Goal: Task Accomplishment & Management: Use online tool/utility

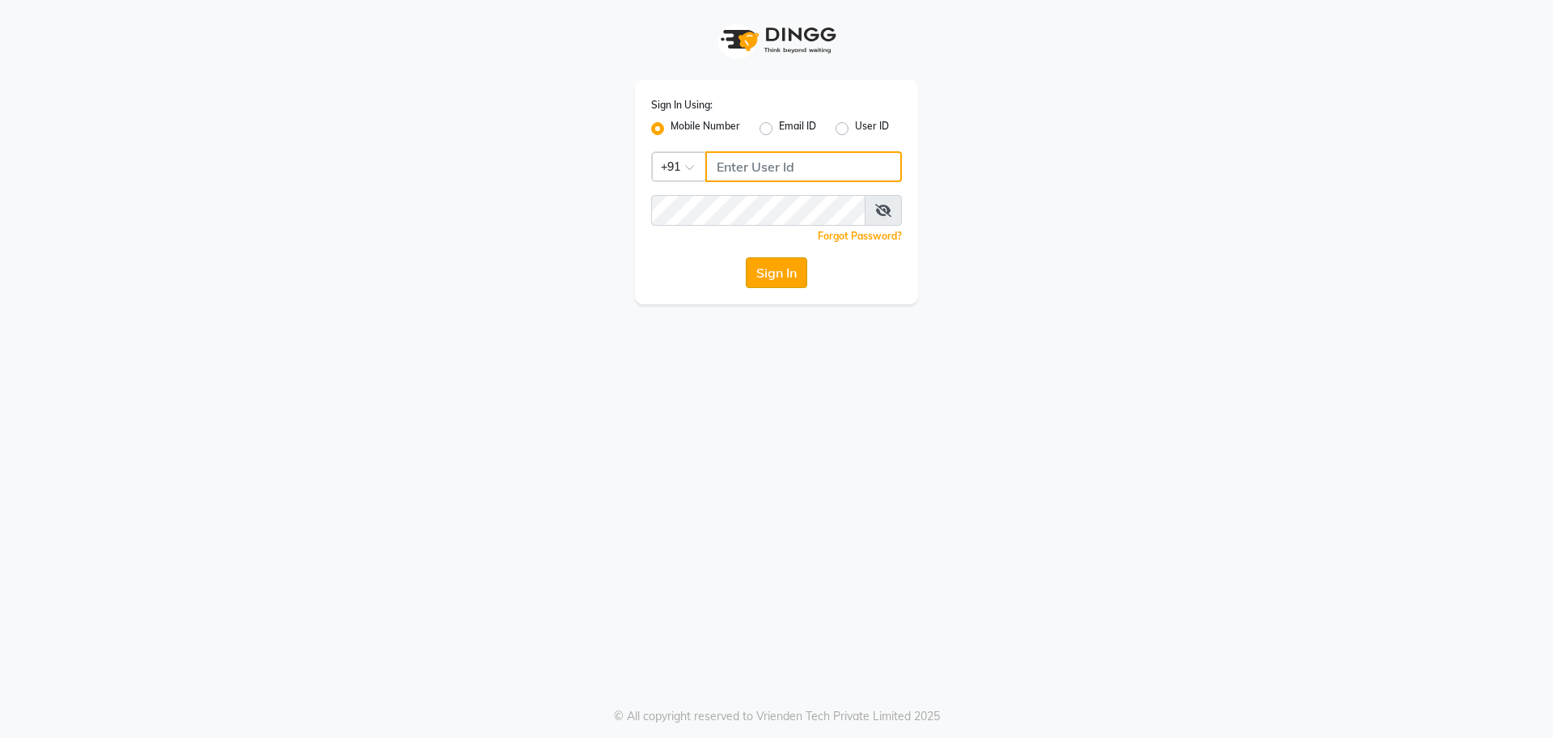
type input "8368858989"
click at [790, 279] on button "Sign In" at bounding box center [776, 272] width 61 height 31
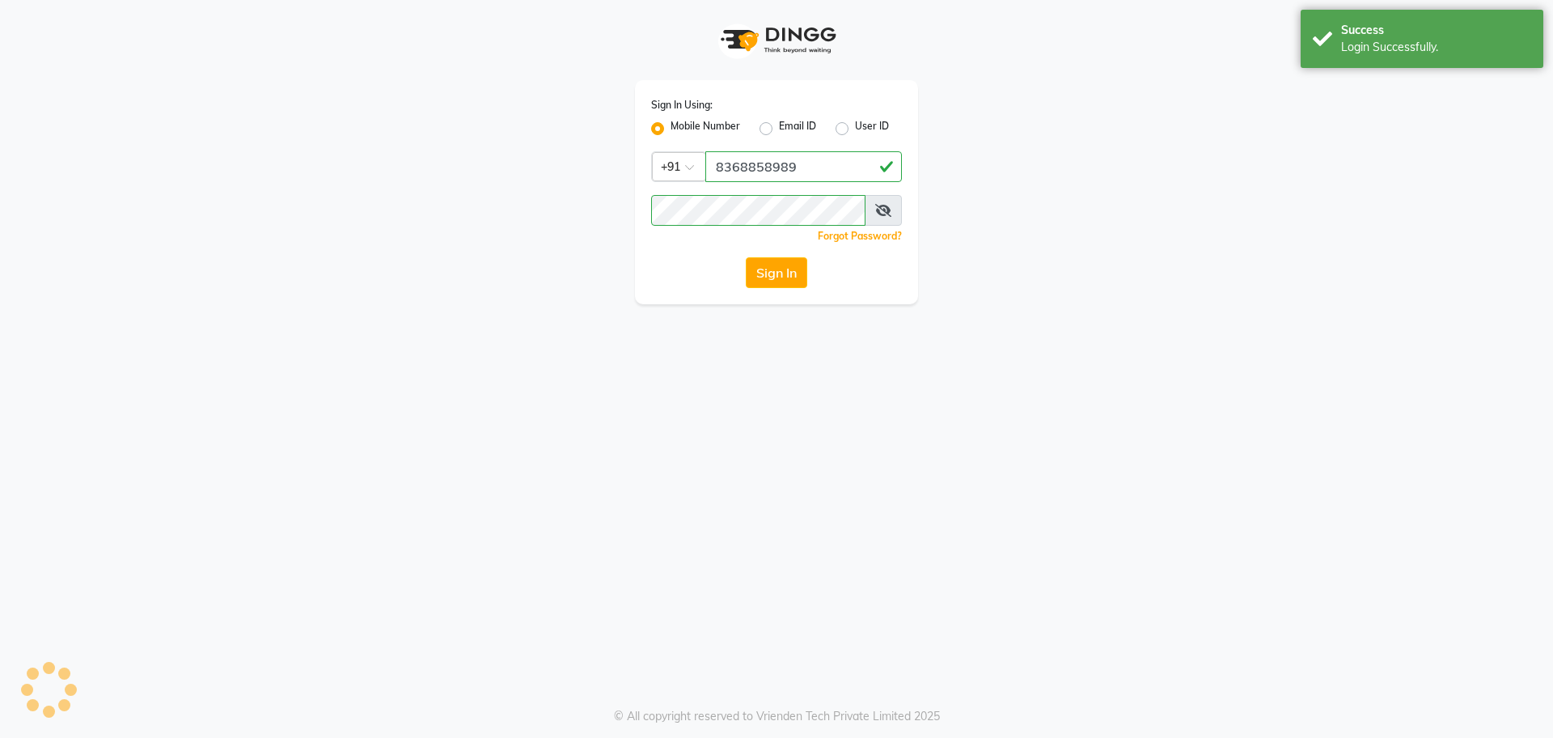
select select "service"
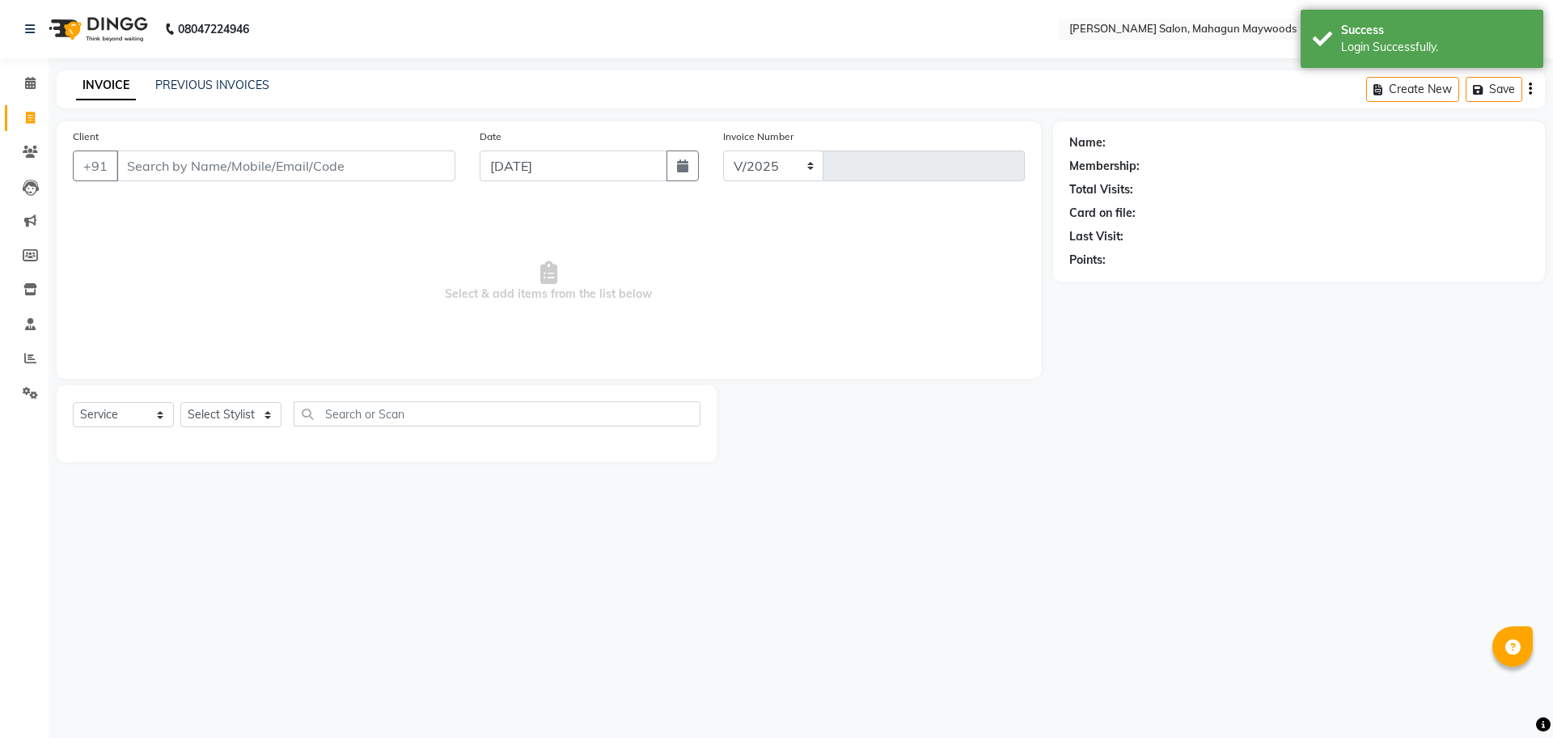
select select "6425"
type input "2718"
select select "en"
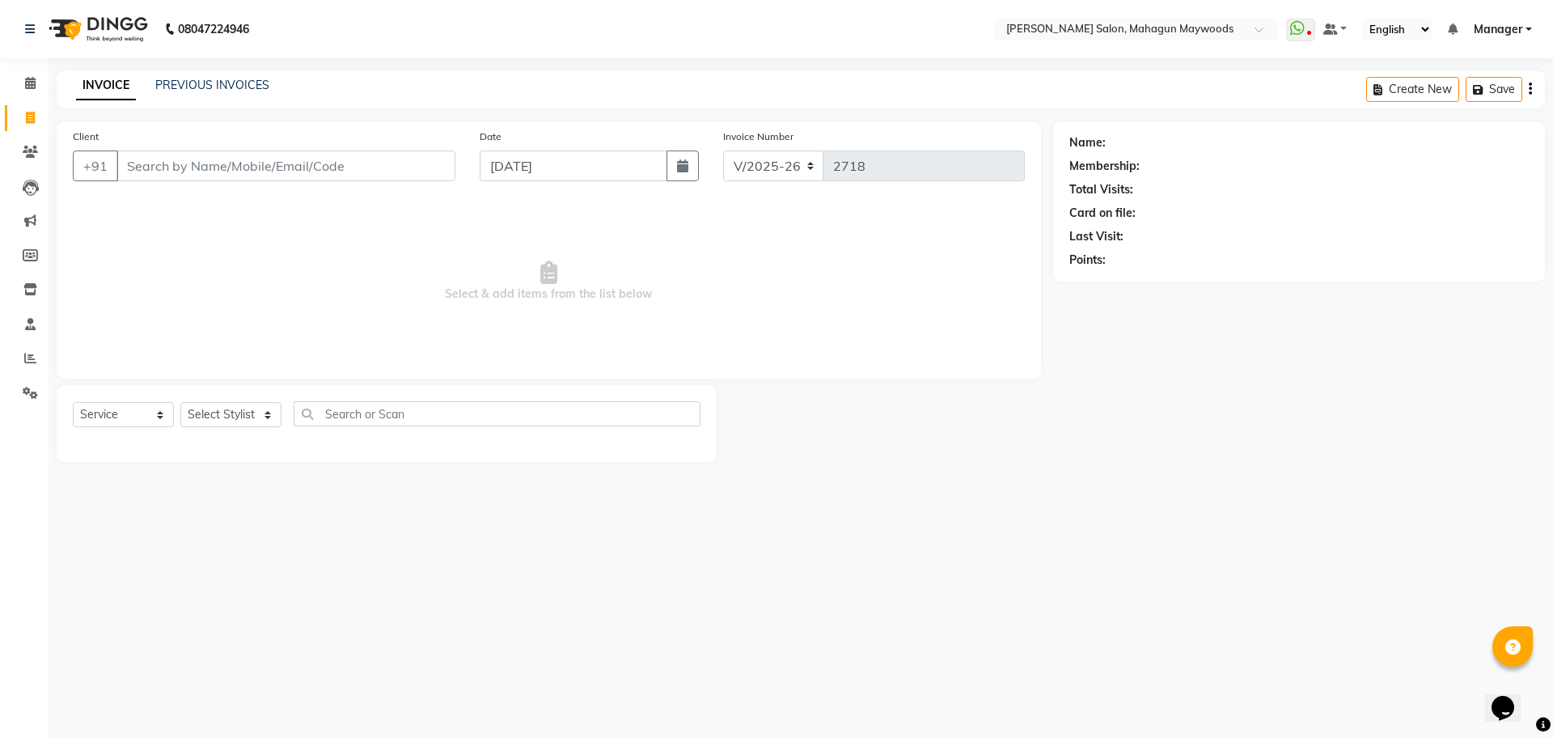
drag, startPoint x: 213, startPoint y: 157, endPoint x: 213, endPoint y: 172, distance: 15.4
click at [213, 157] on input "Client" at bounding box center [285, 165] width 339 height 31
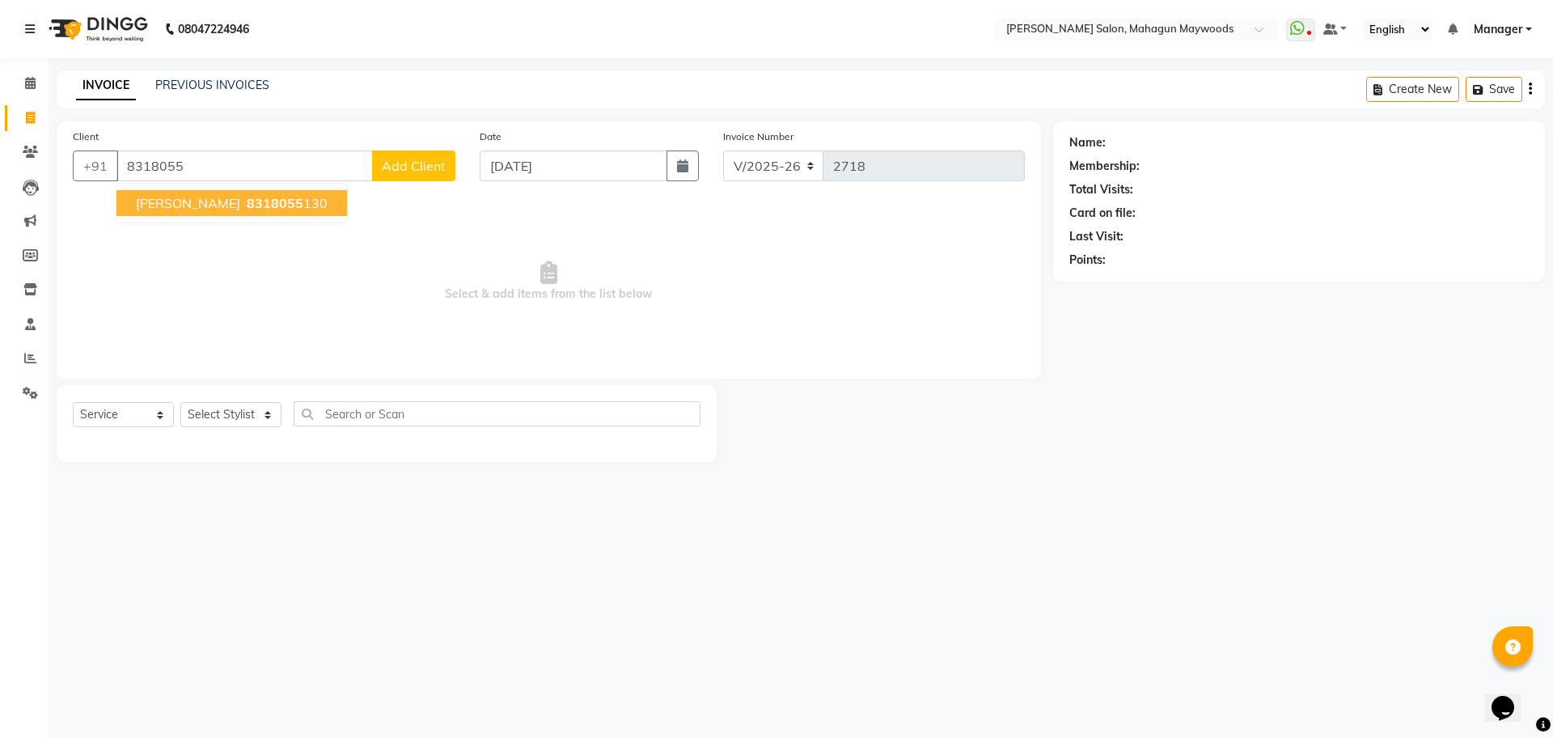
click at [226, 211] on button "[PERSON_NAME] 8318055 130" at bounding box center [231, 203] width 231 height 26
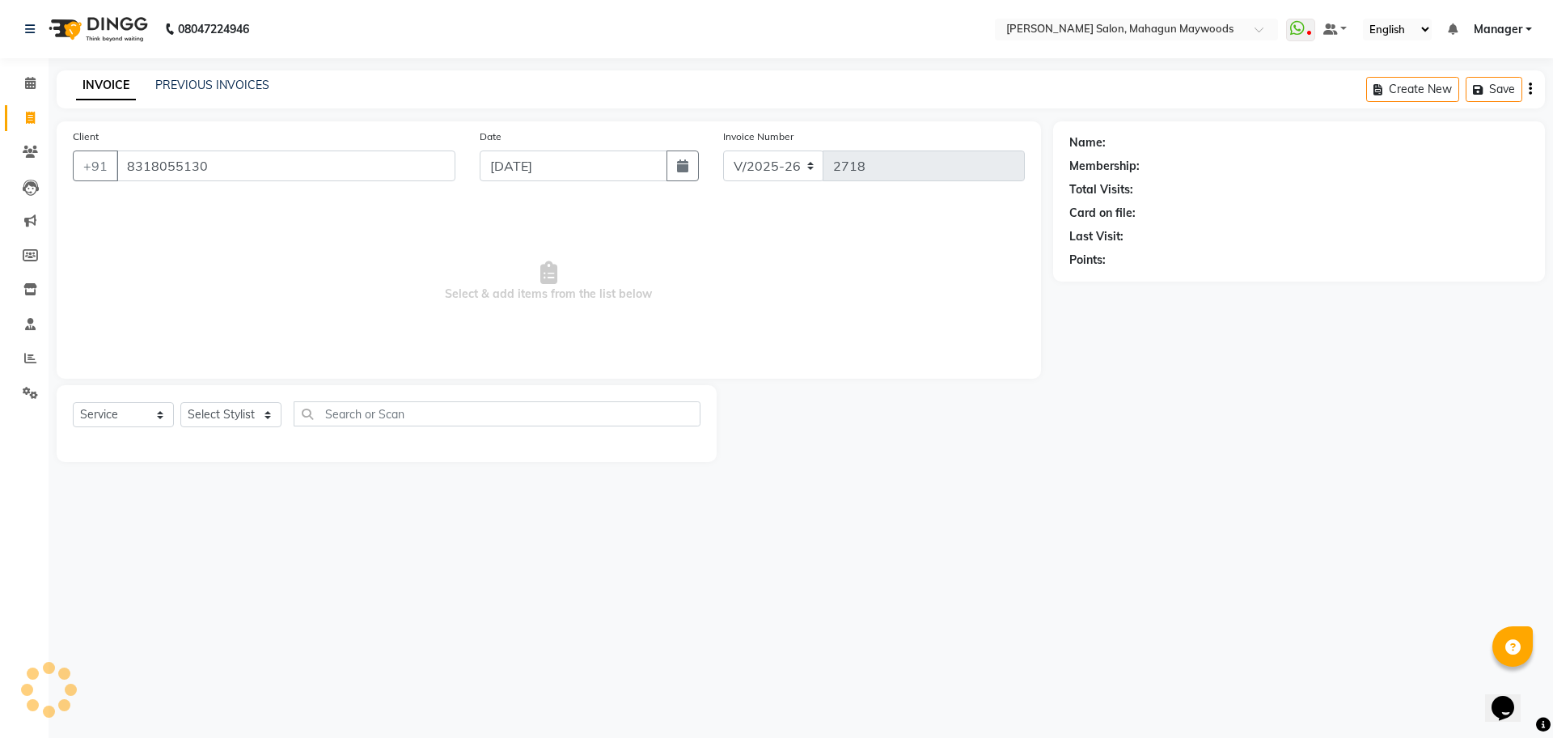
type input "8318055130"
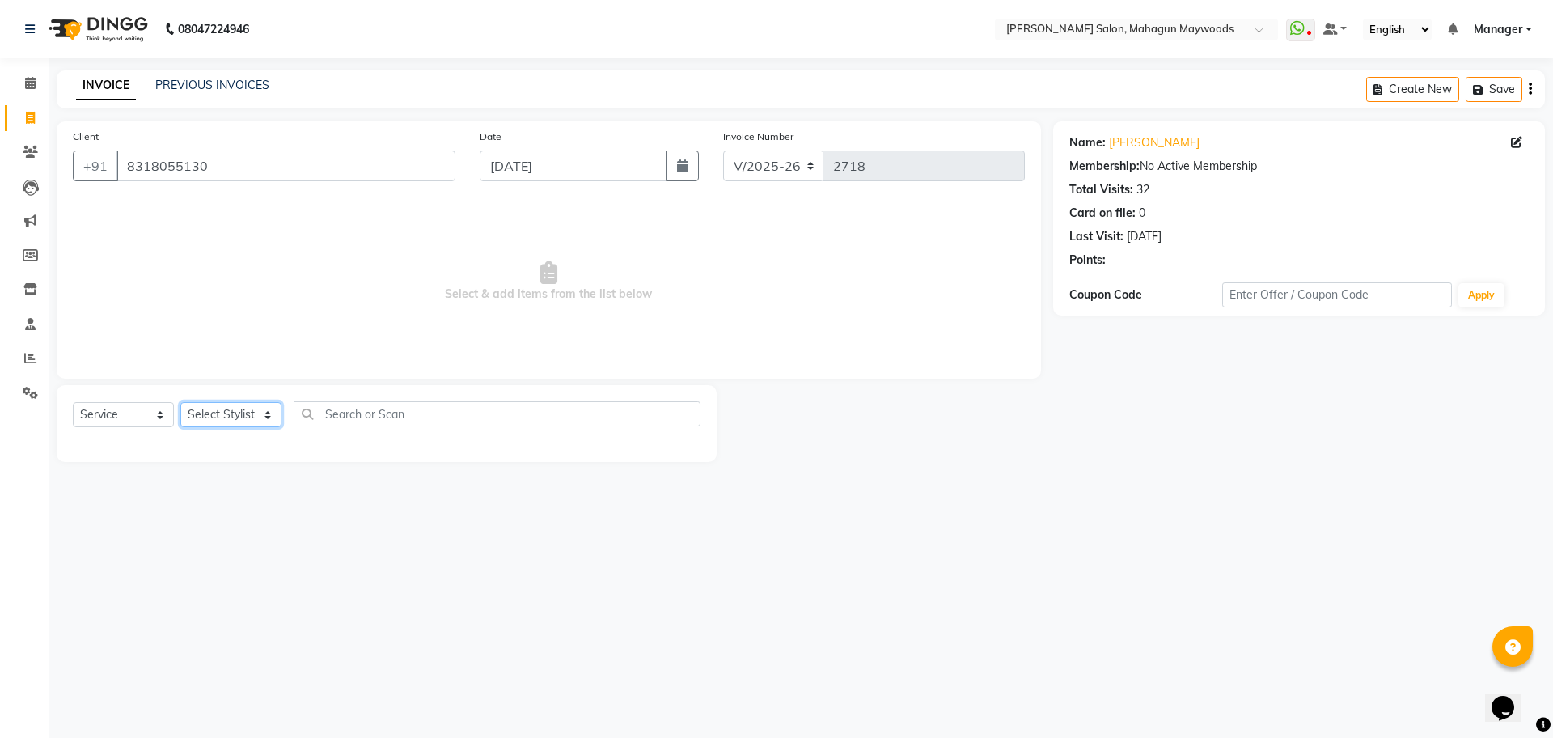
click at [213, 417] on select "Select Stylist Aarti [PERSON_NAME] Manager Pranshant [PERSON_NAME] V Admin" at bounding box center [230, 414] width 101 height 25
click at [1121, 277] on div "Prepaid" at bounding box center [1298, 283] width 459 height 17
click at [1115, 286] on icon "button" at bounding box center [1114, 282] width 11 height 11
click at [228, 417] on select "Select Stylist Aarti [PERSON_NAME] Manager Pranshant [PERSON_NAME] V Admin" at bounding box center [230, 414] width 101 height 25
select select "67672"
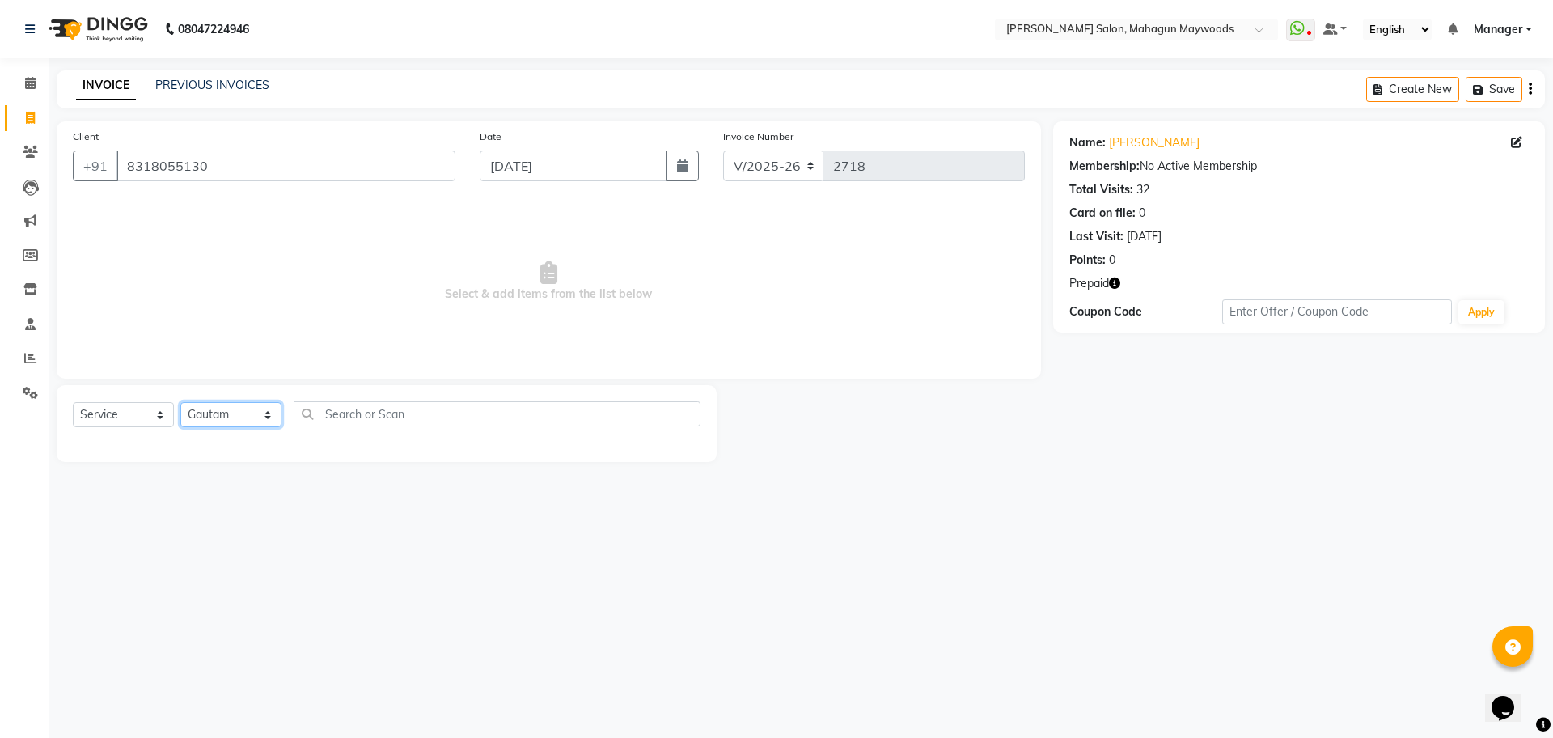
click at [180, 402] on select "Select Stylist Aarti [PERSON_NAME] Manager Pranshant [PERSON_NAME] V Admin" at bounding box center [230, 414] width 101 height 25
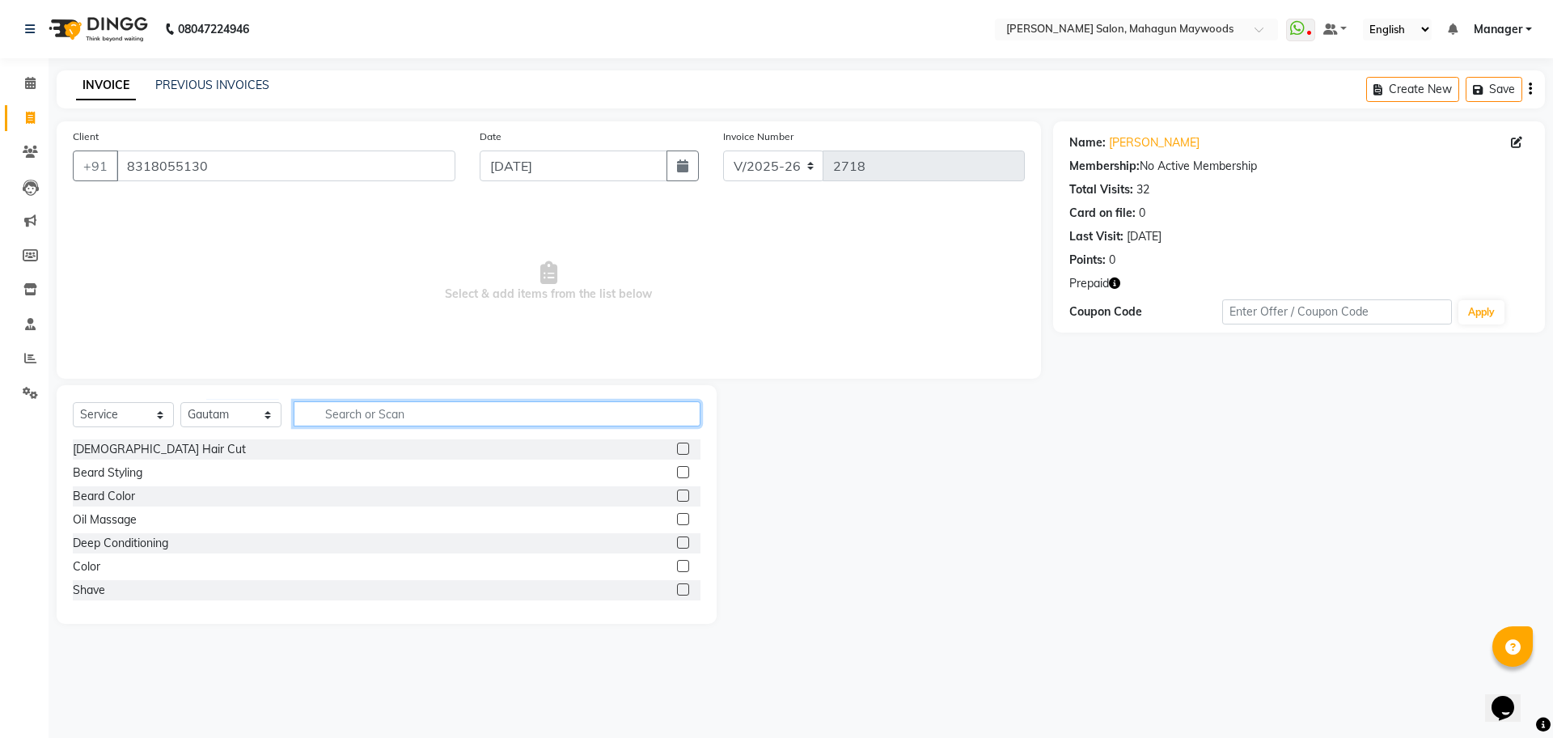
click at [361, 404] on input "text" at bounding box center [497, 413] width 407 height 25
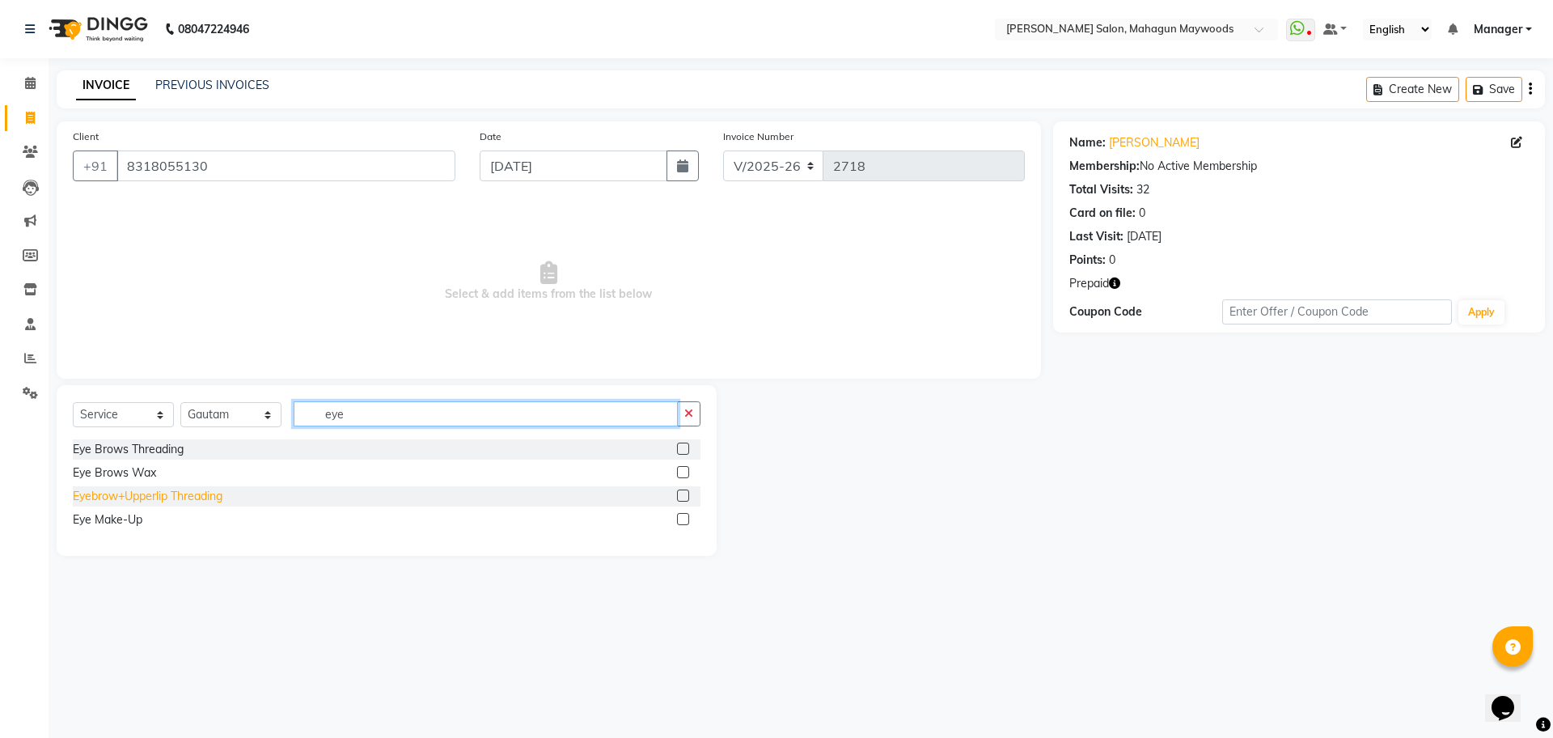
type input "eye"
click at [137, 492] on div "Eyebrow+Upperlip Threading" at bounding box center [148, 496] width 150 height 17
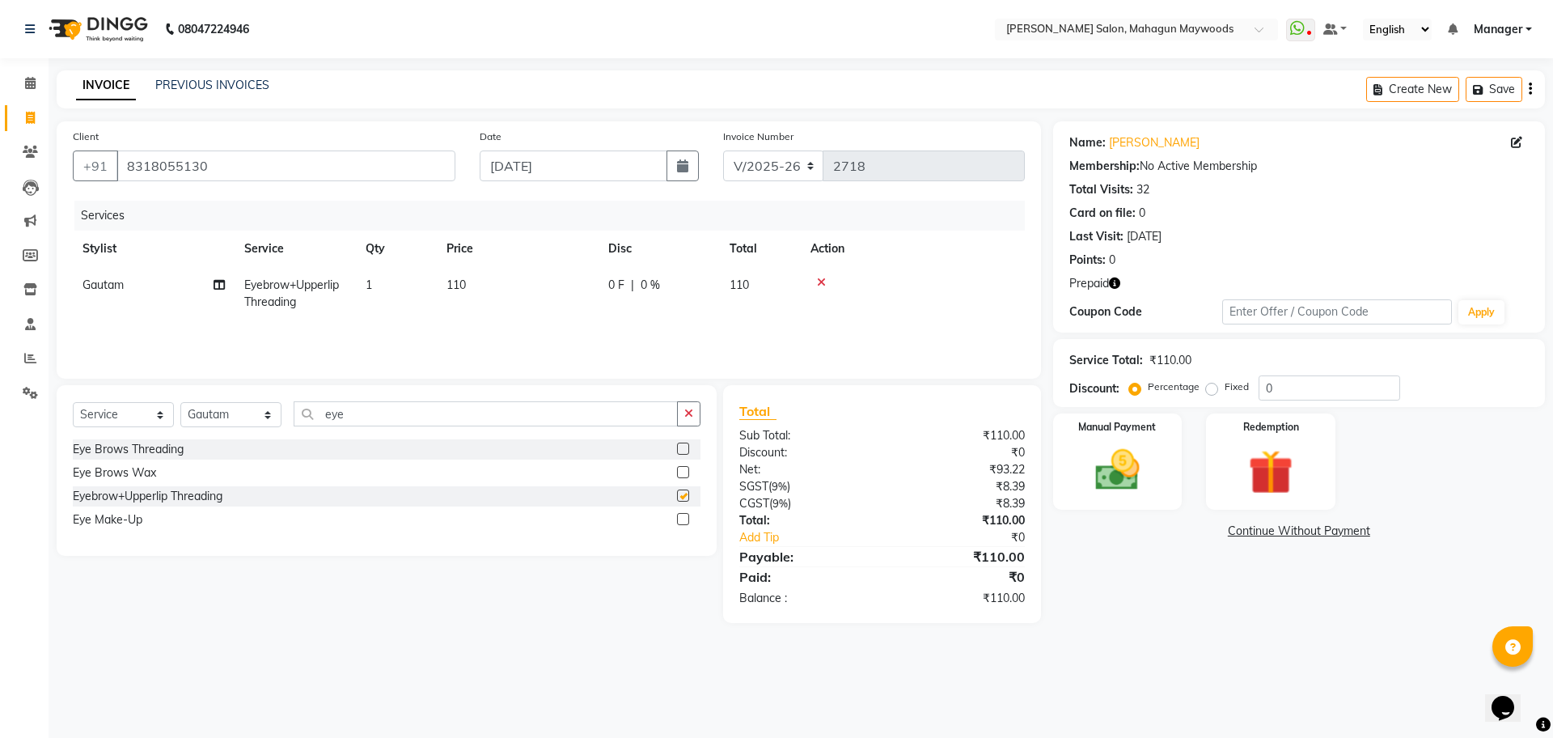
checkbox input "false"
click at [468, 298] on td "110" at bounding box center [518, 293] width 162 height 53
select select "67672"
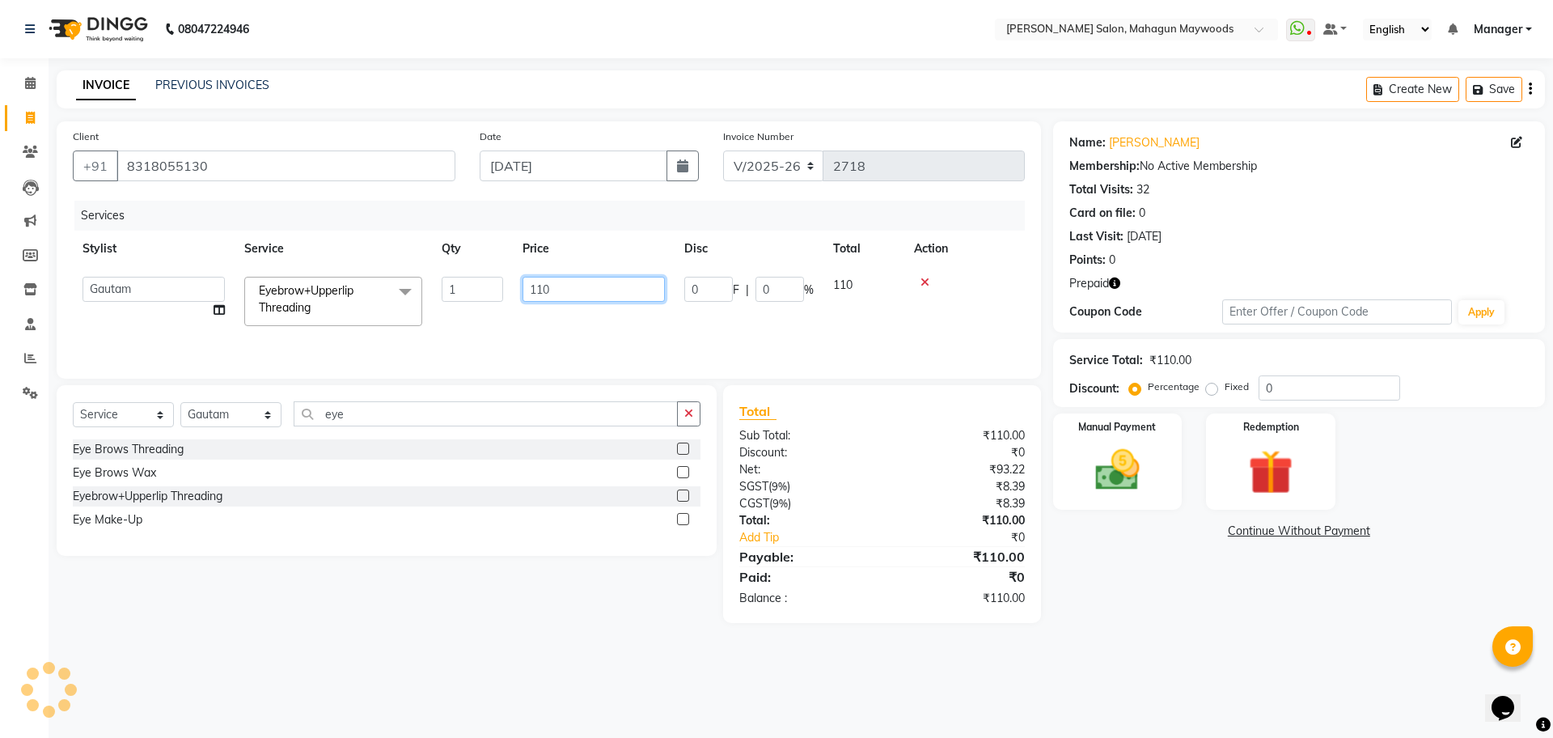
click at [581, 296] on input "110" at bounding box center [594, 289] width 142 height 25
type input "1"
type input "210"
drag, startPoint x: 1271, startPoint y: 616, endPoint x: 1204, endPoint y: 616, distance: 67.1
click at [1263, 616] on div "Name: [PERSON_NAME] Membership: No Active Membership Total Visits: 32 Card on f…" at bounding box center [1305, 372] width 504 height 502
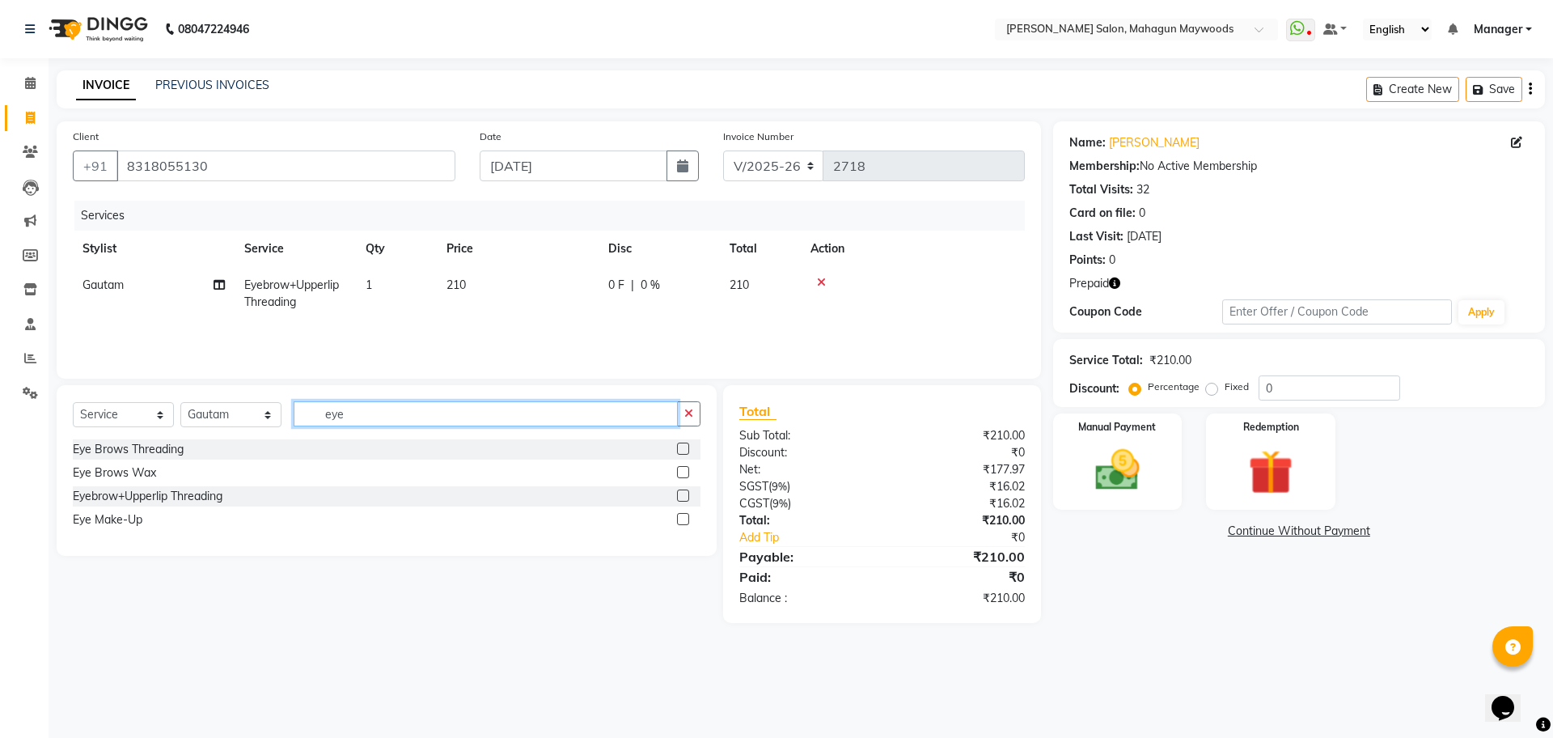
click at [392, 421] on input "eye" at bounding box center [486, 413] width 384 height 25
drag, startPoint x: 155, startPoint y: 421, endPoint x: 200, endPoint y: 415, distance: 45.8
click at [155, 421] on select "Select Service Product Membership Package Voucher Prepaid Gift Card" at bounding box center [123, 414] width 101 height 25
click at [203, 414] on select "Select Stylist Aarti [PERSON_NAME] Manager Pranshant [PERSON_NAME] V Admin" at bounding box center [230, 414] width 101 height 25
select select "48623"
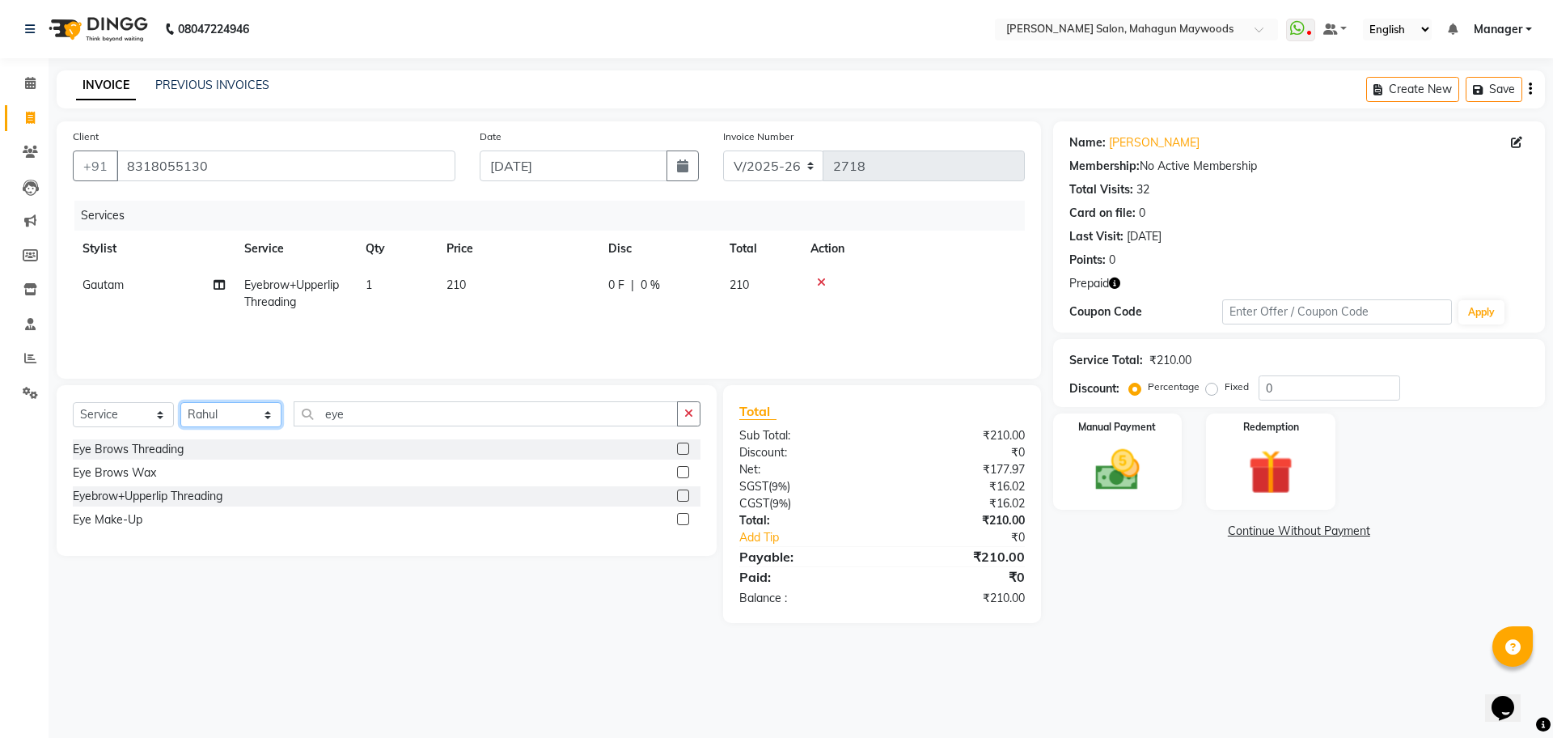
click at [180, 402] on select "Select Stylist Aarti [PERSON_NAME] Manager Pranshant [PERSON_NAME] V Admin" at bounding box center [230, 414] width 101 height 25
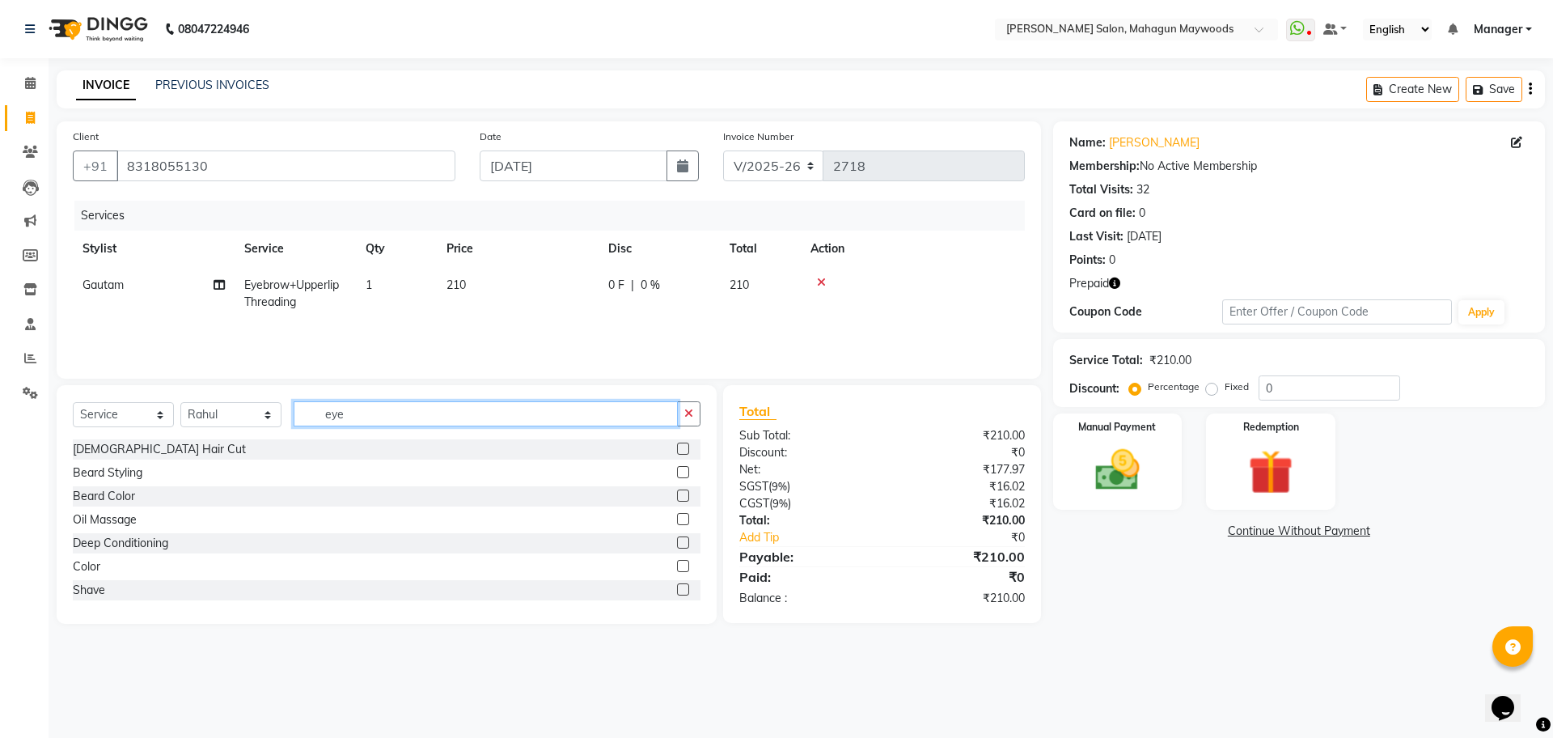
click at [363, 417] on input "eye" at bounding box center [486, 413] width 384 height 25
type input "e"
click at [91, 419] on select "Select Service Product Membership Package Voucher Prepaid Gift Card" at bounding box center [123, 414] width 101 height 25
select select "product"
click at [73, 402] on select "Select Service Product Membership Package Voucher Prepaid Gift Card" at bounding box center [123, 414] width 101 height 25
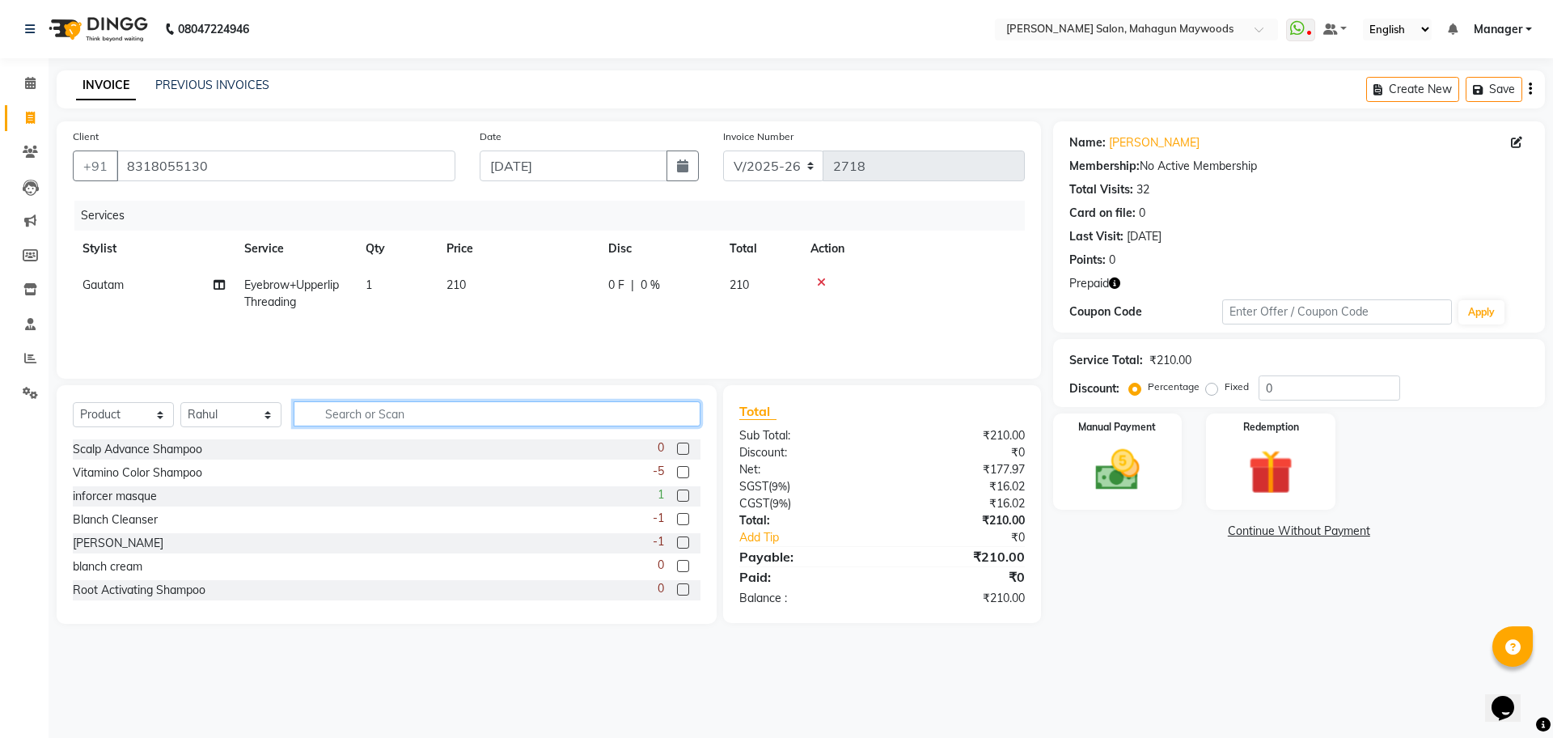
click at [458, 404] on input "text" at bounding box center [497, 413] width 407 height 25
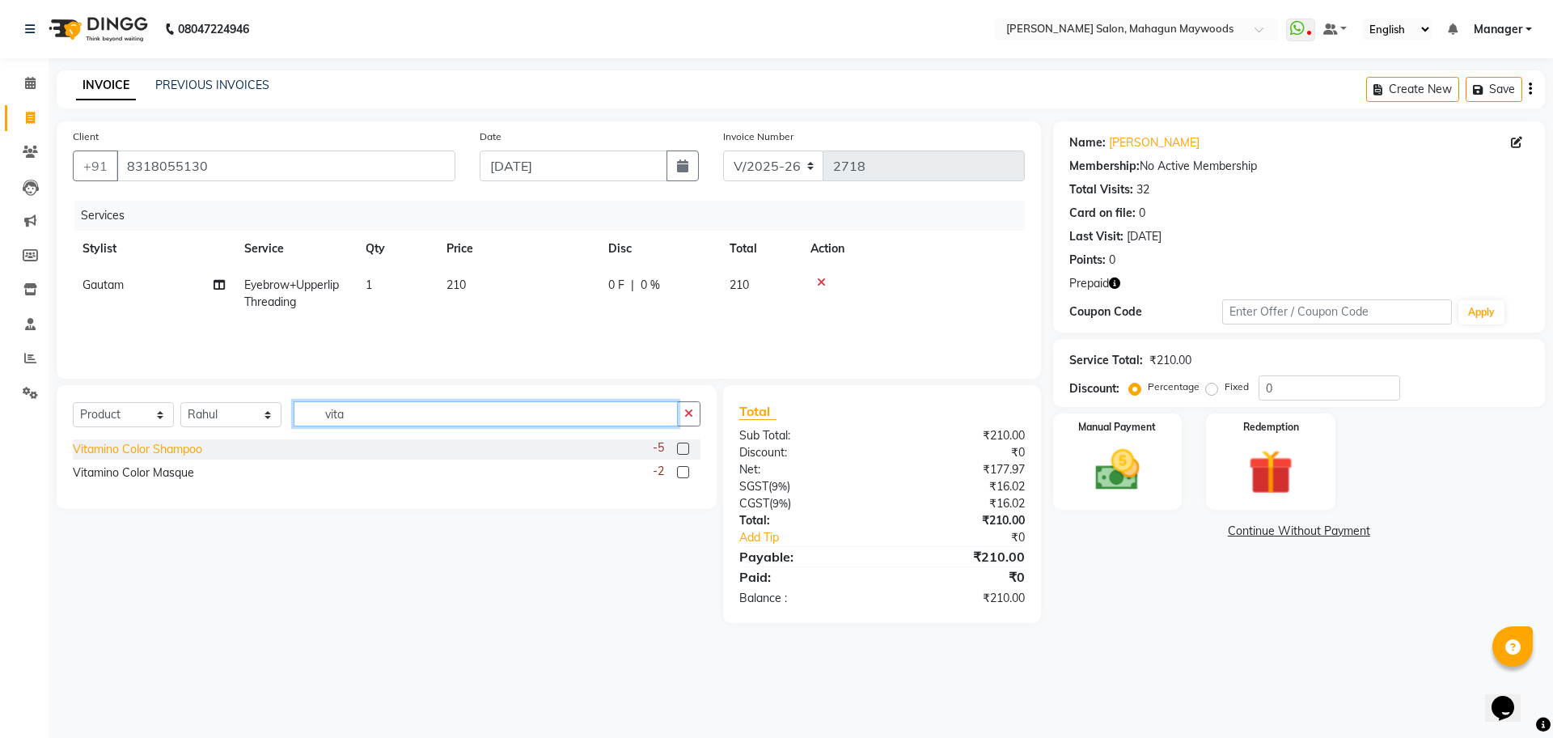
type input "vita"
click at [185, 455] on div "Vitamino Color Shampoo" at bounding box center [137, 449] width 129 height 17
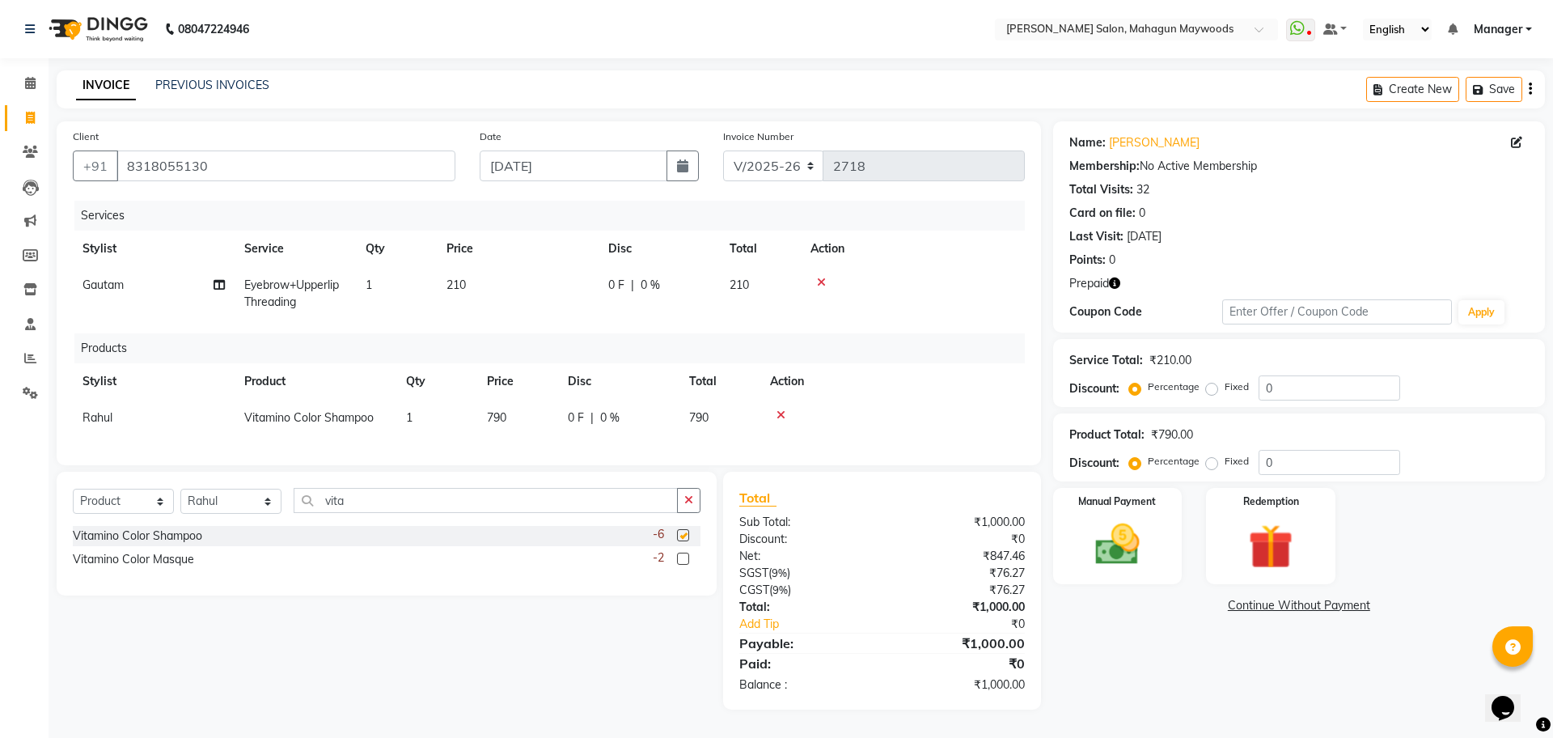
checkbox input "false"
click at [1141, 566] on img at bounding box center [1106, 544] width 74 height 53
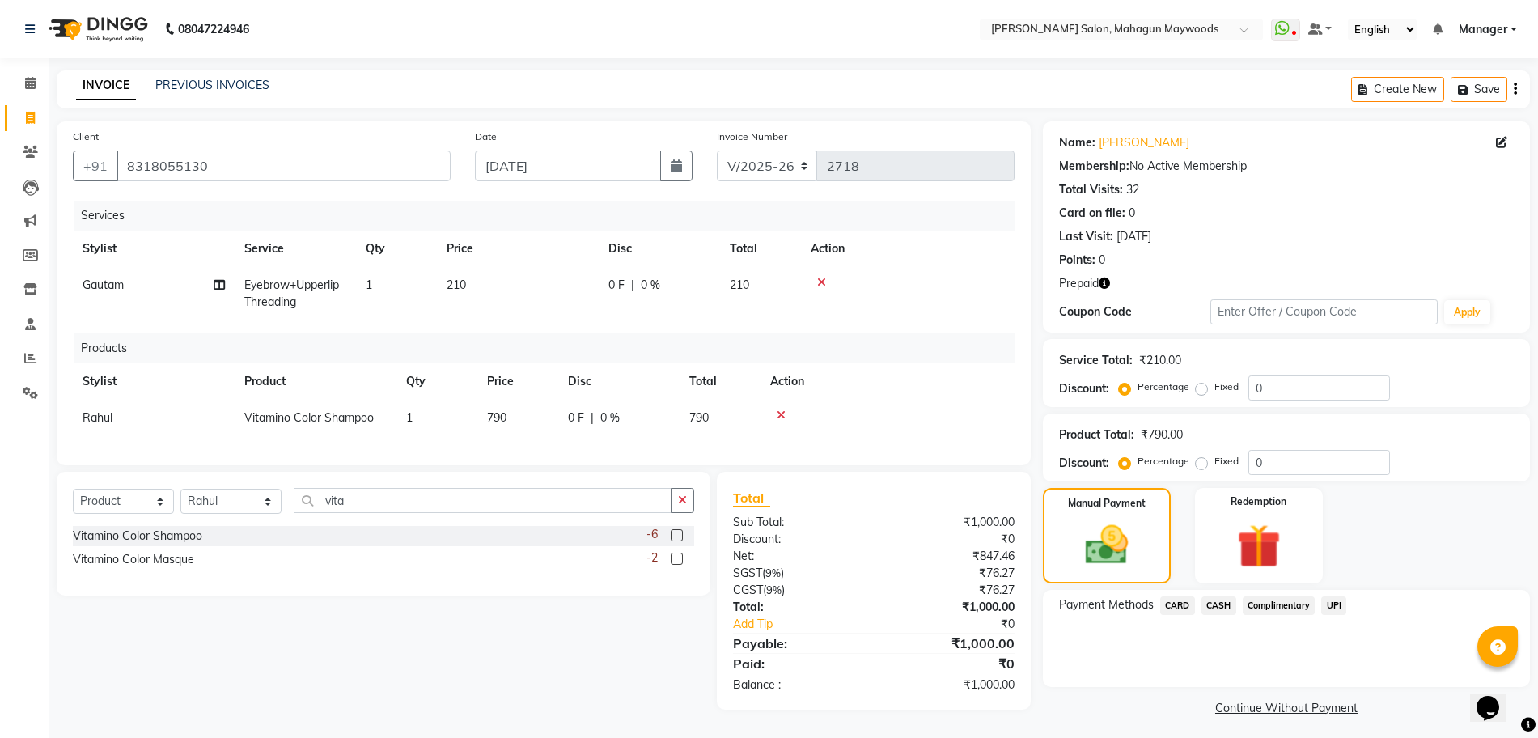
click at [1222, 605] on span "CASH" at bounding box center [1218, 605] width 35 height 19
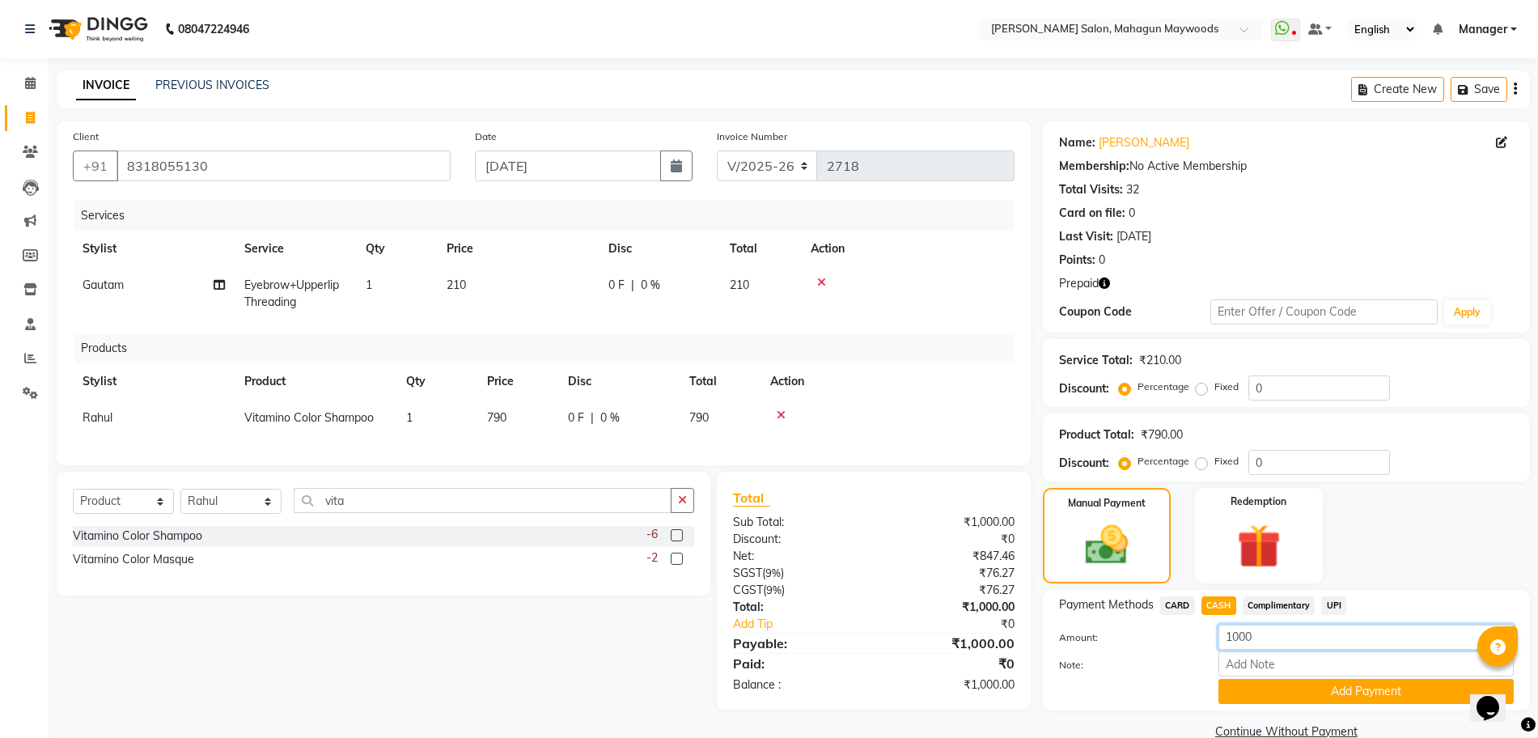
click at [1261, 641] on input "1000" at bounding box center [1365, 636] width 295 height 25
click at [1244, 643] on input "1000" at bounding box center [1365, 636] width 295 height 25
type input "790"
click at [1286, 682] on button "Add Payment" at bounding box center [1365, 691] width 295 height 25
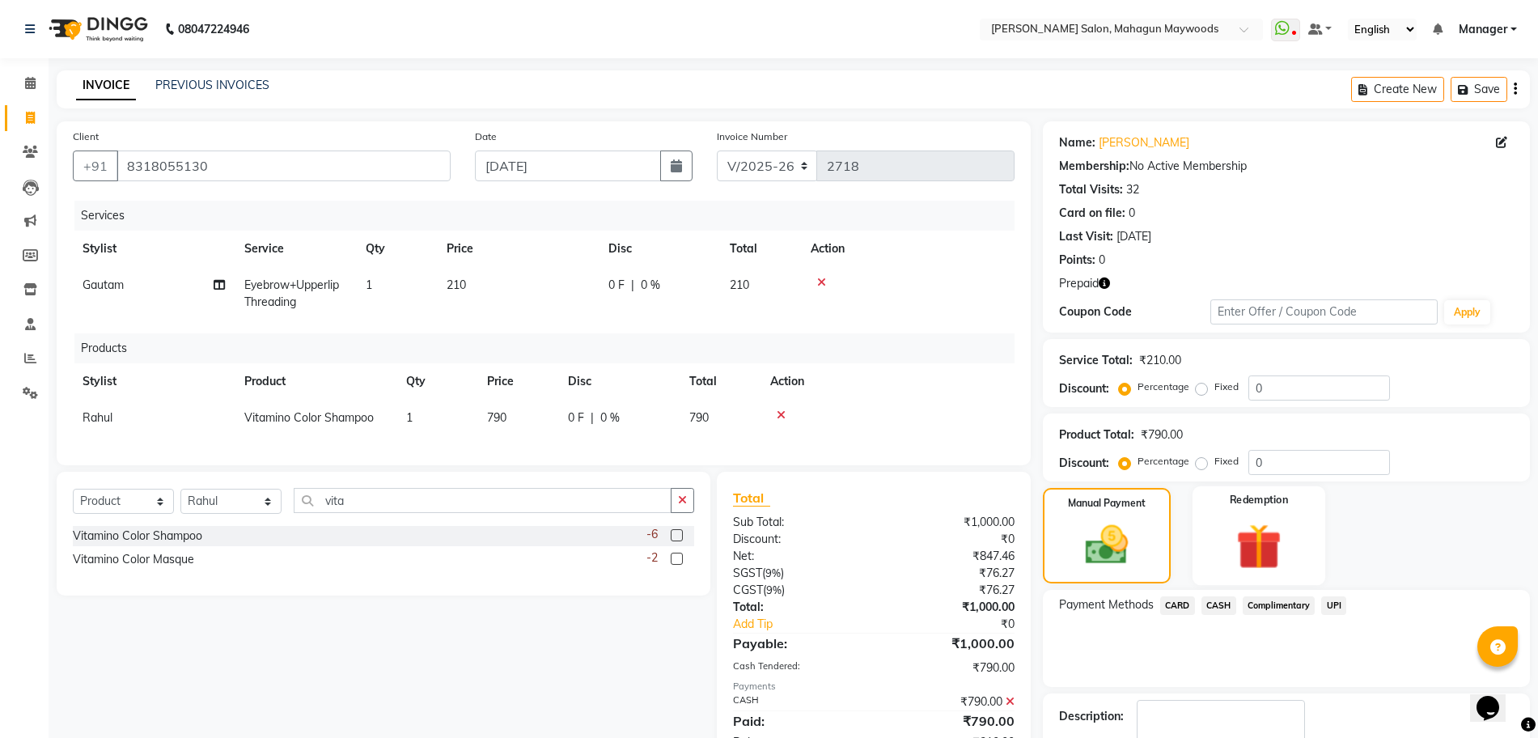
click at [1270, 542] on img at bounding box center [1258, 546] width 74 height 57
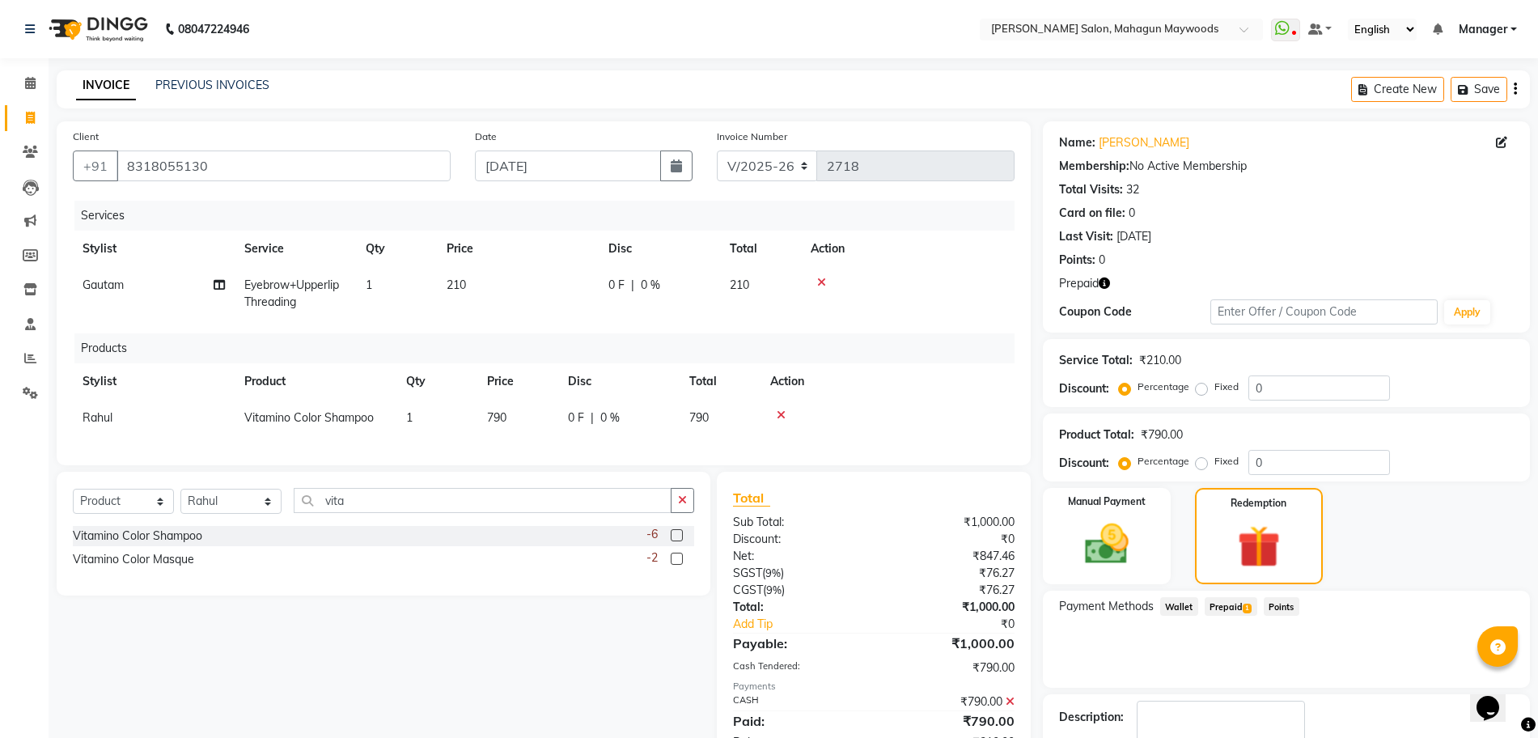
click at [1217, 611] on span "Prepaid 1" at bounding box center [1230, 606] width 53 height 19
click at [1469, 662] on button "Add" at bounding box center [1475, 672] width 59 height 28
click at [1252, 671] on input "0" at bounding box center [1293, 670] width 97 height 25
type input "210"
click at [1470, 668] on button "Add" at bounding box center [1475, 672] width 59 height 28
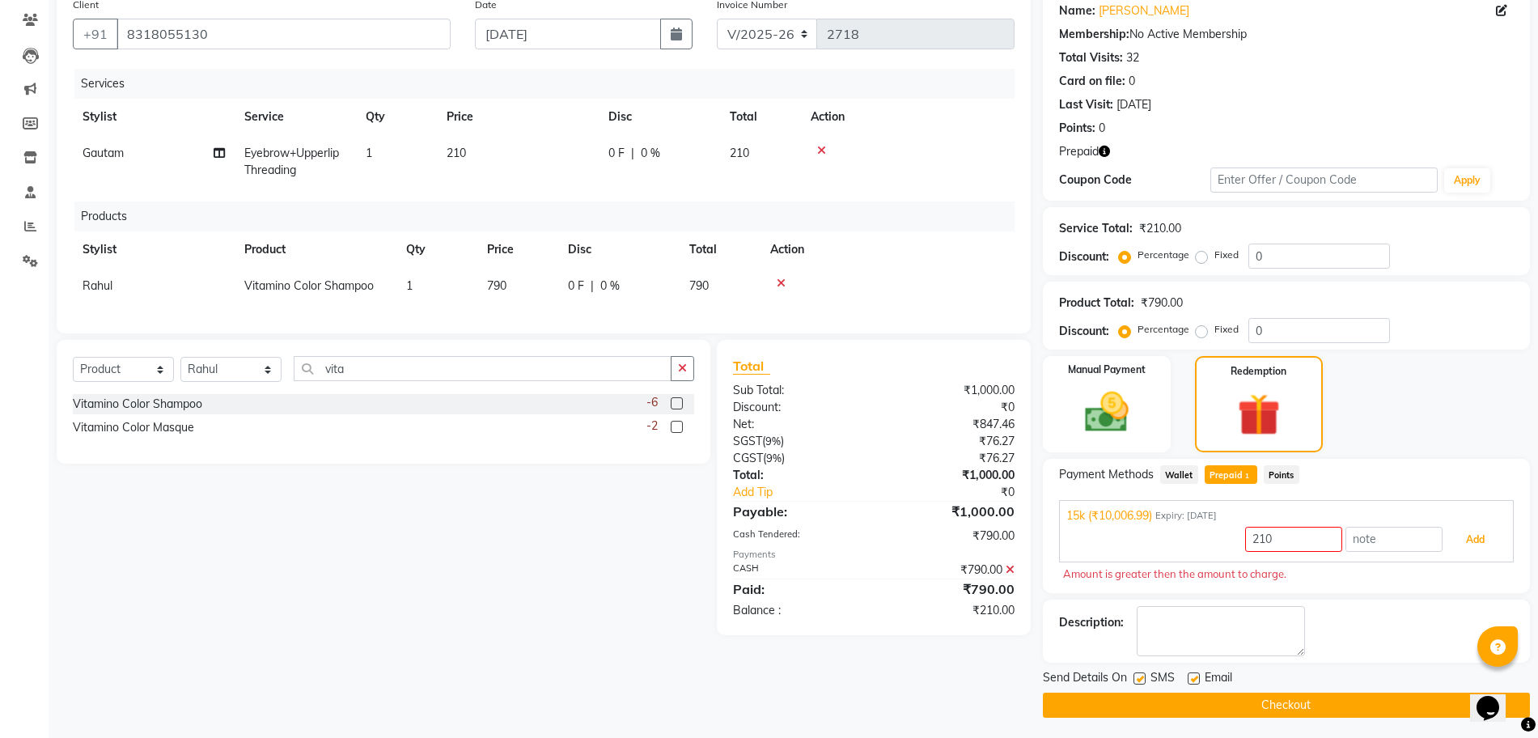
scroll to position [136, 0]
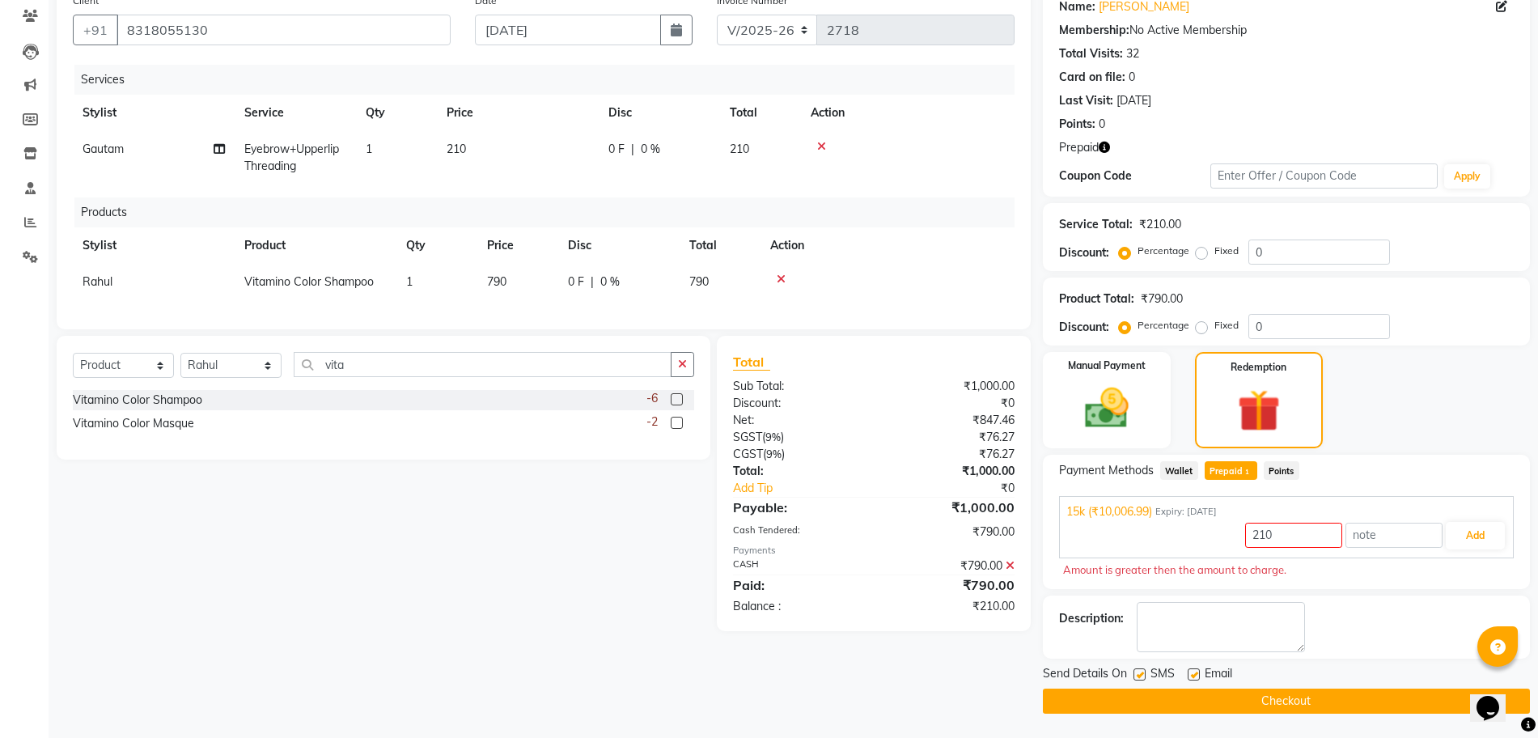
click at [957, 671] on div "Client [PHONE_NUMBER] Date [DATE] Invoice Number V/2025 V/[PHONE_NUMBER] Servic…" at bounding box center [543, 349] width 998 height 728
click at [1009, 571] on icon at bounding box center [1009, 565] width 9 height 11
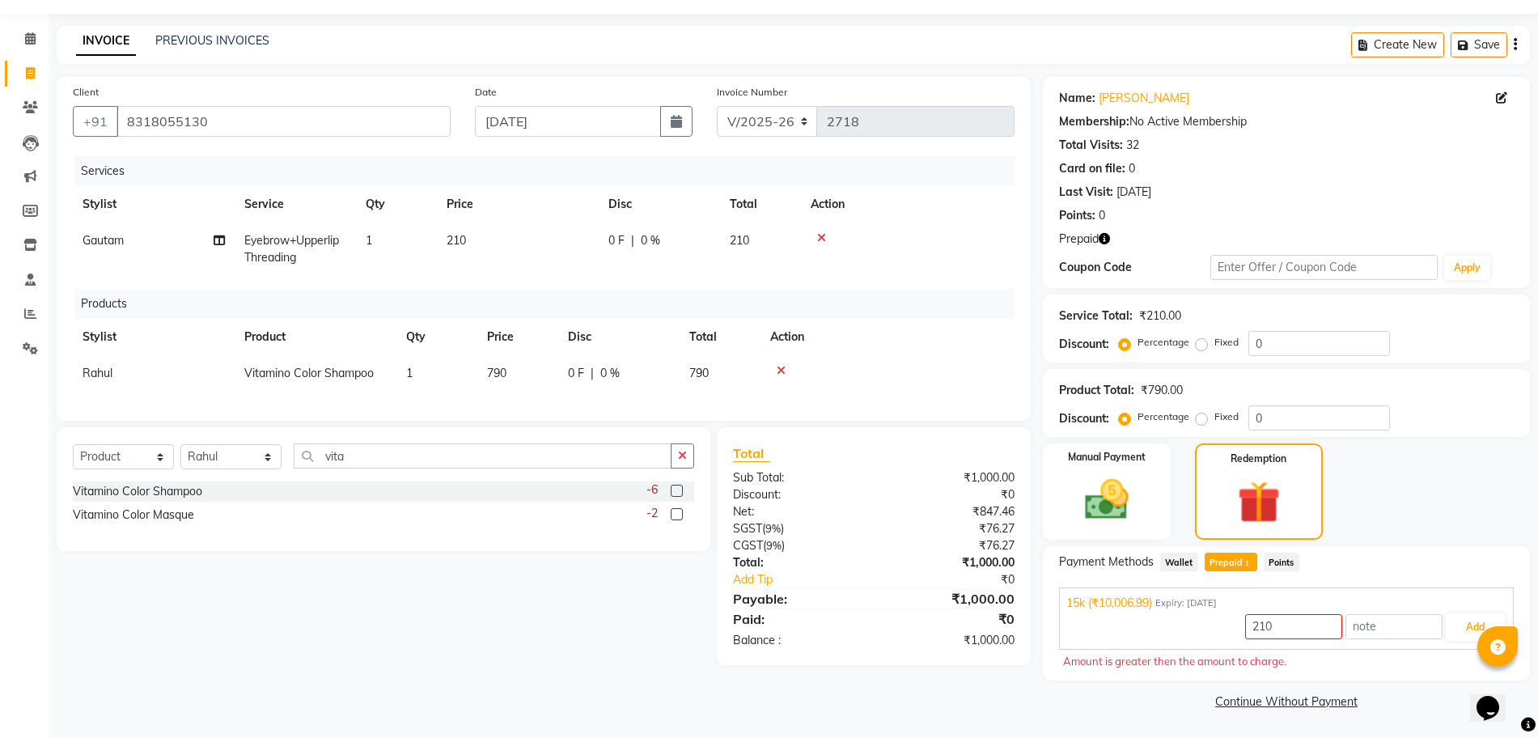
click at [1344, 500] on div "Manual Payment Redemption" at bounding box center [1286, 491] width 511 height 96
click at [1141, 510] on img at bounding box center [1106, 499] width 74 height 53
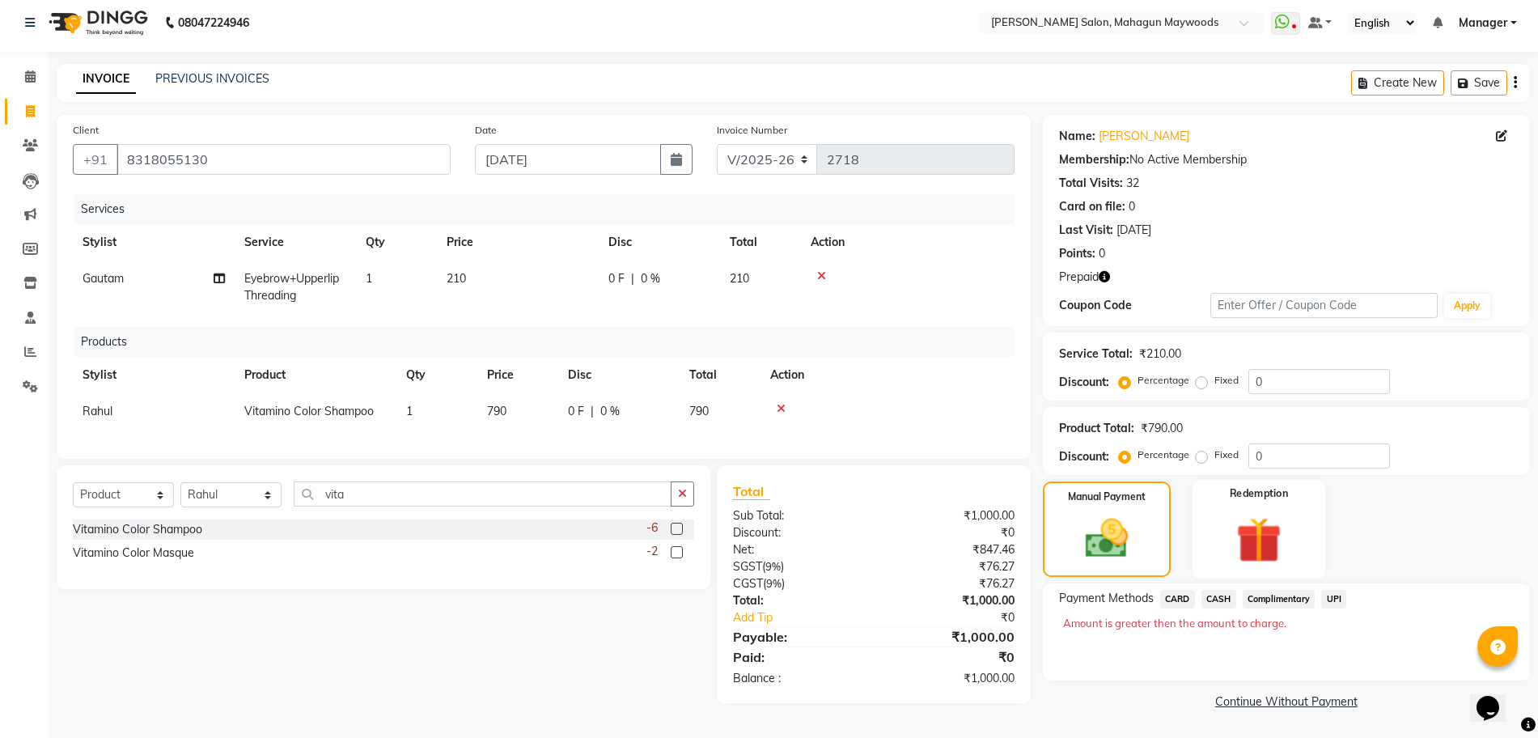
click at [1239, 533] on img at bounding box center [1258, 539] width 74 height 57
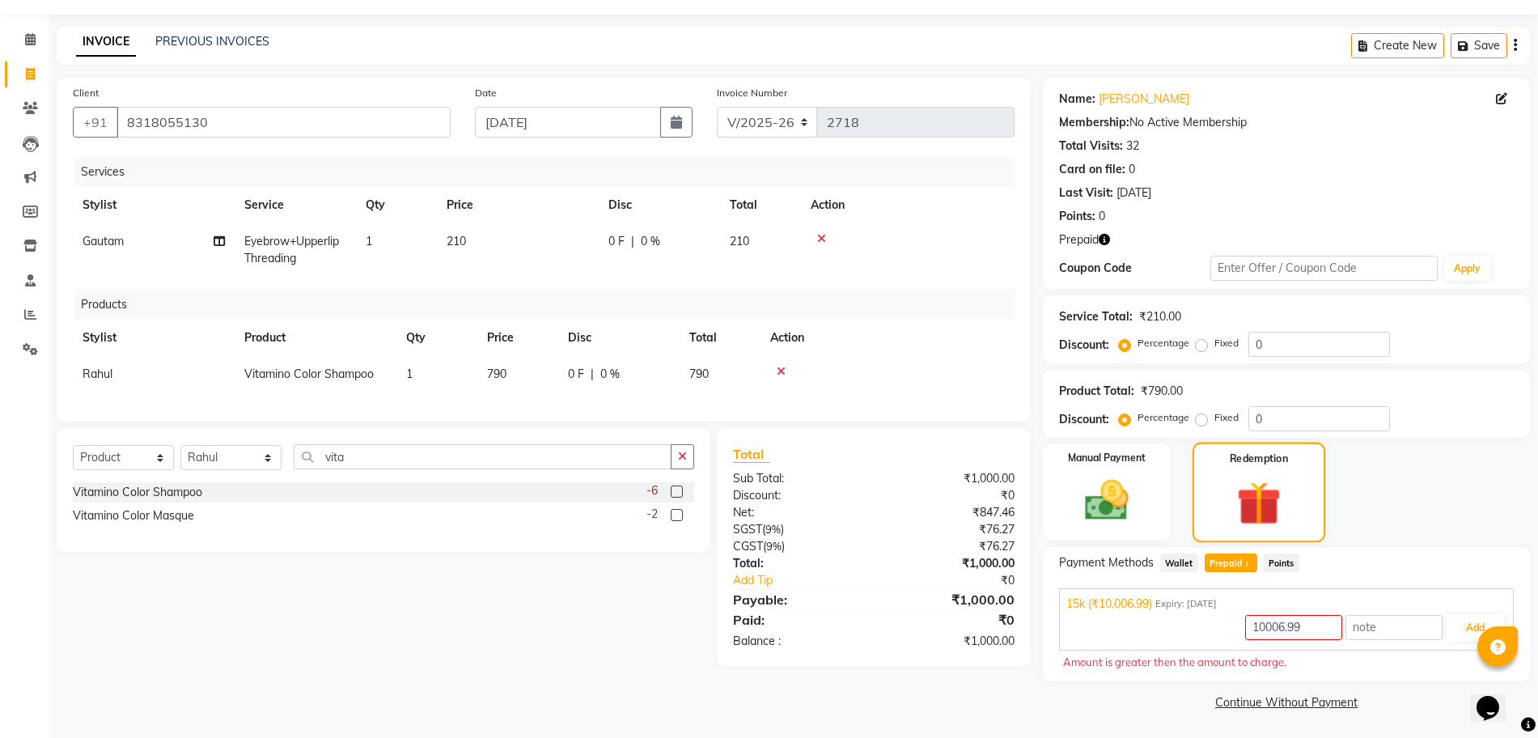
scroll to position [44, 0]
click at [1325, 622] on input "10006.99" at bounding box center [1293, 626] width 97 height 25
type input "1"
type input "210"
click at [1452, 624] on button "Add" at bounding box center [1475, 627] width 59 height 28
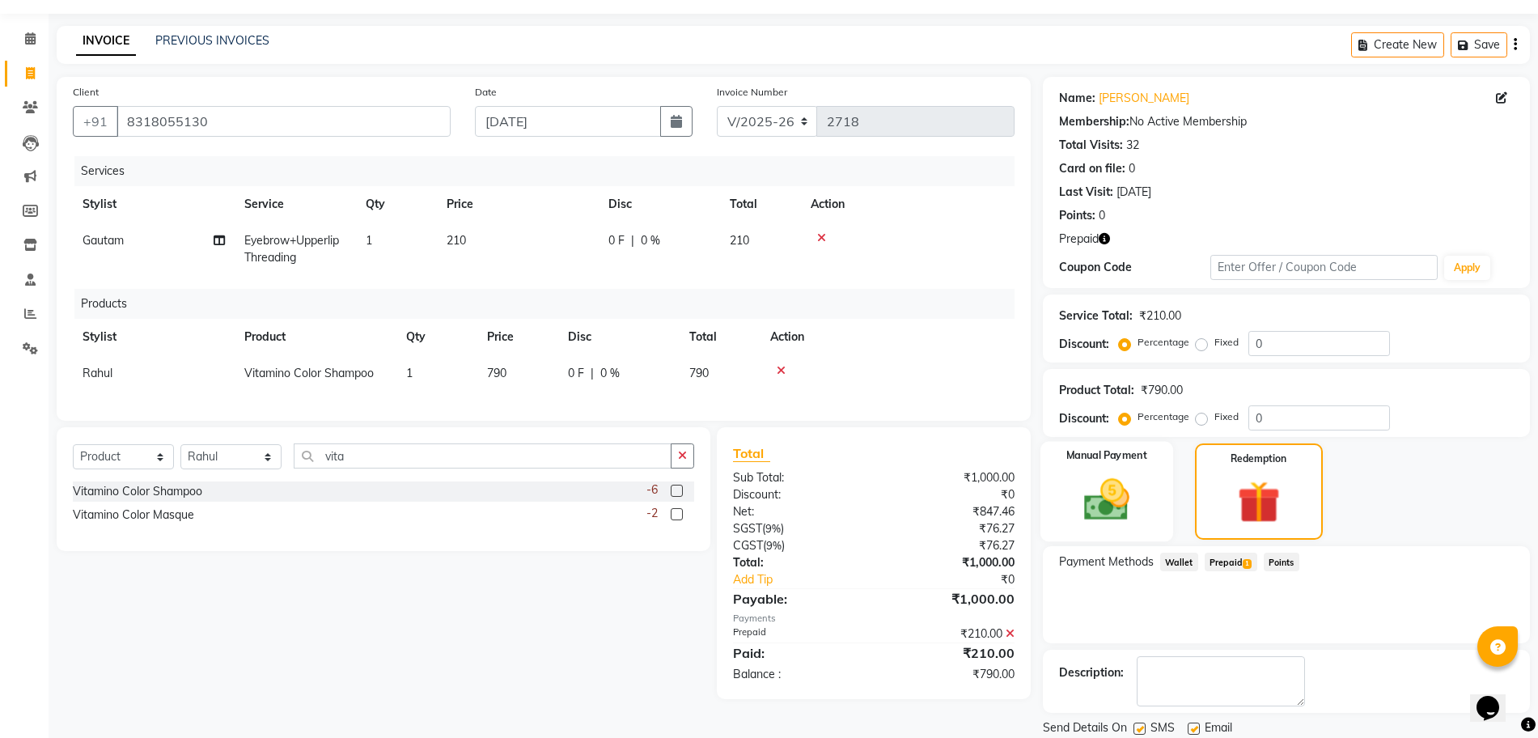
click at [1109, 493] on img at bounding box center [1106, 499] width 74 height 53
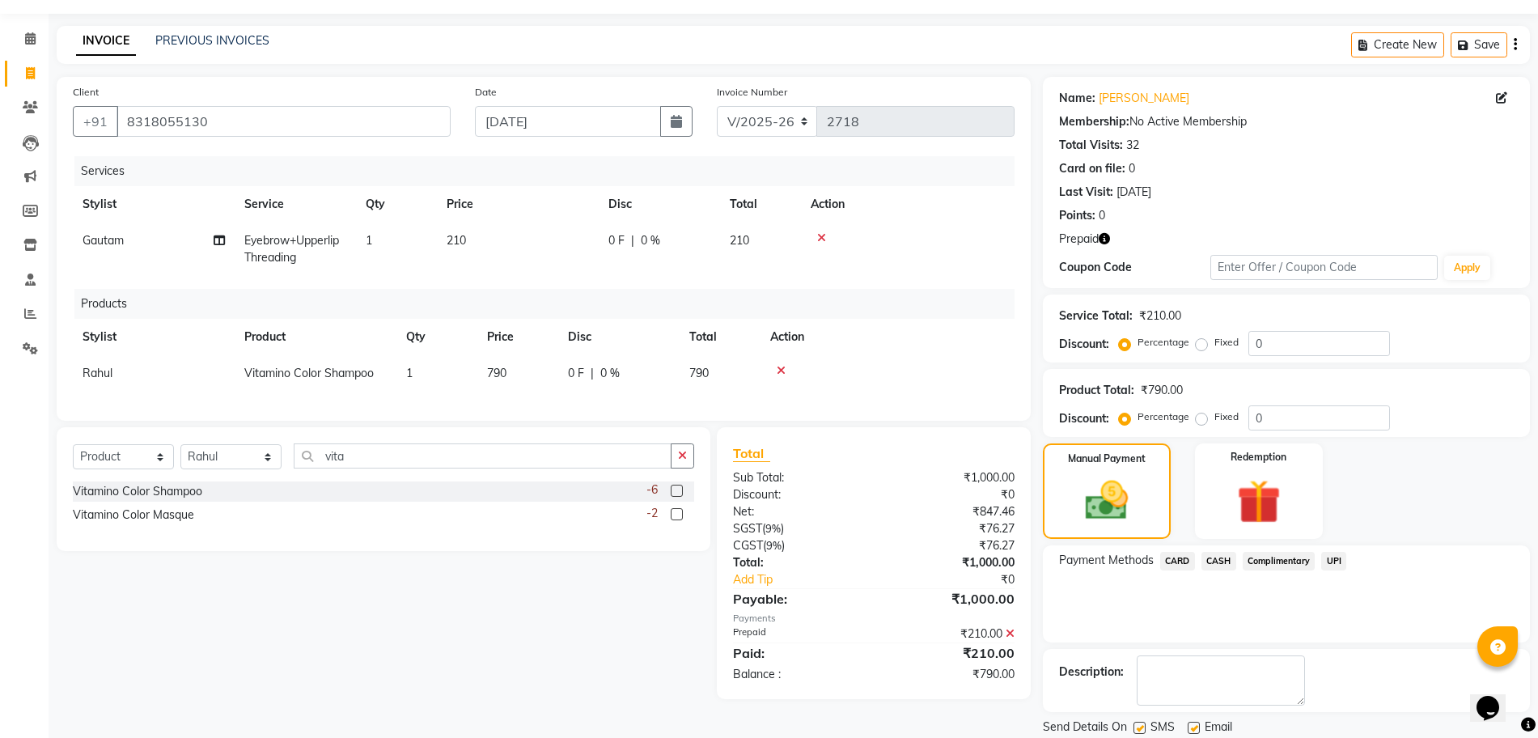
click at [1209, 559] on span "CASH" at bounding box center [1218, 561] width 35 height 19
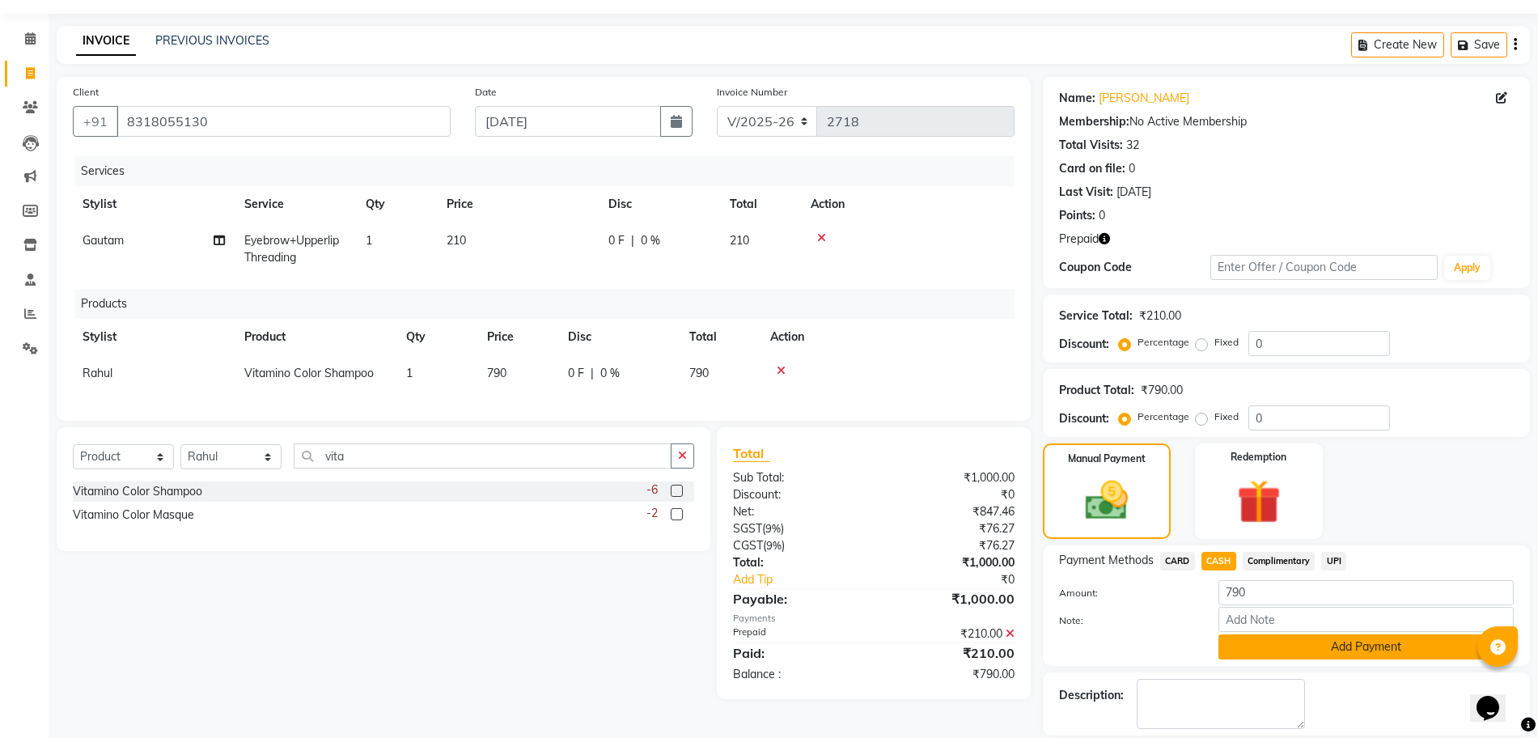
click at [1285, 650] on button "Add Payment" at bounding box center [1365, 646] width 295 height 25
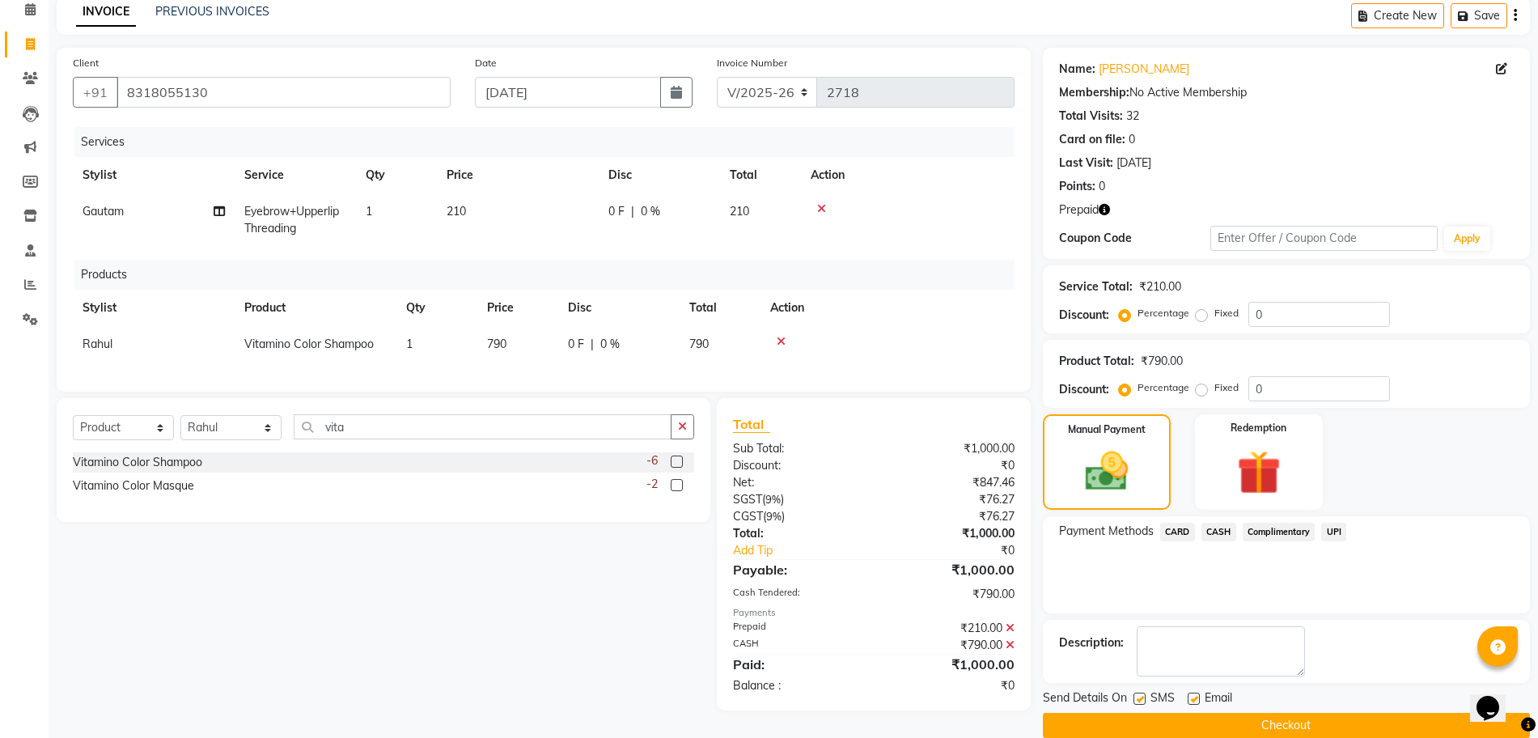
scroll to position [98, 0]
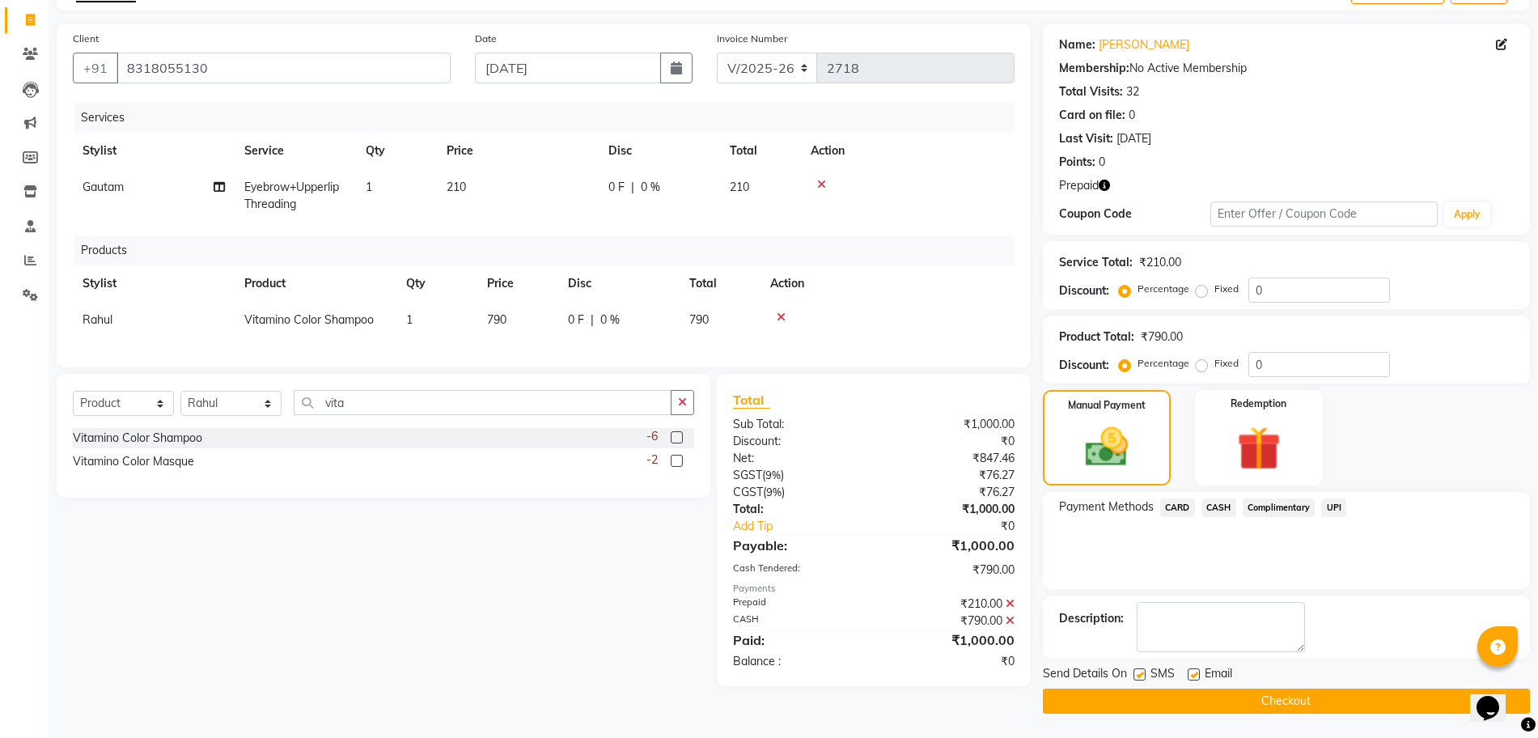
click at [1229, 705] on button "Checkout" at bounding box center [1286, 700] width 487 height 25
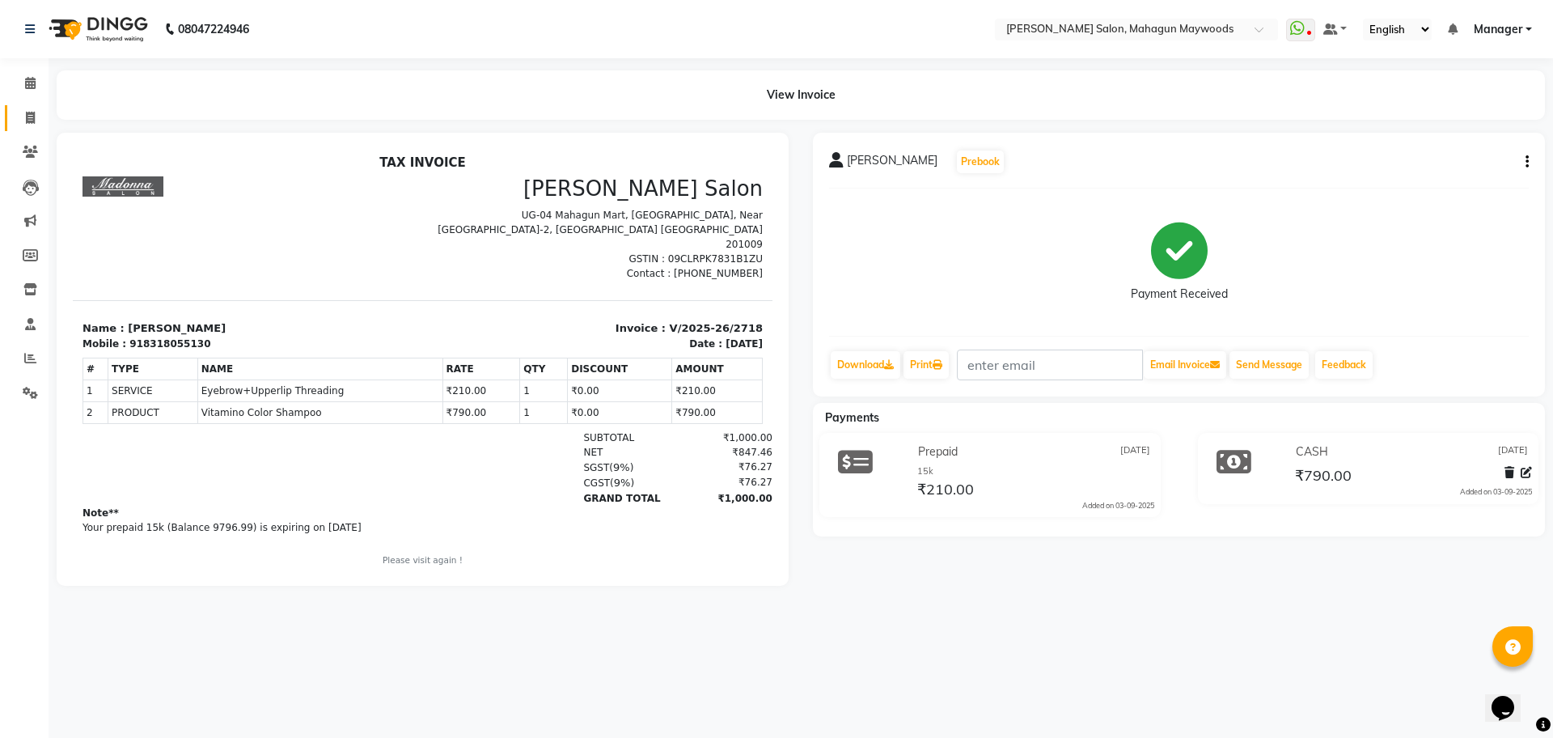
click at [24, 108] on link "Invoice" at bounding box center [24, 118] width 39 height 27
select select "service"
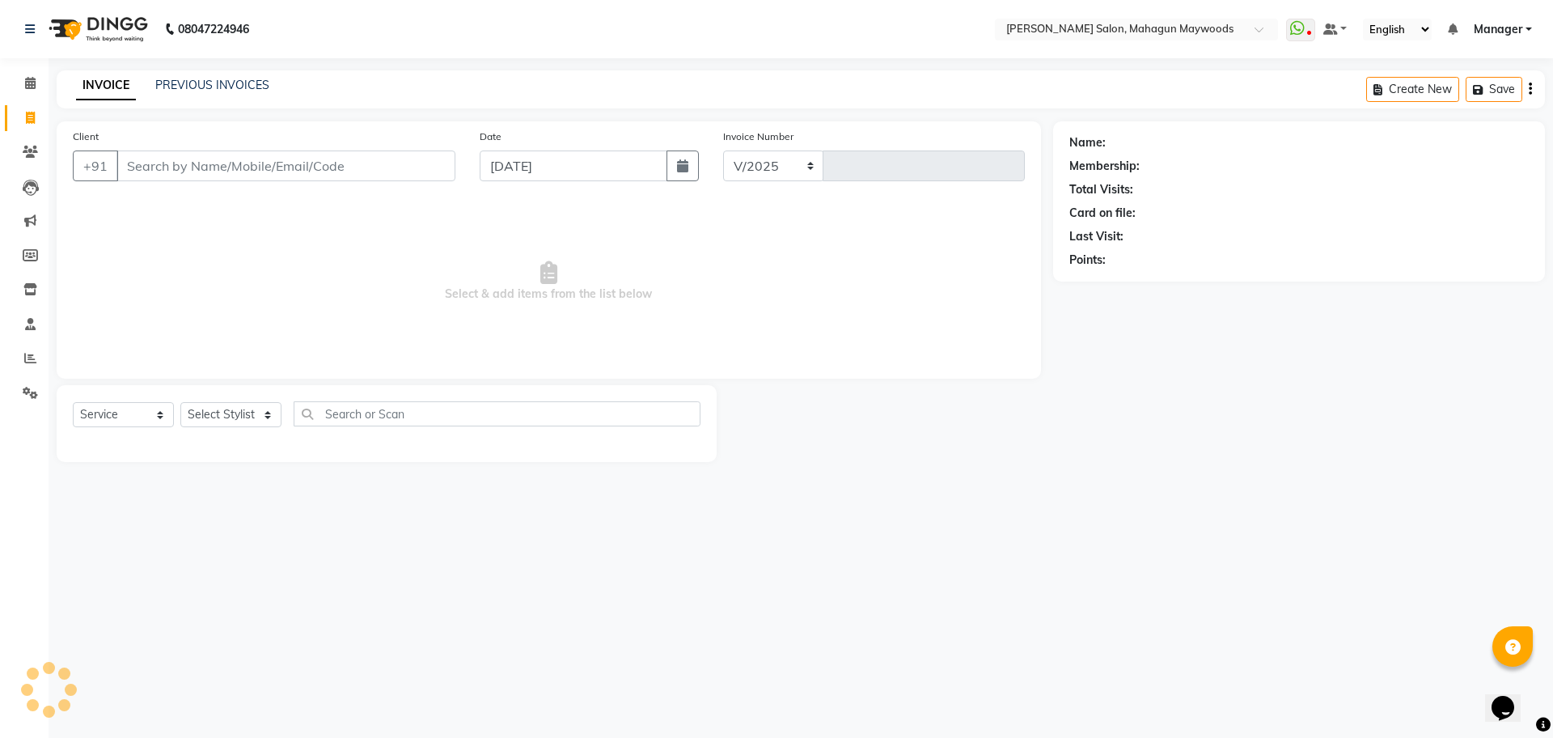
select select "6425"
type input "2719"
click at [208, 158] on input "Client" at bounding box center [285, 165] width 339 height 31
type input "9776625468"
click at [394, 169] on span "Add Client" at bounding box center [414, 166] width 64 height 16
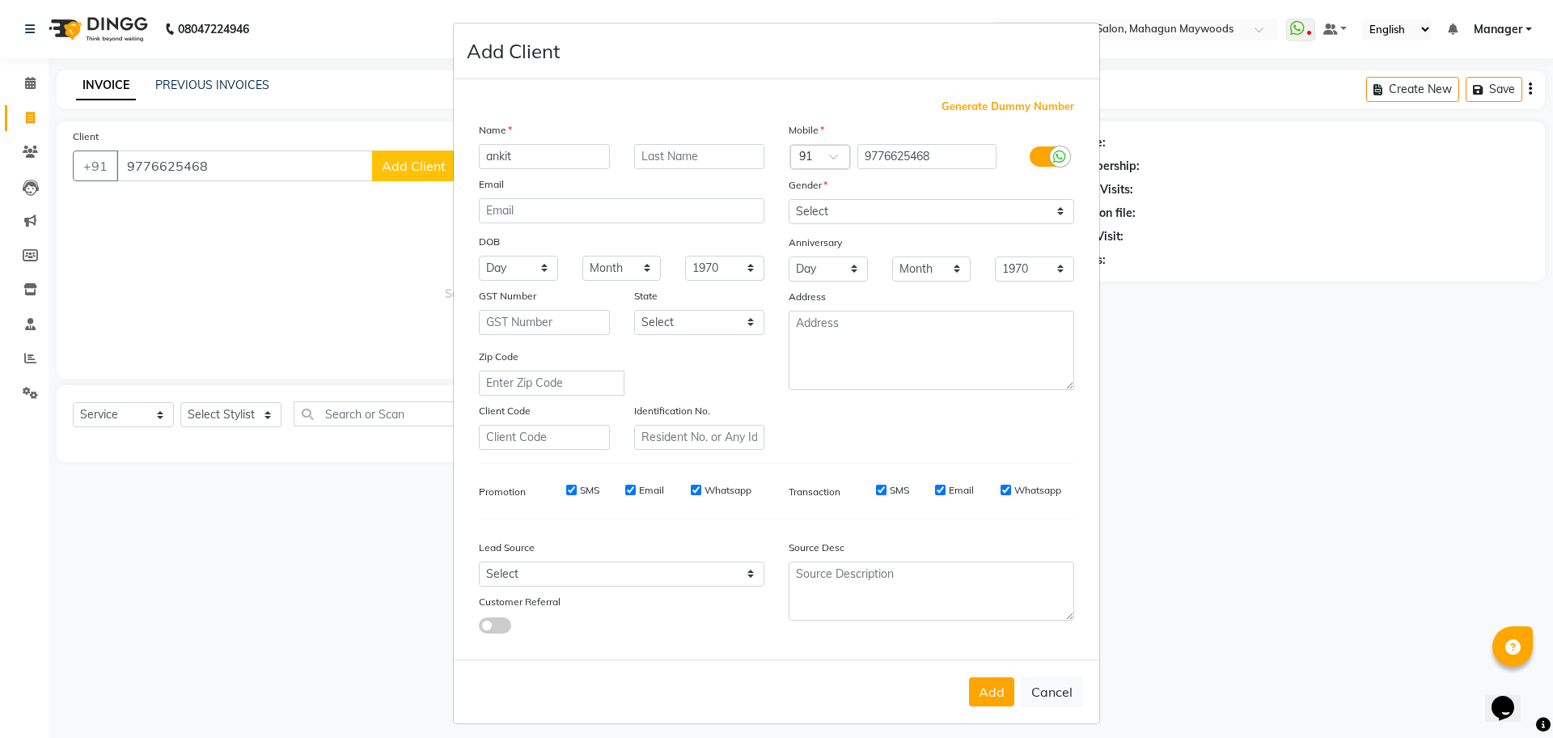
type input "ankit"
drag, startPoint x: 853, startPoint y: 205, endPoint x: 853, endPoint y: 222, distance: 17.8
click at [853, 205] on select "Select [DEMOGRAPHIC_DATA] [DEMOGRAPHIC_DATA] Other Prefer Not To Say" at bounding box center [932, 211] width 286 height 25
select select "[DEMOGRAPHIC_DATA]"
click at [789, 199] on select "Select [DEMOGRAPHIC_DATA] [DEMOGRAPHIC_DATA] Other Prefer Not To Say" at bounding box center [932, 211] width 286 height 25
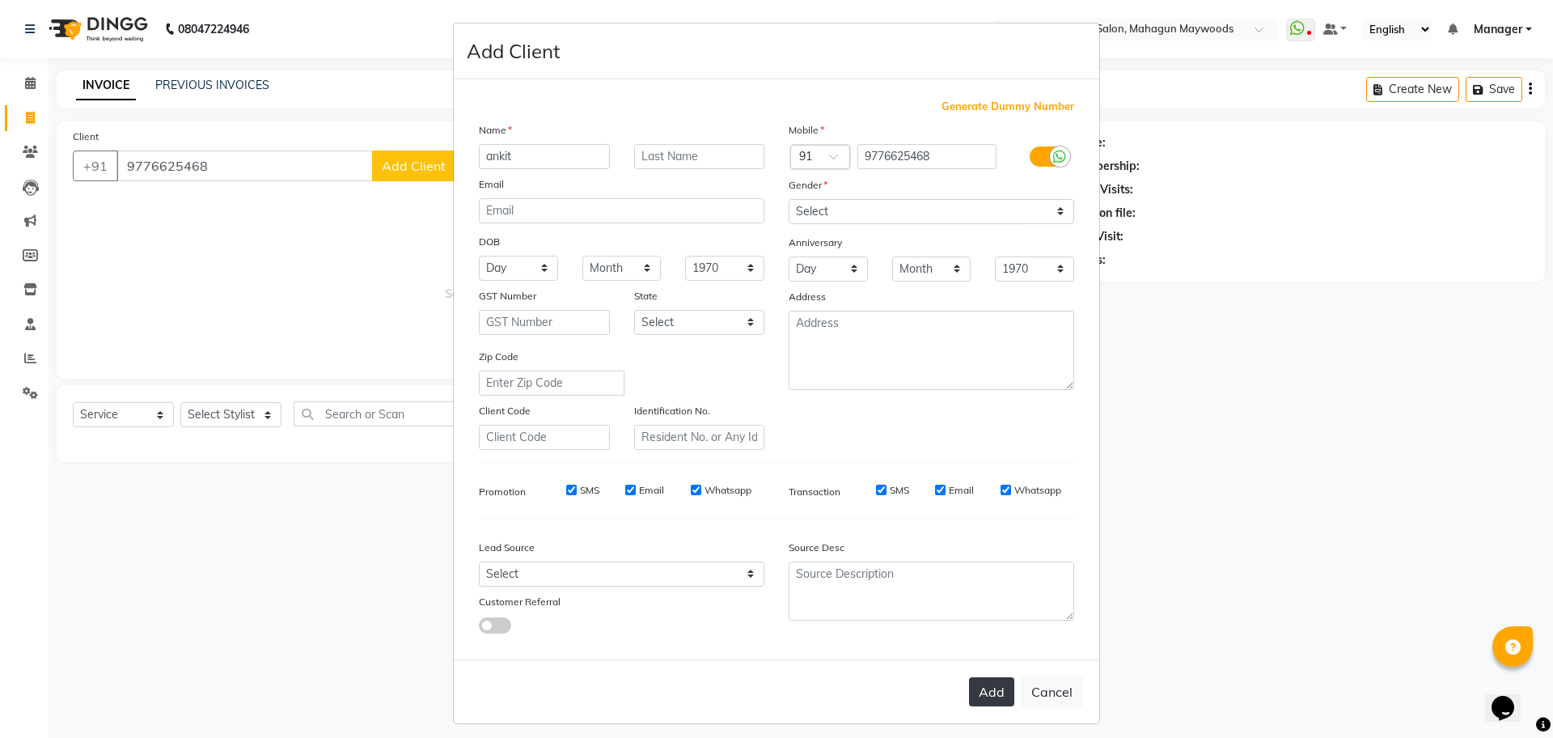
click at [983, 691] on button "Add" at bounding box center [991, 691] width 45 height 29
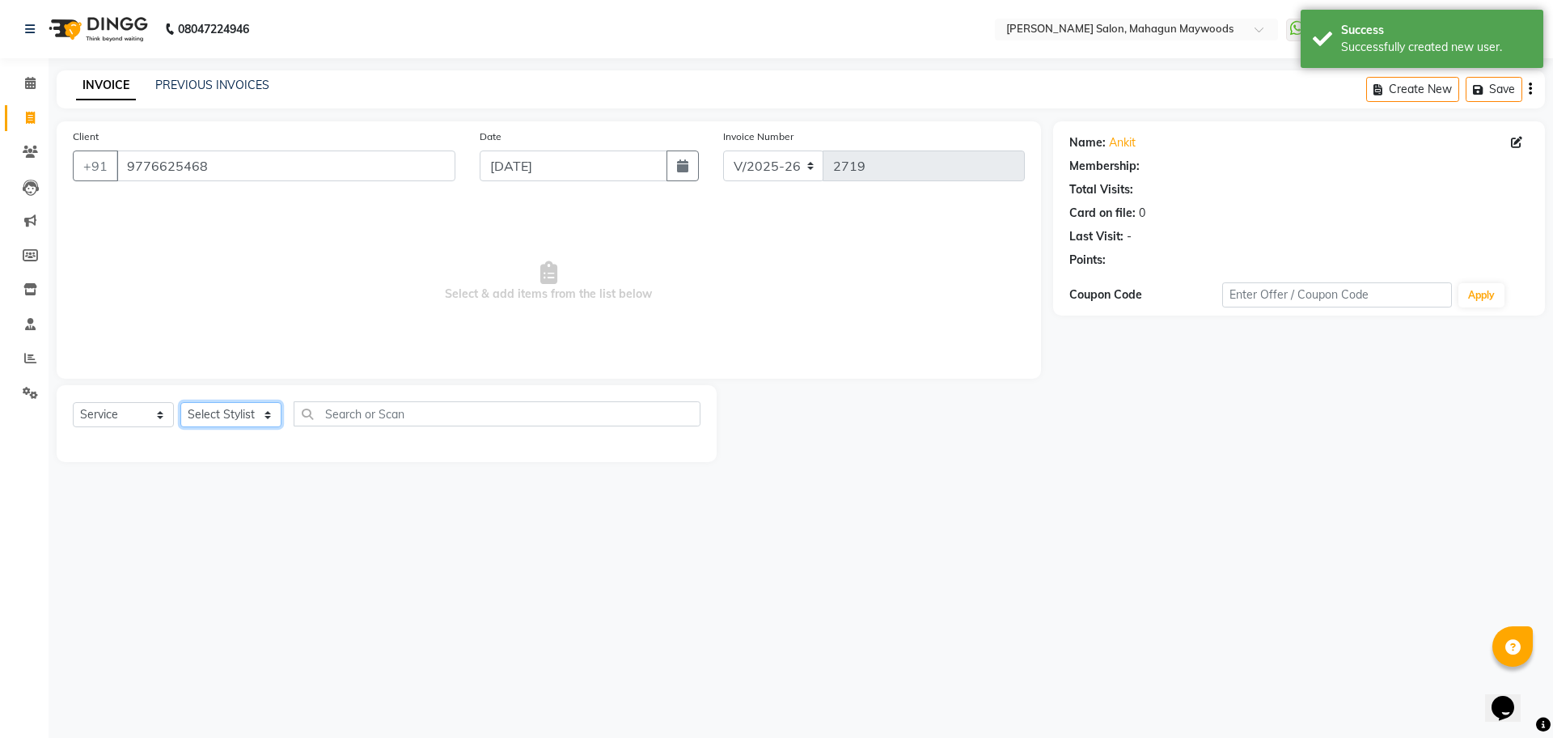
drag, startPoint x: 218, startPoint y: 418, endPoint x: 223, endPoint y: 425, distance: 8.6
click at [218, 418] on select "Select Stylist Aarti [PERSON_NAME] Manager Pranshant [PERSON_NAME] V Admin" at bounding box center [230, 414] width 101 height 25
select select "48623"
click at [180, 402] on select "Select Stylist Aarti [PERSON_NAME] Manager Pranshant [PERSON_NAME] V Admin" at bounding box center [230, 414] width 101 height 25
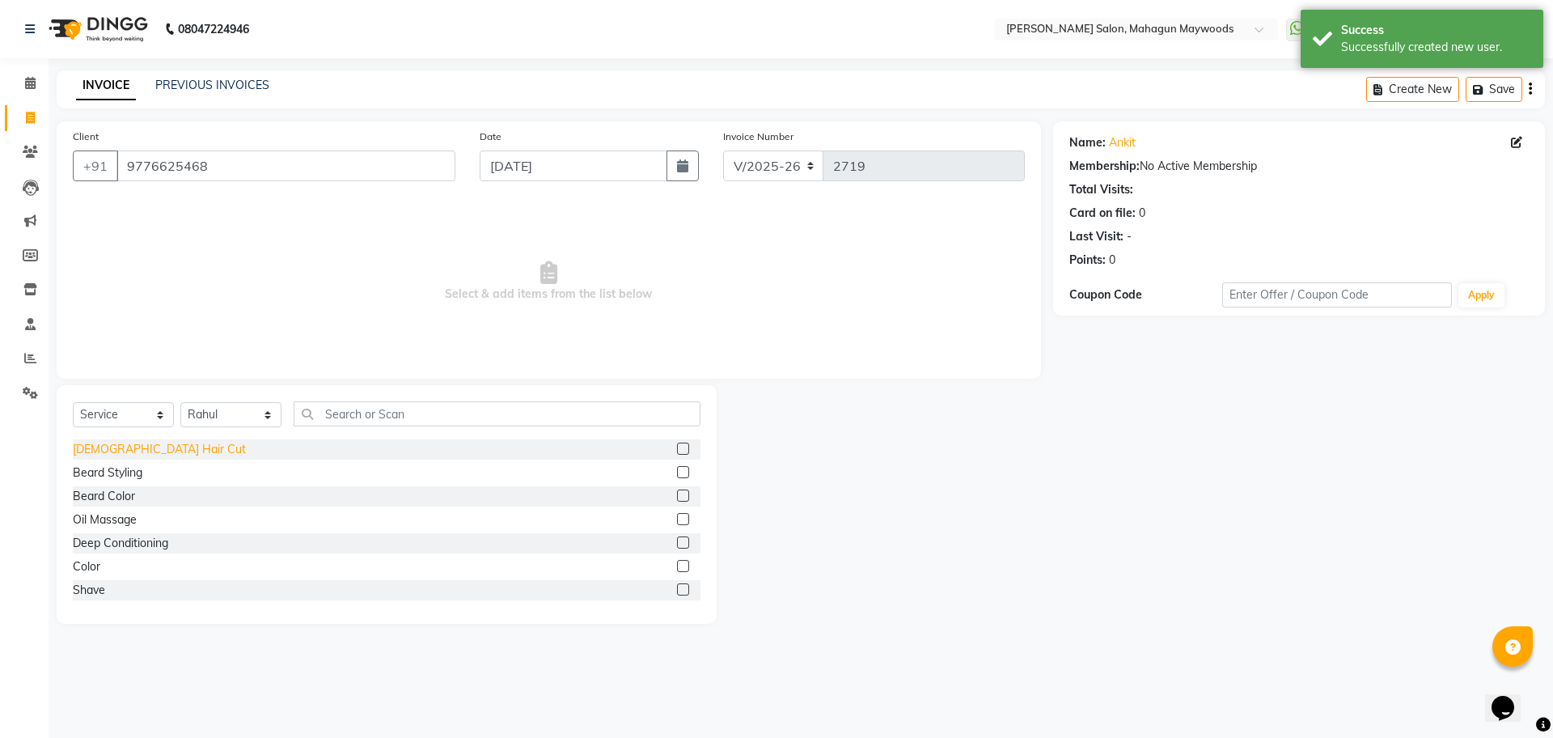
click at [116, 451] on div "[DEMOGRAPHIC_DATA] Hair Cut" at bounding box center [159, 449] width 173 height 17
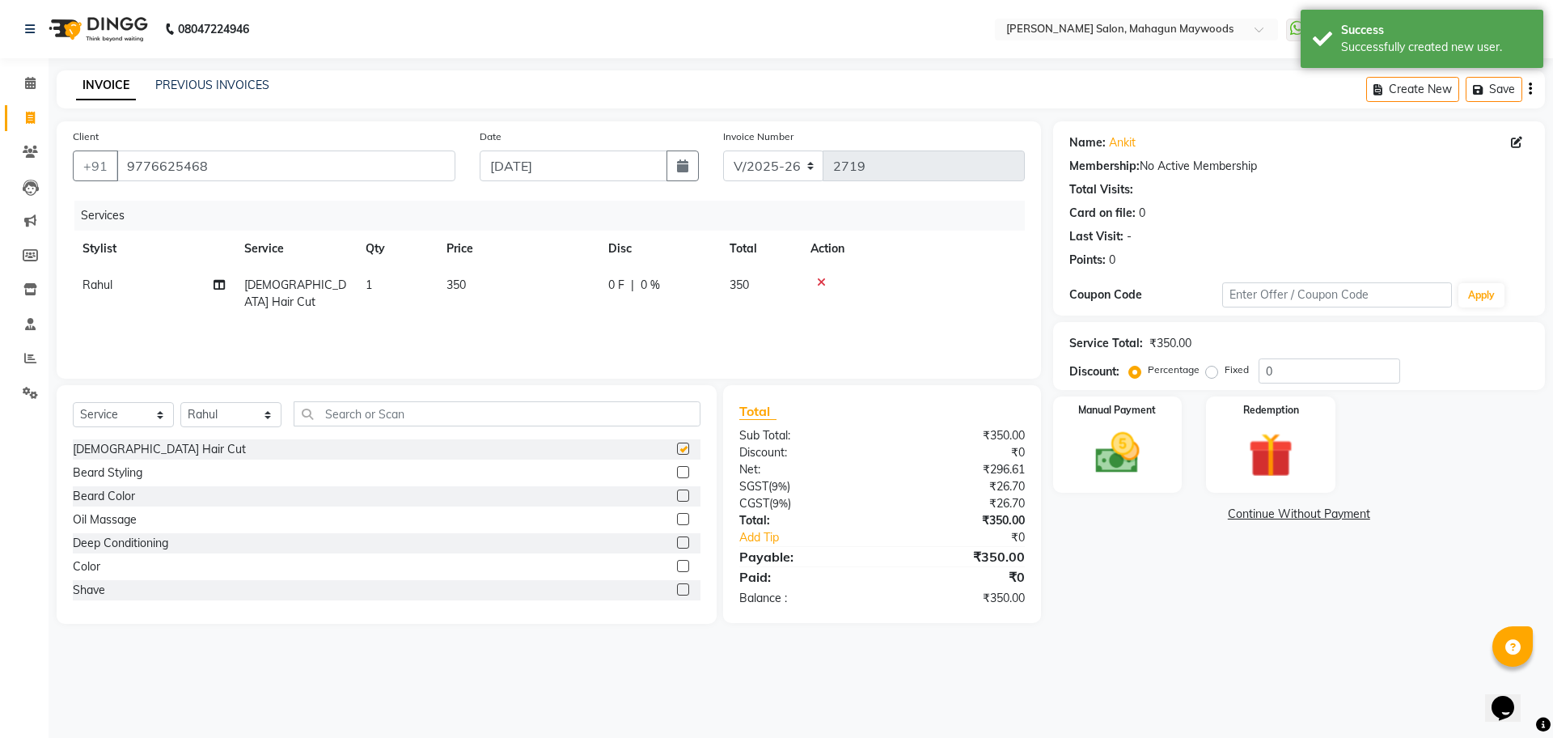
checkbox input "false"
click at [1091, 447] on img at bounding box center [1117, 452] width 75 height 53
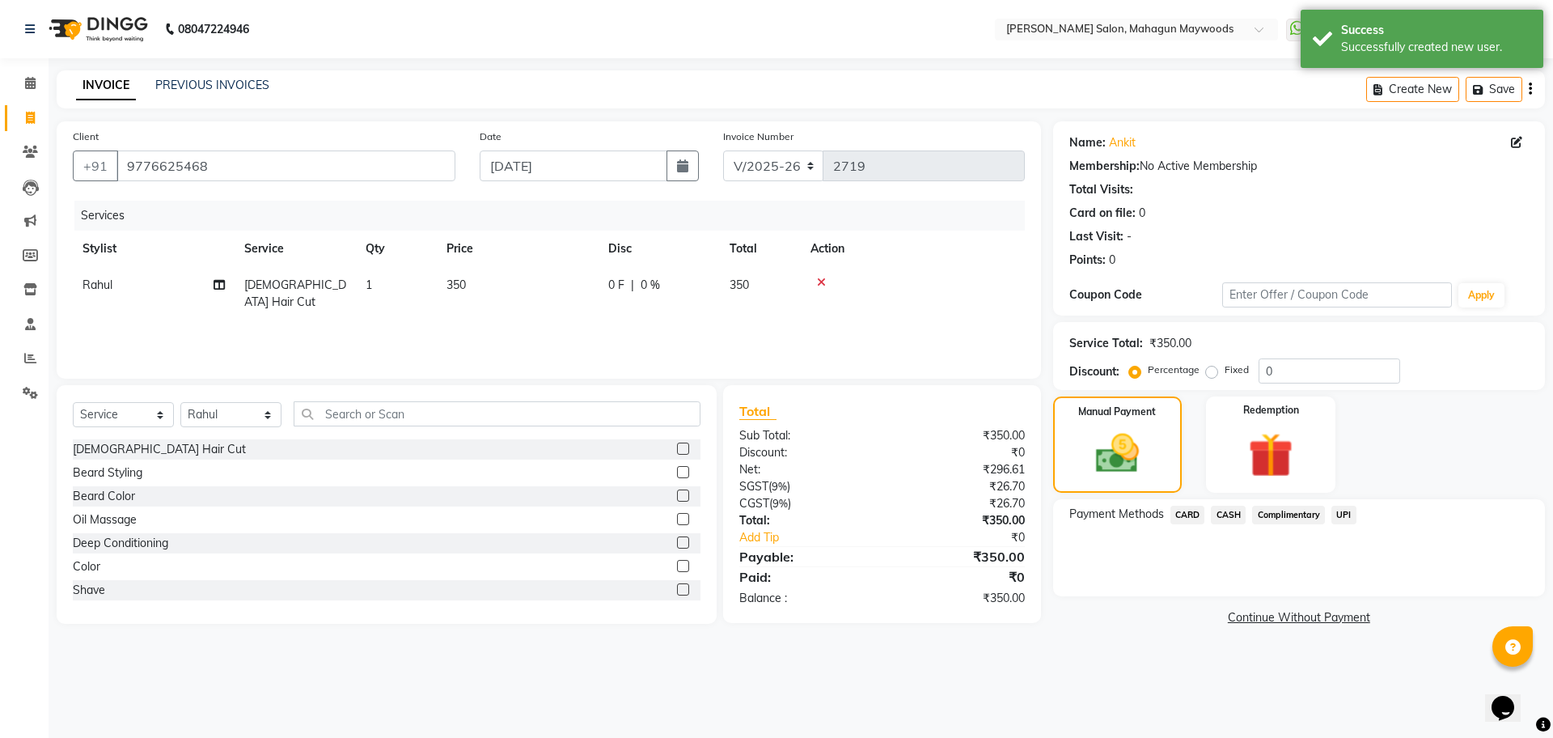
click at [1335, 514] on span "UPI" at bounding box center [1343, 515] width 25 height 19
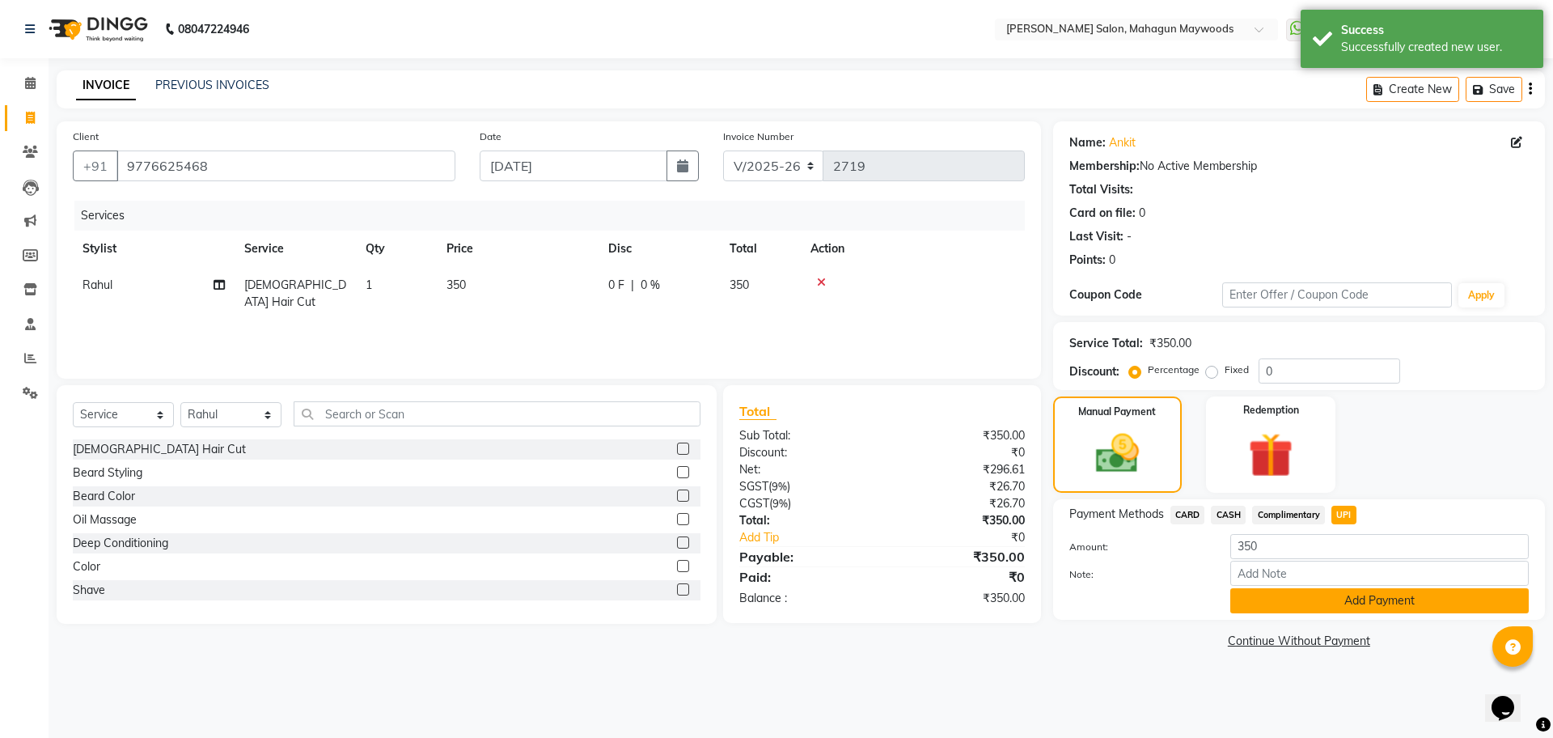
click at [1323, 608] on button "Add Payment" at bounding box center [1379, 600] width 298 height 25
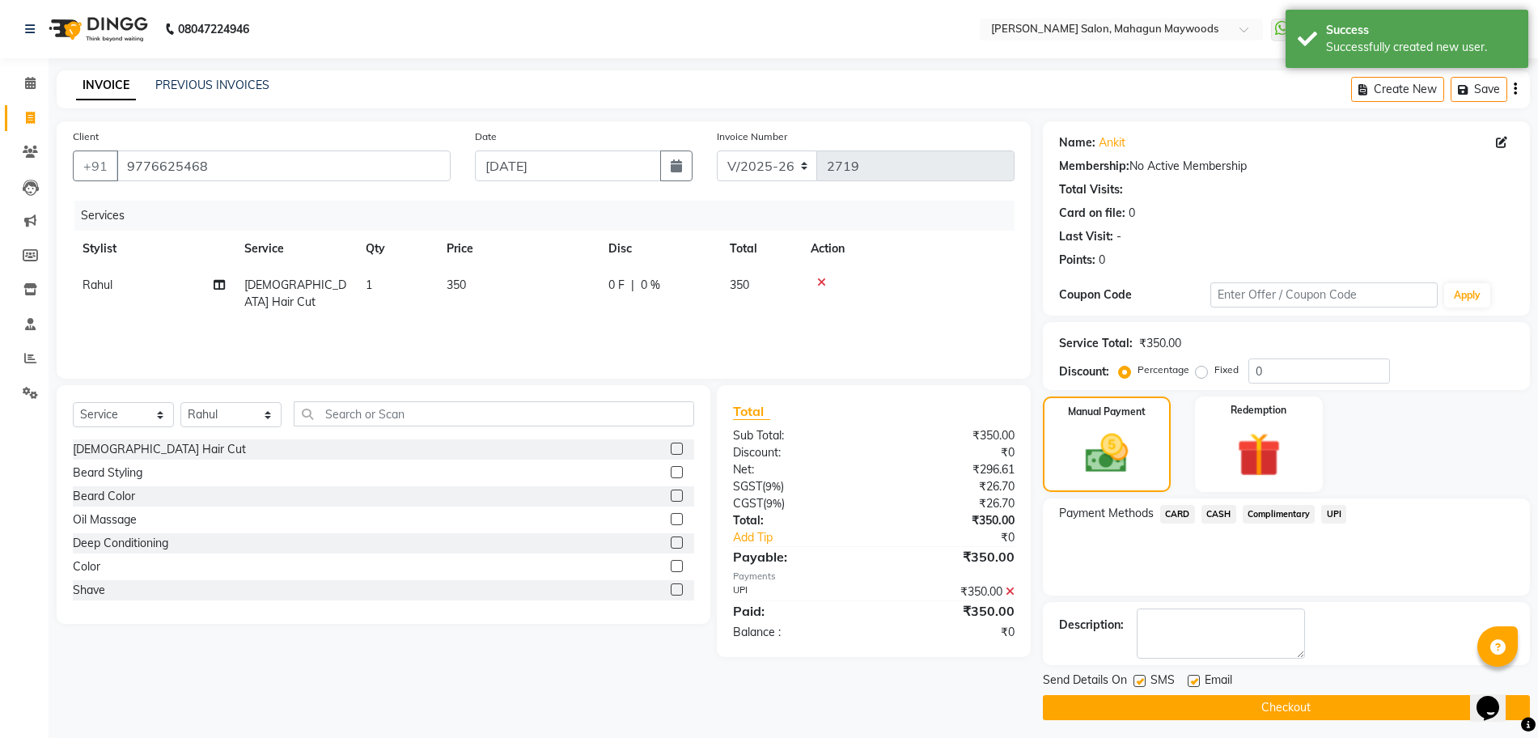
drag, startPoint x: 1297, startPoint y: 709, endPoint x: 1204, endPoint y: 705, distance: 92.3
click at [1296, 709] on button "Checkout" at bounding box center [1286, 707] width 487 height 25
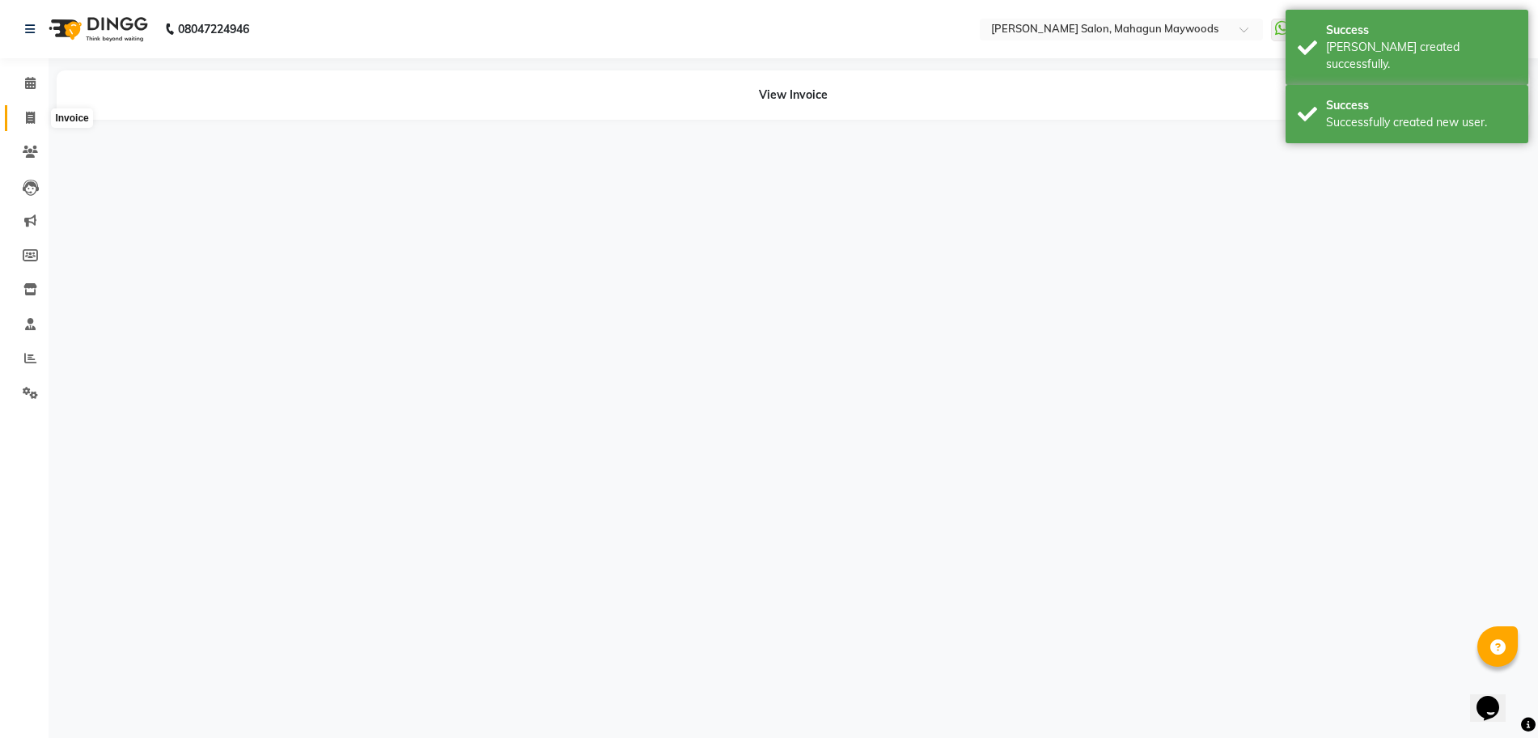
click at [23, 109] on span at bounding box center [30, 118] width 28 height 19
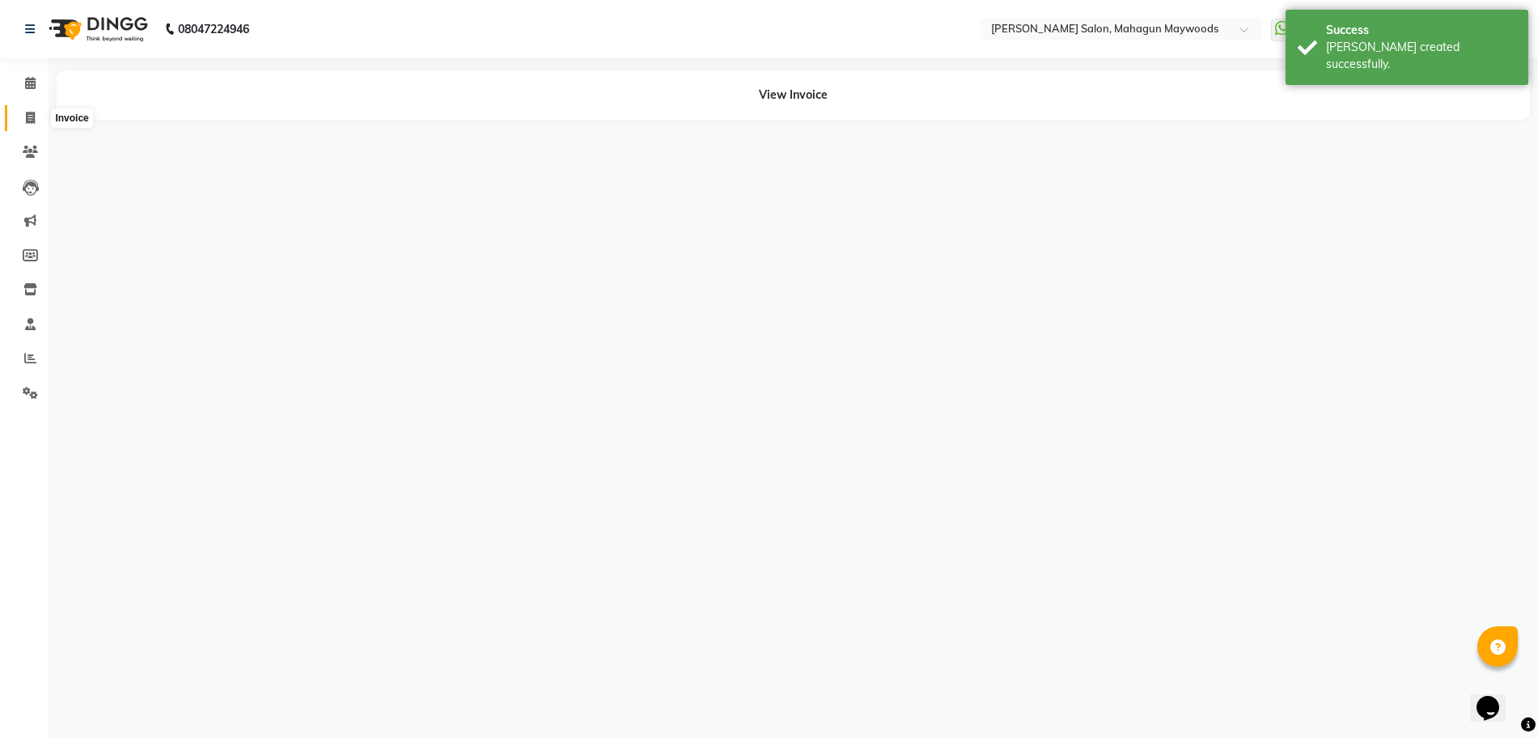
select select "service"
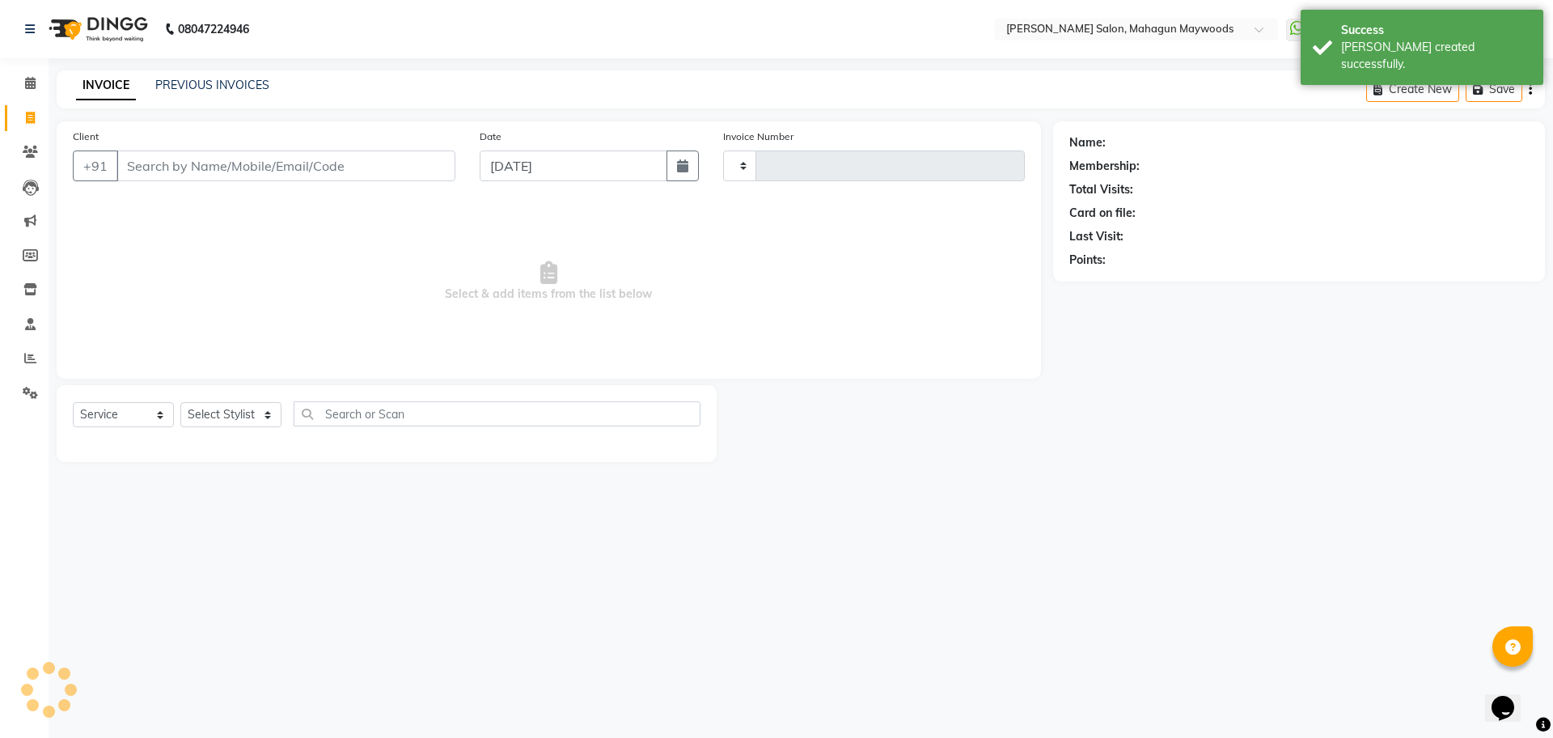
type input "2720"
select select "6425"
click at [268, 162] on input "Client" at bounding box center [285, 165] width 339 height 31
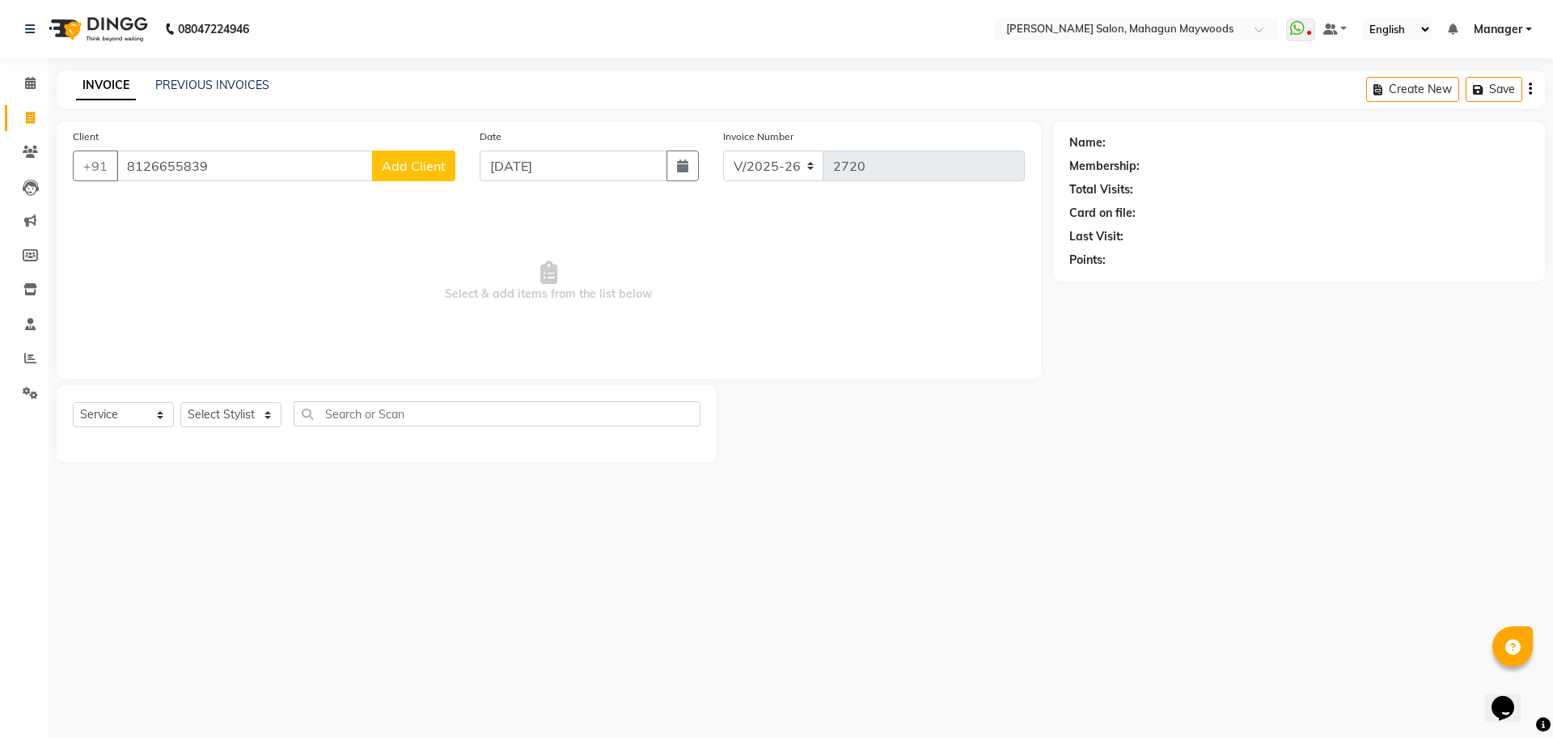
type input "8126655839"
click at [405, 158] on span "Add Client" at bounding box center [414, 166] width 64 height 16
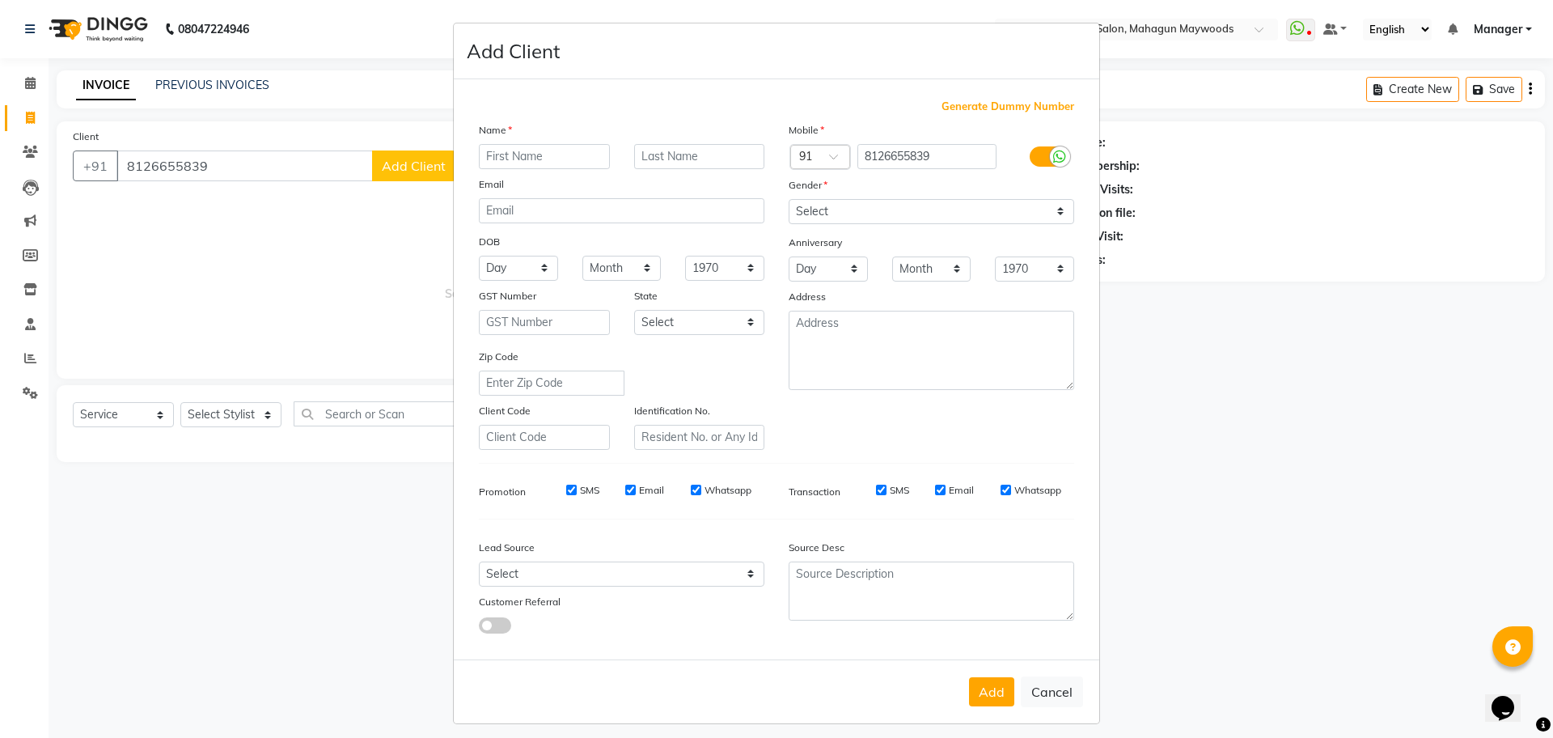
click at [514, 163] on input "text" at bounding box center [544, 156] width 131 height 25
type input "dhj"
drag, startPoint x: 883, startPoint y: 210, endPoint x: 883, endPoint y: 220, distance: 10.5
click at [883, 210] on select "Select [DEMOGRAPHIC_DATA] [DEMOGRAPHIC_DATA] Other Prefer Not To Say" at bounding box center [932, 211] width 286 height 25
select select "[DEMOGRAPHIC_DATA]"
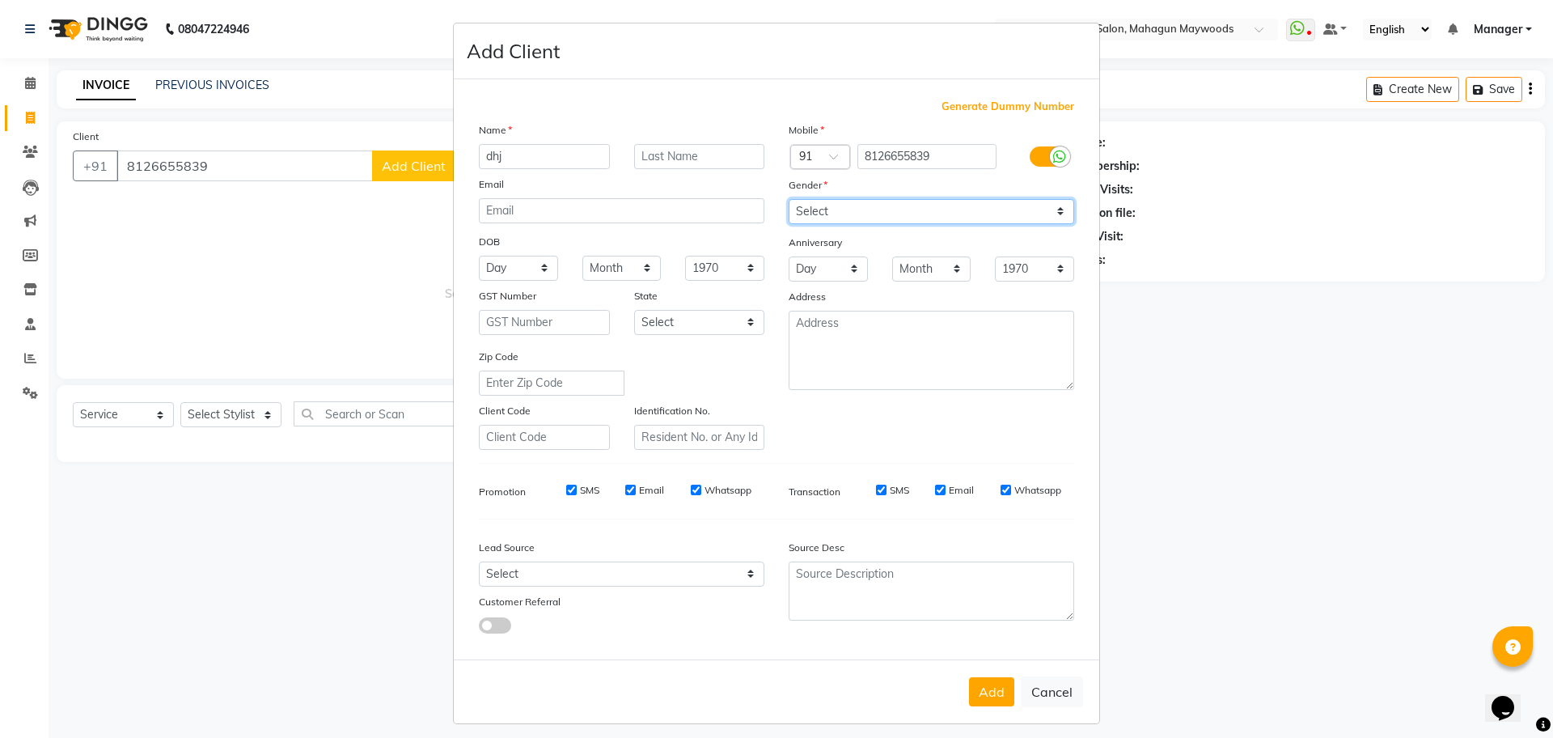
click at [789, 199] on select "Select [DEMOGRAPHIC_DATA] [DEMOGRAPHIC_DATA] Other Prefer Not To Say" at bounding box center [932, 211] width 286 height 25
click at [976, 694] on button "Add" at bounding box center [991, 691] width 45 height 29
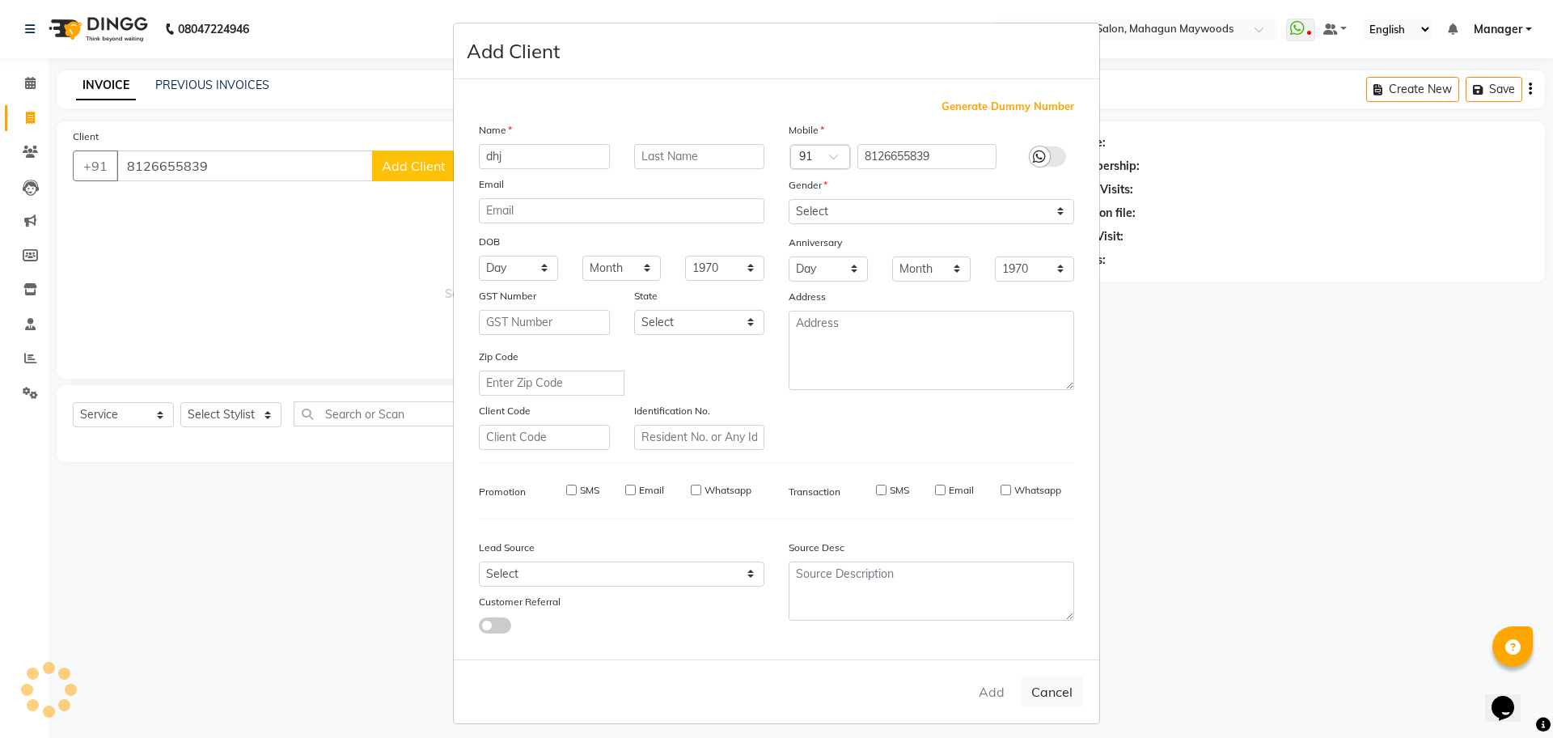
select select
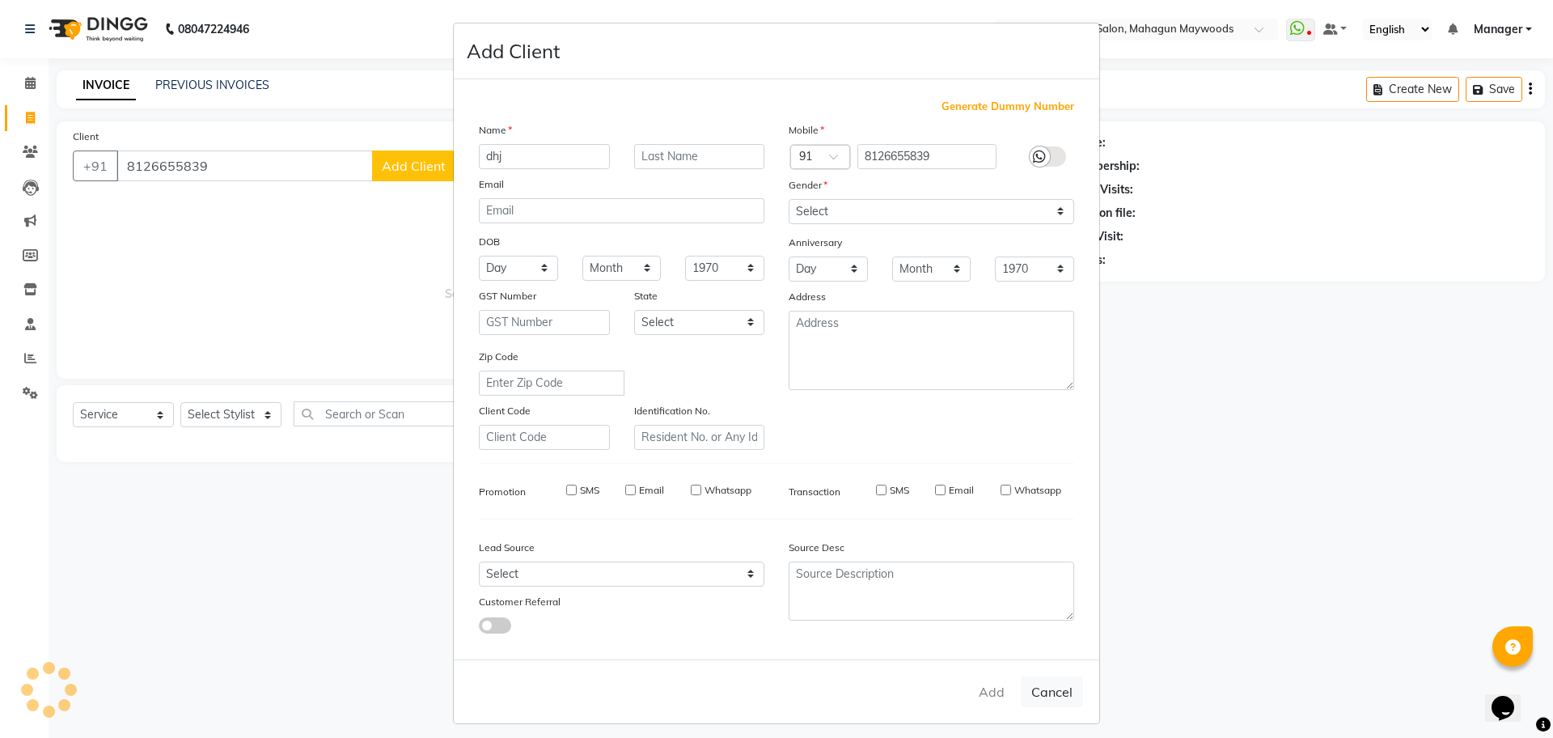
select select
checkbox input "false"
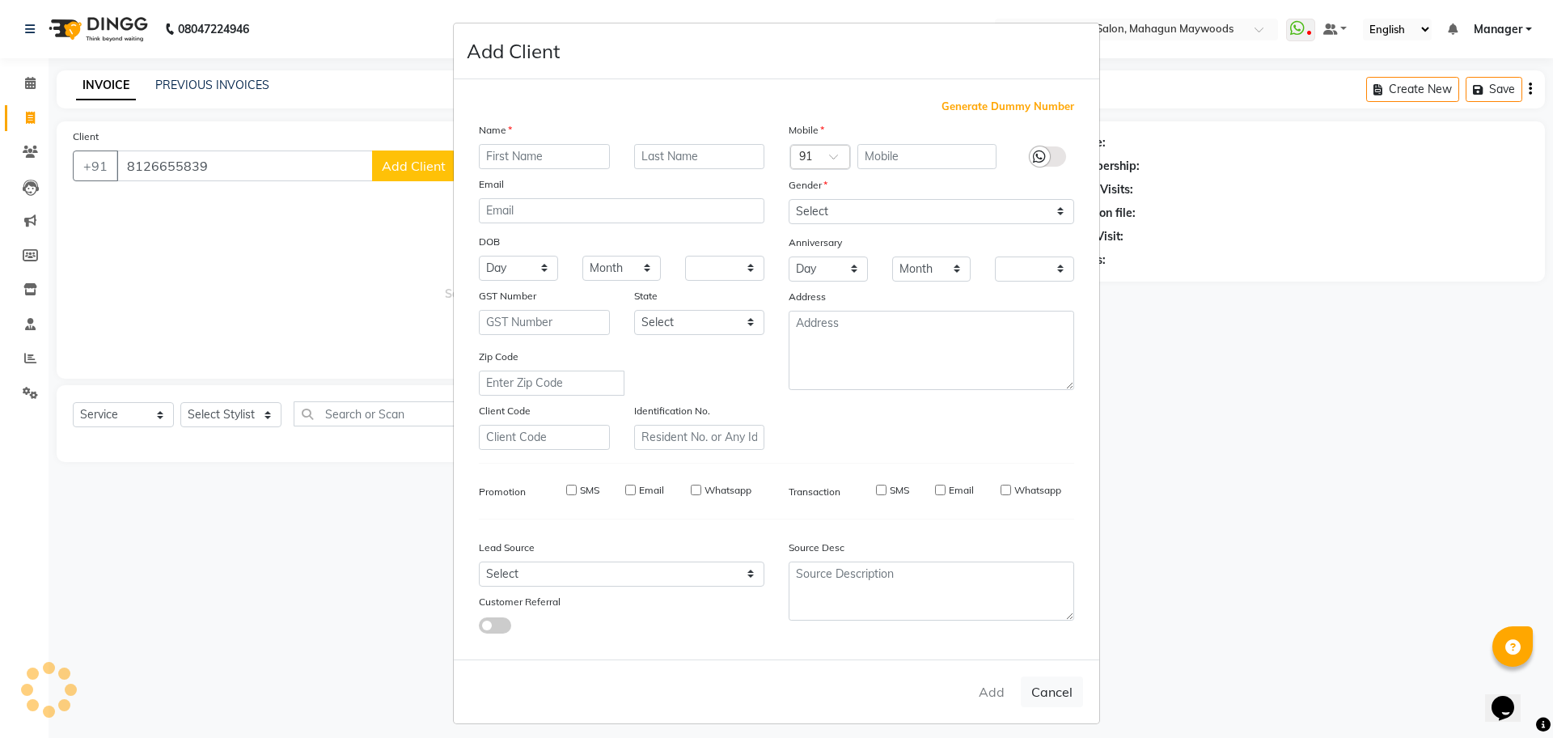
checkbox input "false"
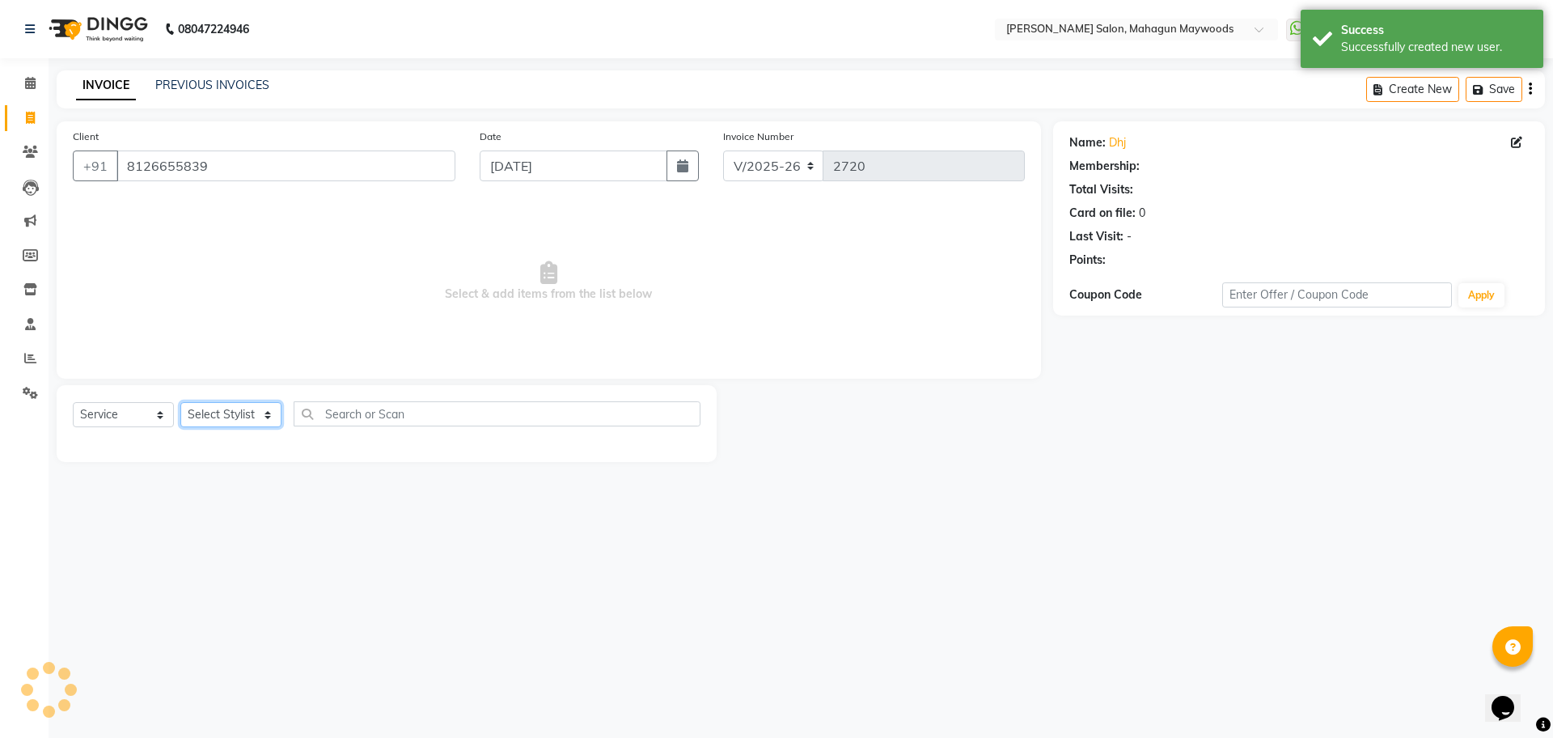
click at [243, 409] on select "Select Stylist Aarti [PERSON_NAME] Manager Pranshant [PERSON_NAME] V Admin" at bounding box center [230, 414] width 101 height 25
select select "48622"
click at [180, 402] on select "Select Stylist Aarti [PERSON_NAME] Manager Pranshant [PERSON_NAME] V Admin" at bounding box center [230, 414] width 101 height 25
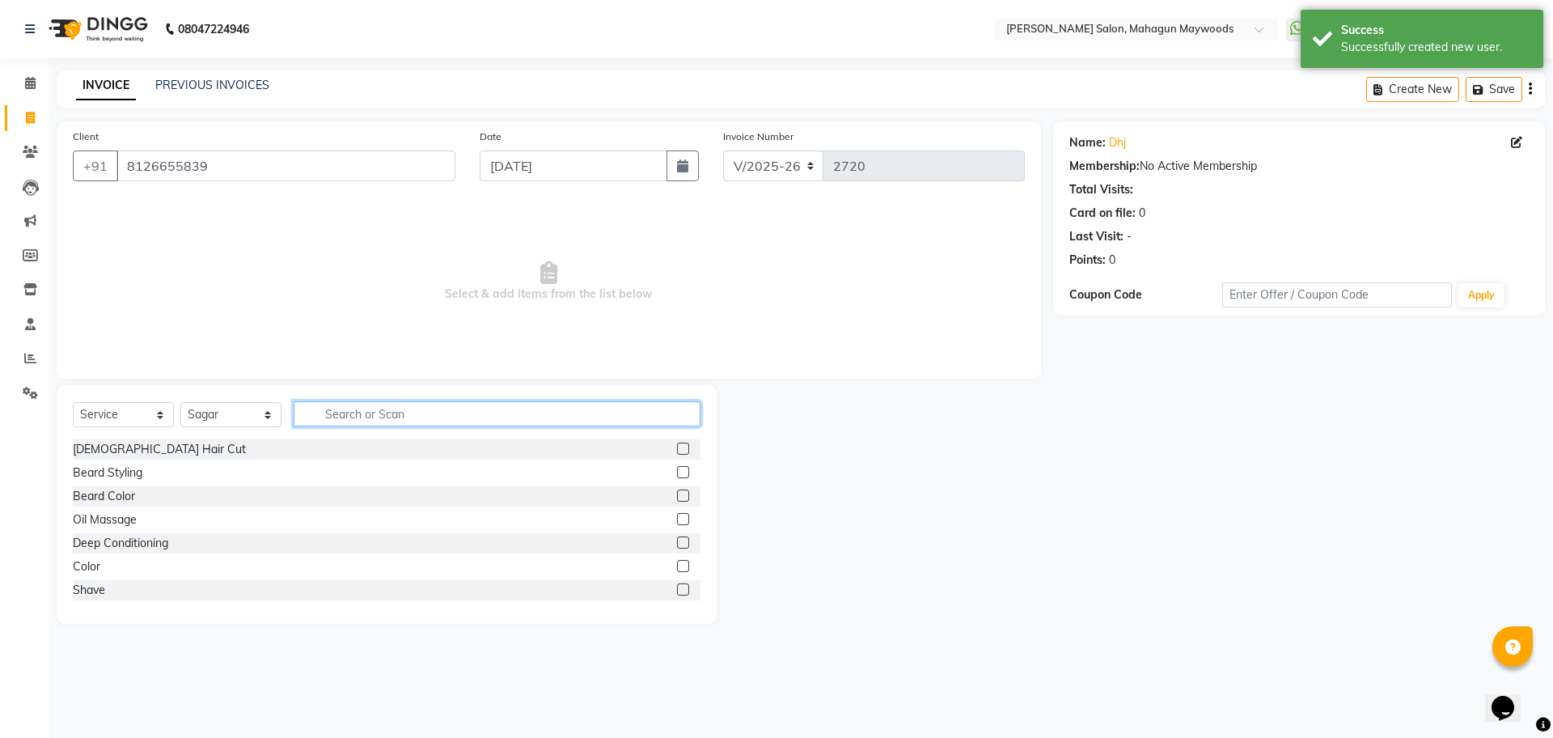
click at [349, 425] on input "text" at bounding box center [497, 413] width 407 height 25
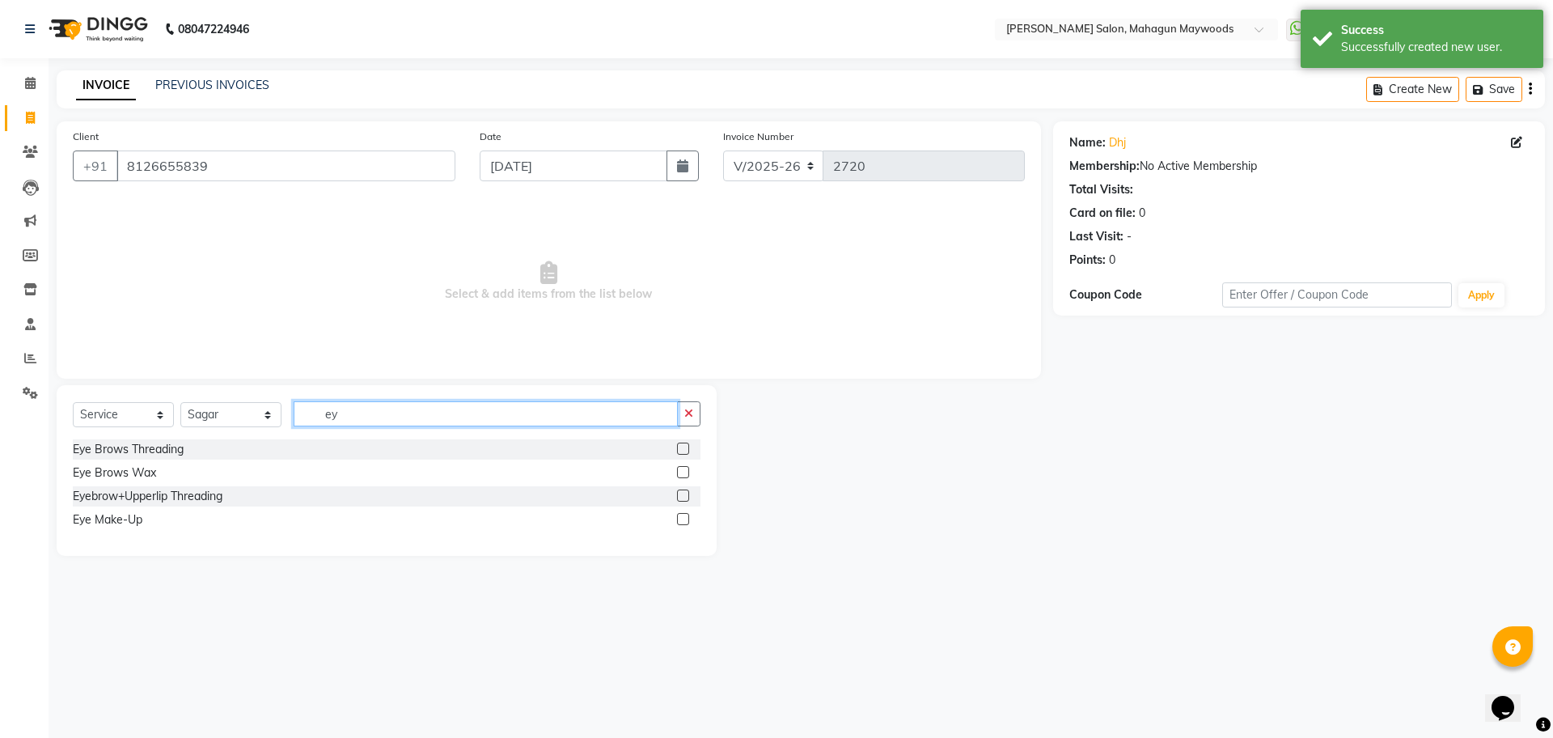
type input "e"
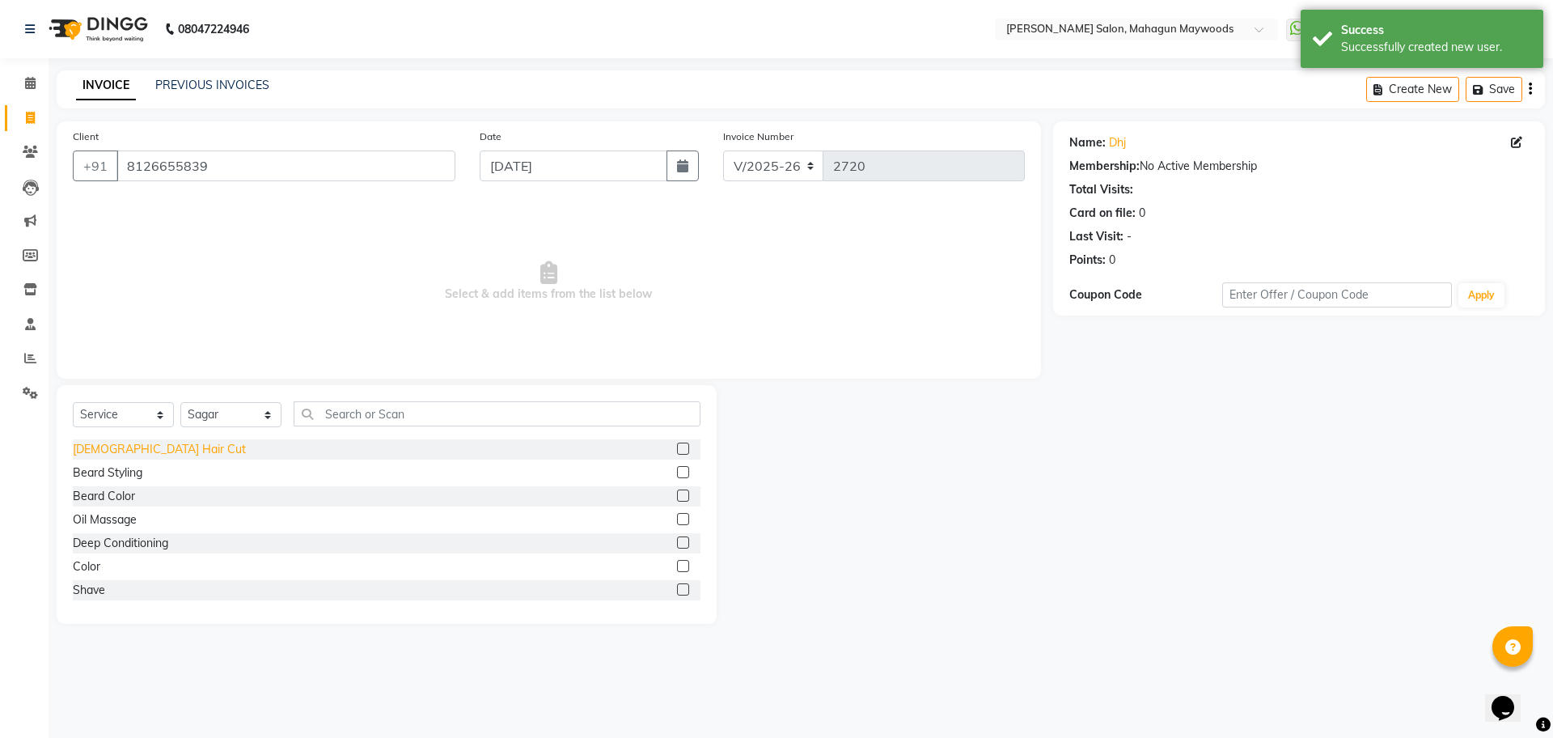
click at [124, 452] on div "[DEMOGRAPHIC_DATA] Hair Cut" at bounding box center [159, 449] width 173 height 17
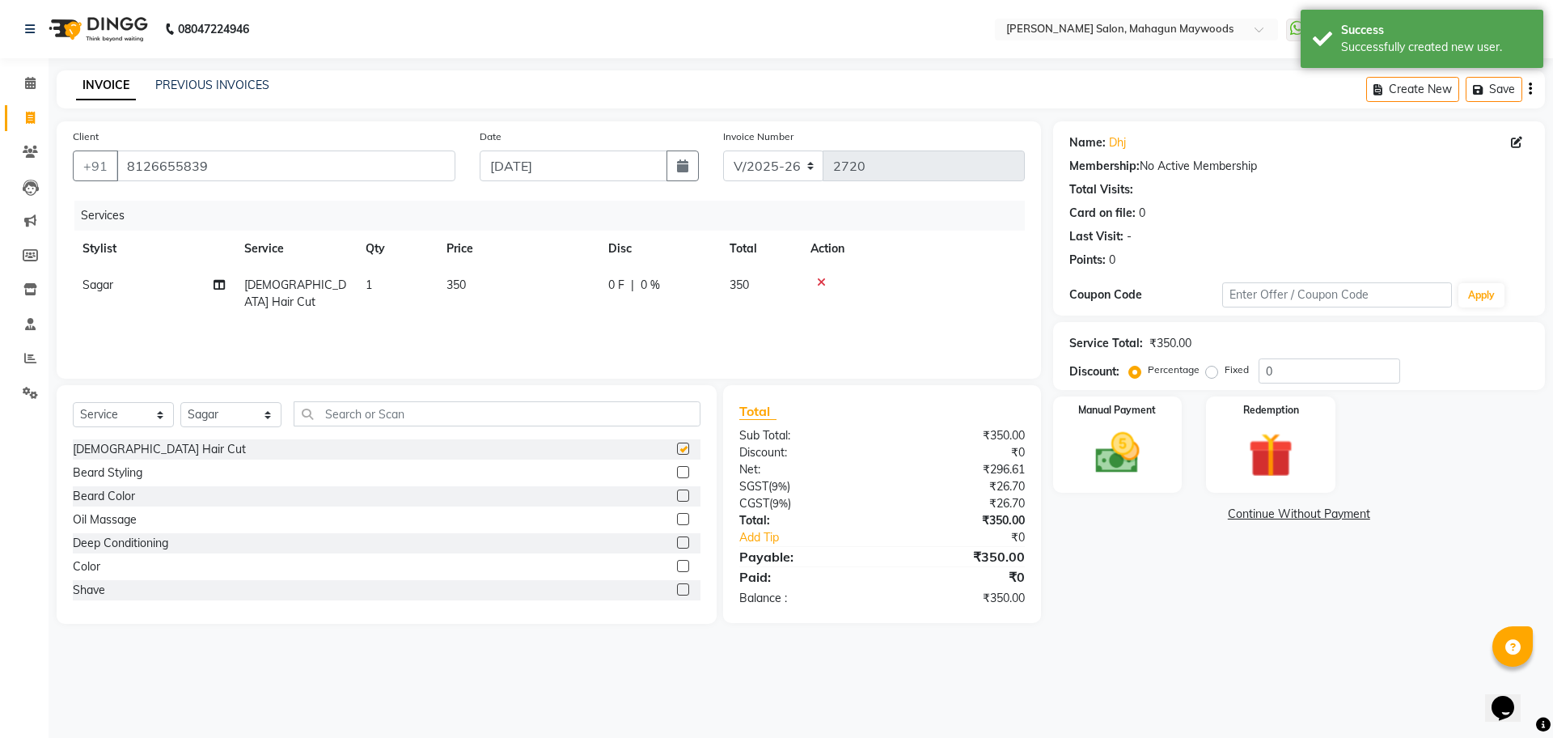
checkbox input "false"
click at [215, 425] on select "Select Stylist Aarti [PERSON_NAME] Manager Pranshant [PERSON_NAME] V Admin" at bounding box center [230, 414] width 101 height 25
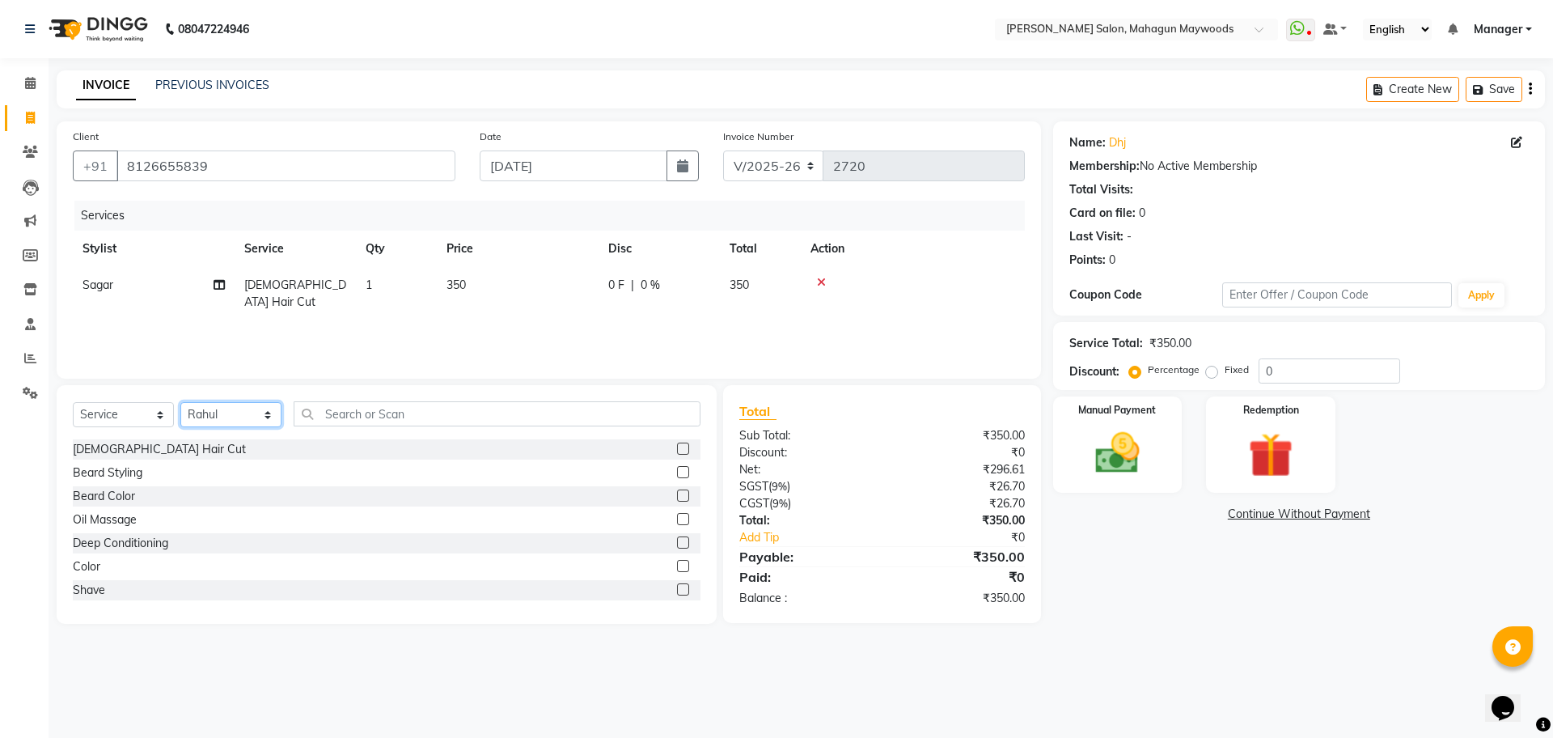
click at [180, 402] on select "Select Stylist Aarti [PERSON_NAME] Manager Pranshant [PERSON_NAME] V Admin" at bounding box center [230, 414] width 101 height 25
click at [345, 408] on input "text" at bounding box center [497, 413] width 407 height 25
drag, startPoint x: 211, startPoint y: 411, endPoint x: 218, endPoint y: 425, distance: 15.6
click at [211, 411] on select "Select Stylist Aarti [PERSON_NAME] Manager Pranshant [PERSON_NAME] V Admin" at bounding box center [230, 414] width 101 height 25
select select "83791"
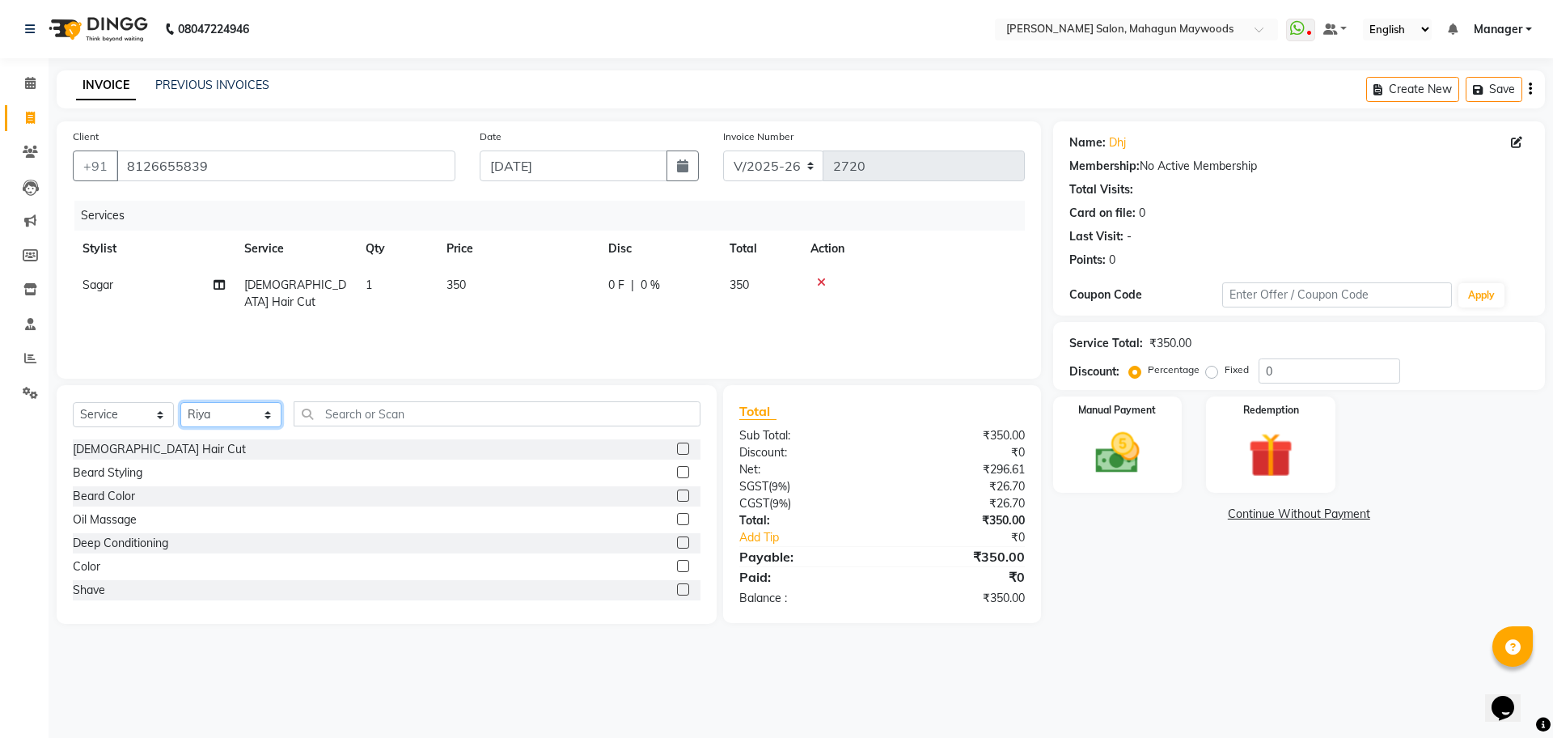
click at [180, 402] on select "Select Stylist Aarti [PERSON_NAME] Manager Pranshant [PERSON_NAME] V Admin" at bounding box center [230, 414] width 101 height 25
click at [366, 410] on input "text" at bounding box center [497, 413] width 407 height 25
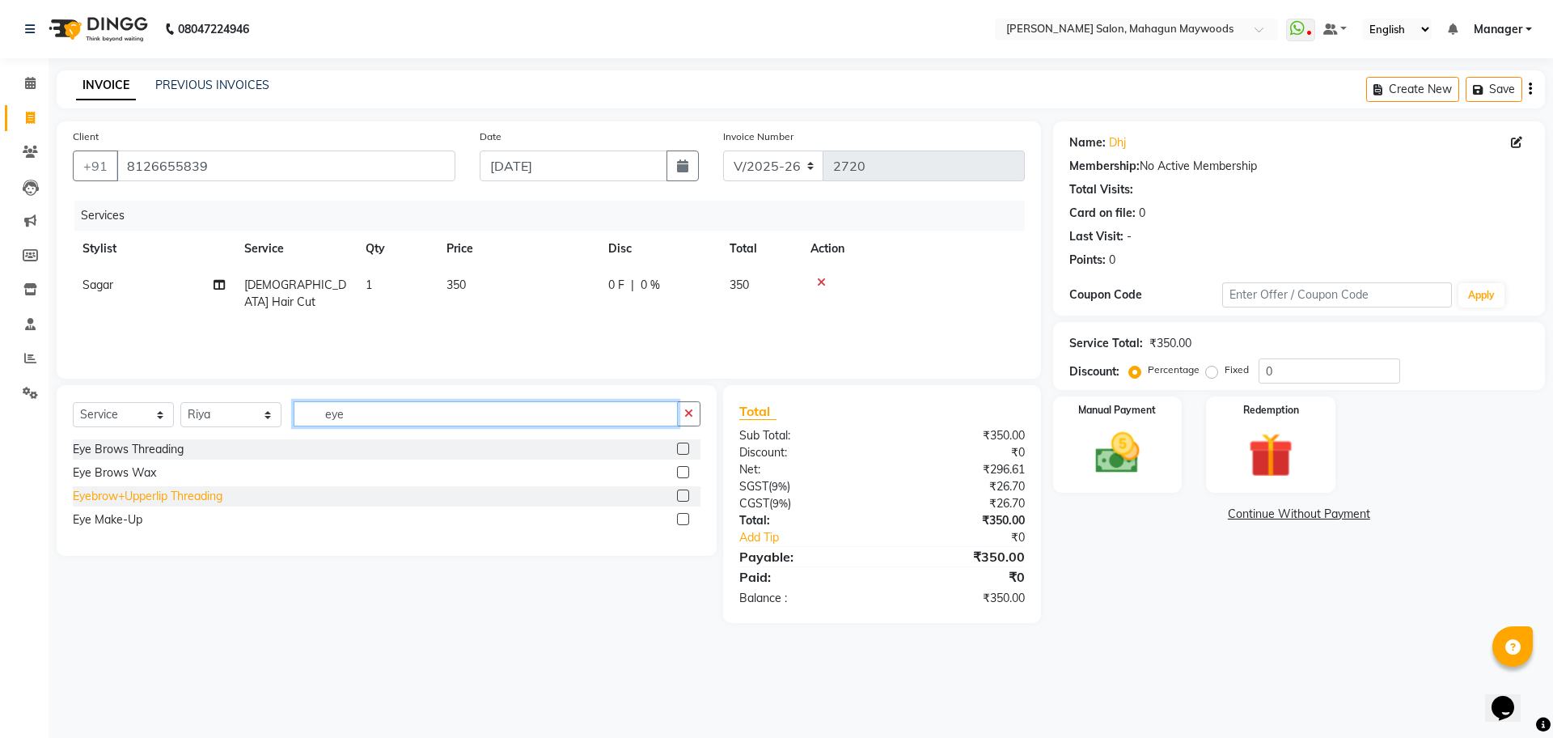
type input "eye"
click at [131, 492] on div "Eyebrow+Upperlip Threading" at bounding box center [148, 496] width 150 height 17
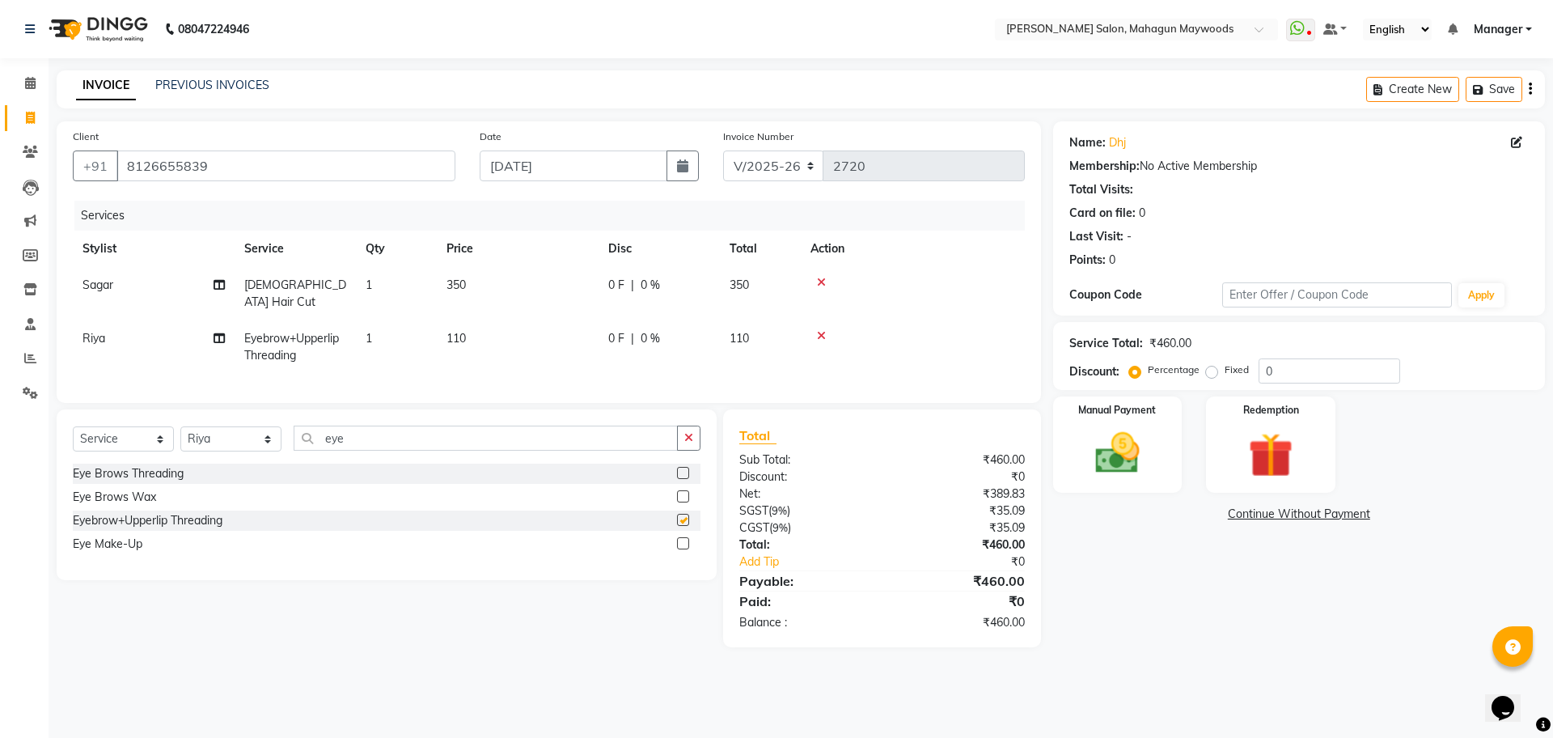
checkbox input "false"
click at [477, 320] on td "110" at bounding box center [518, 346] width 162 height 53
select select "83791"
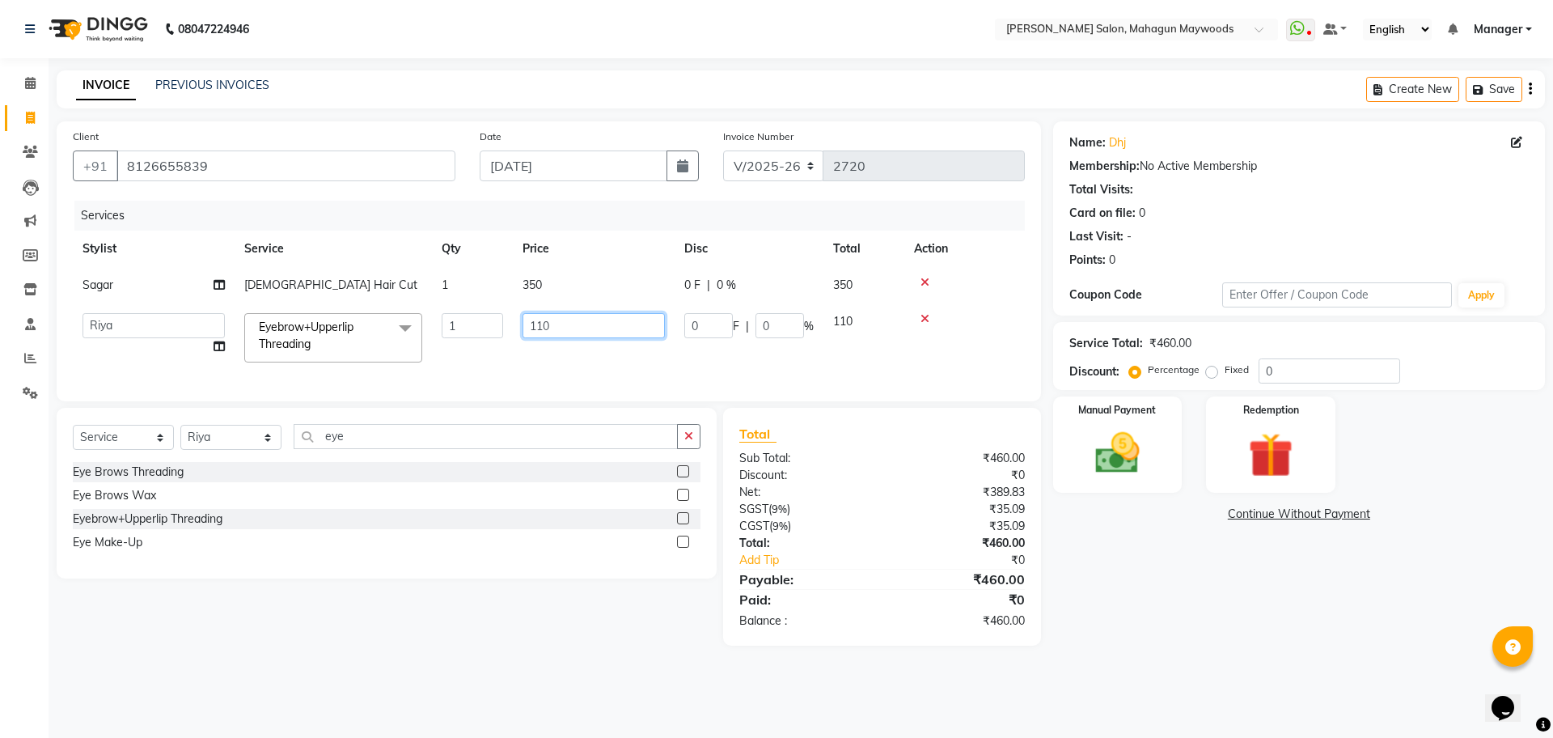
drag, startPoint x: 546, startPoint y: 328, endPoint x: 550, endPoint y: 349, distance: 21.4
click at [547, 328] on input "110" at bounding box center [594, 325] width 142 height 25
type input "1"
type input "160"
click at [1210, 603] on div "Name: Dhj Membership: No Active Membership Total Visits: Card on file: 0 Last V…" at bounding box center [1305, 383] width 504 height 524
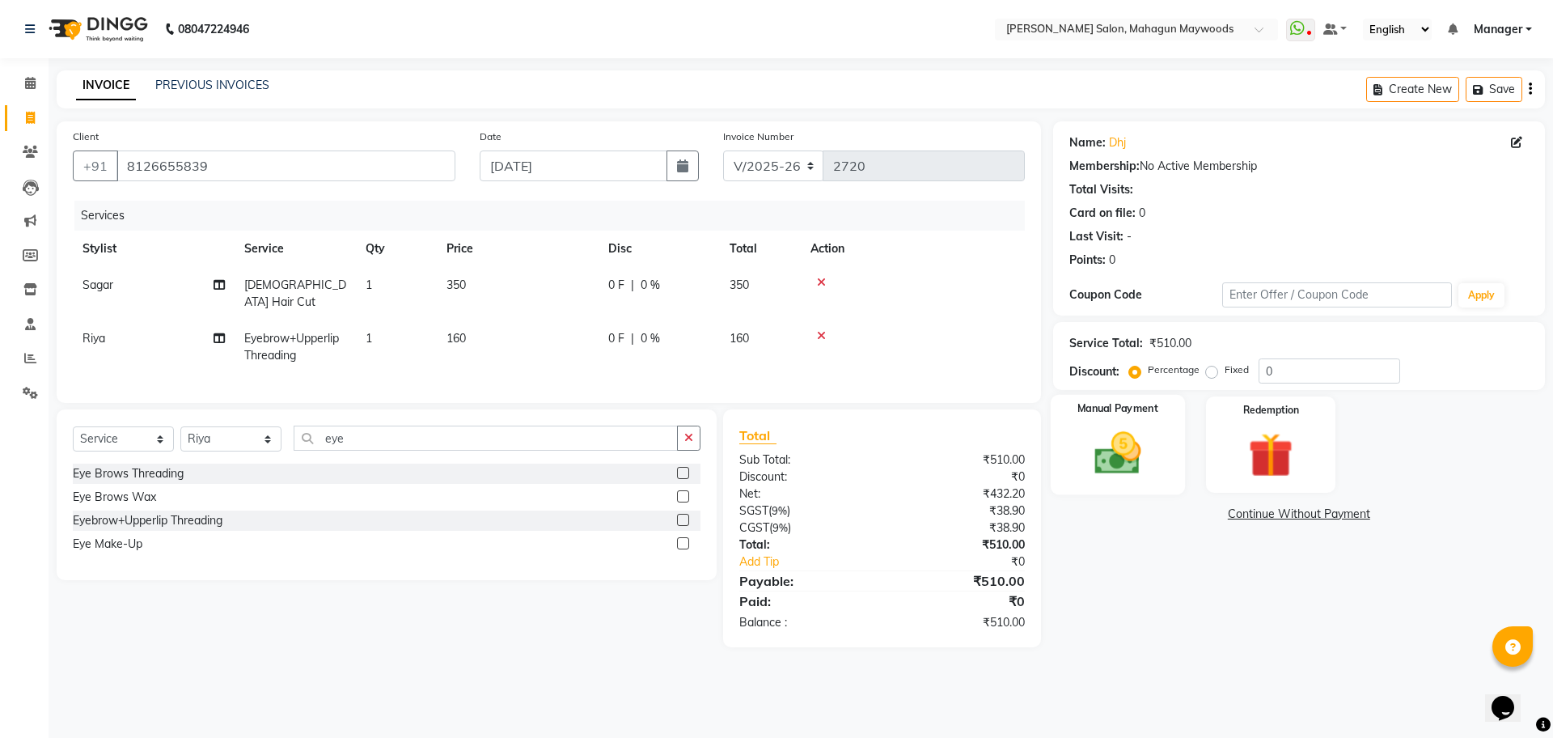
click at [1141, 449] on img at bounding box center [1117, 452] width 75 height 53
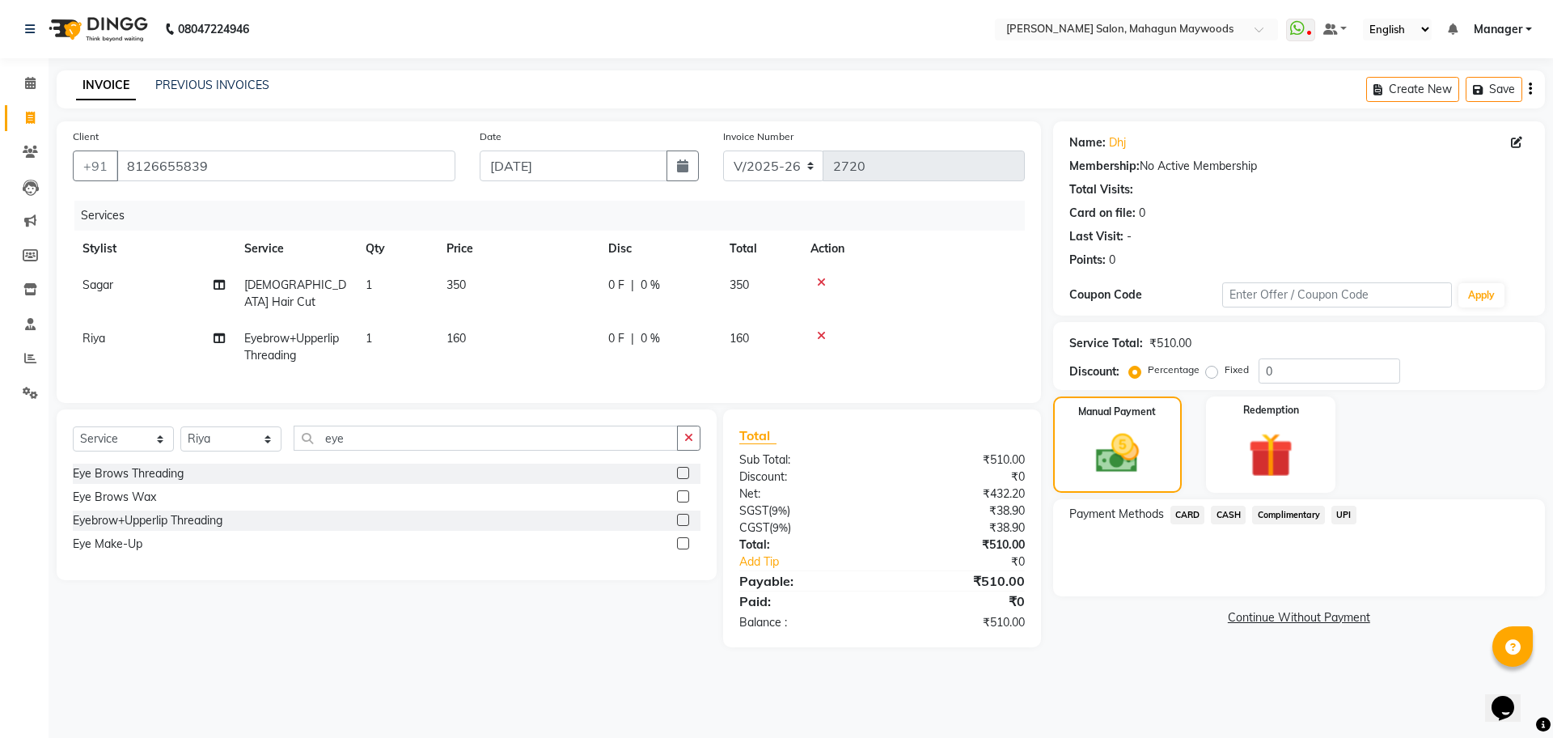
drag, startPoint x: 1350, startPoint y: 519, endPoint x: 1350, endPoint y: 531, distance: 11.3
click at [1350, 519] on span "UPI" at bounding box center [1343, 515] width 25 height 19
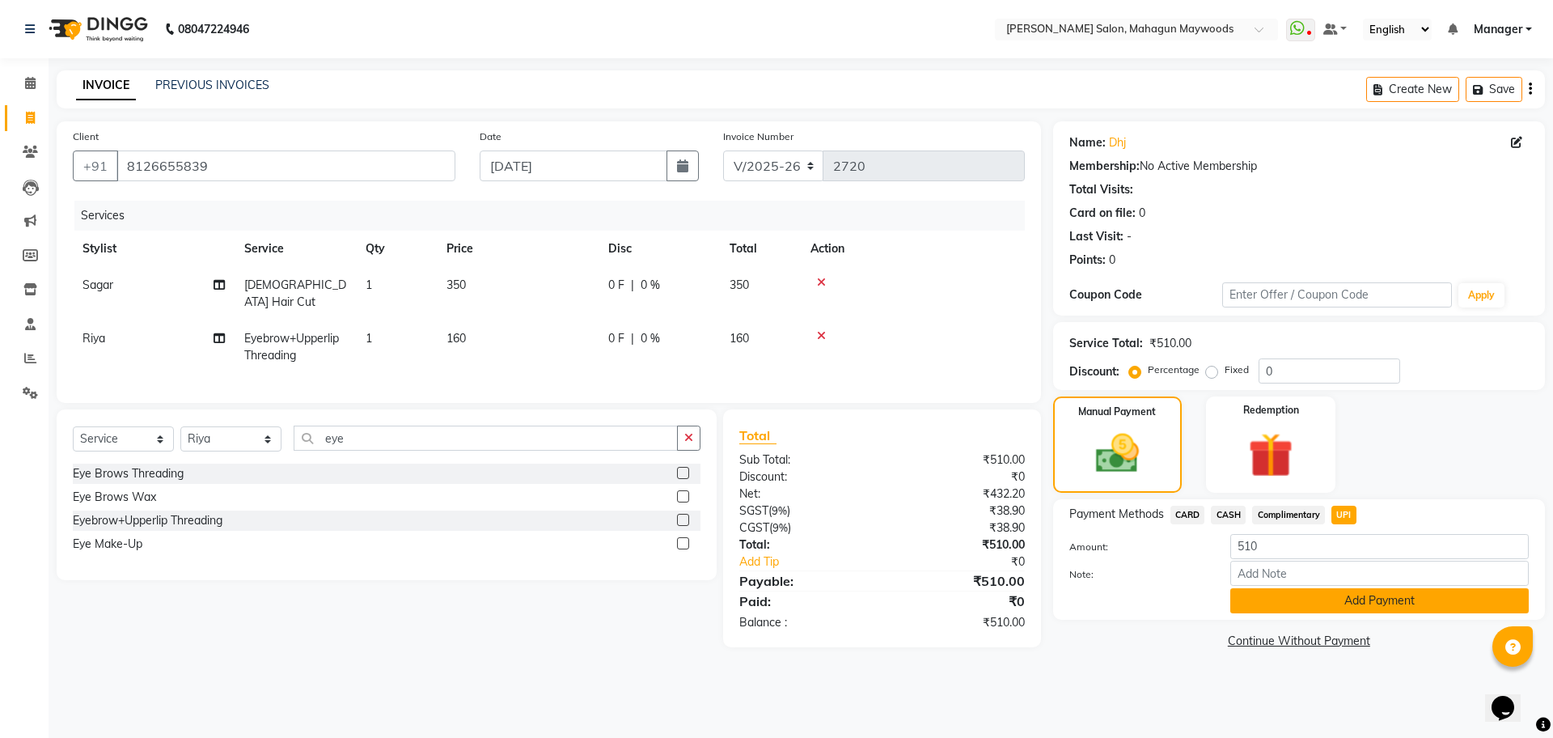
click at [1360, 605] on button "Add Payment" at bounding box center [1379, 600] width 298 height 25
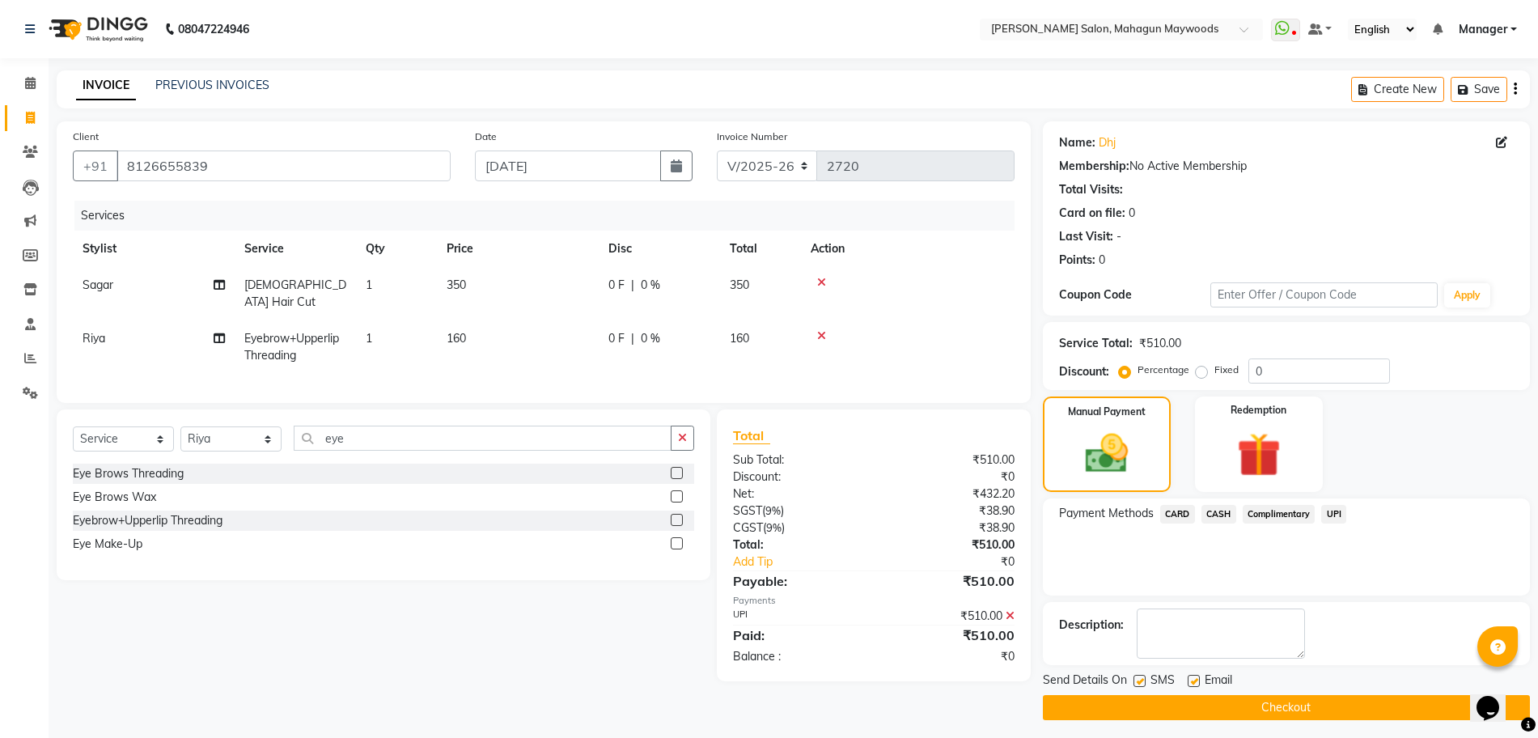
click at [1337, 695] on button "Checkout" at bounding box center [1286, 707] width 487 height 25
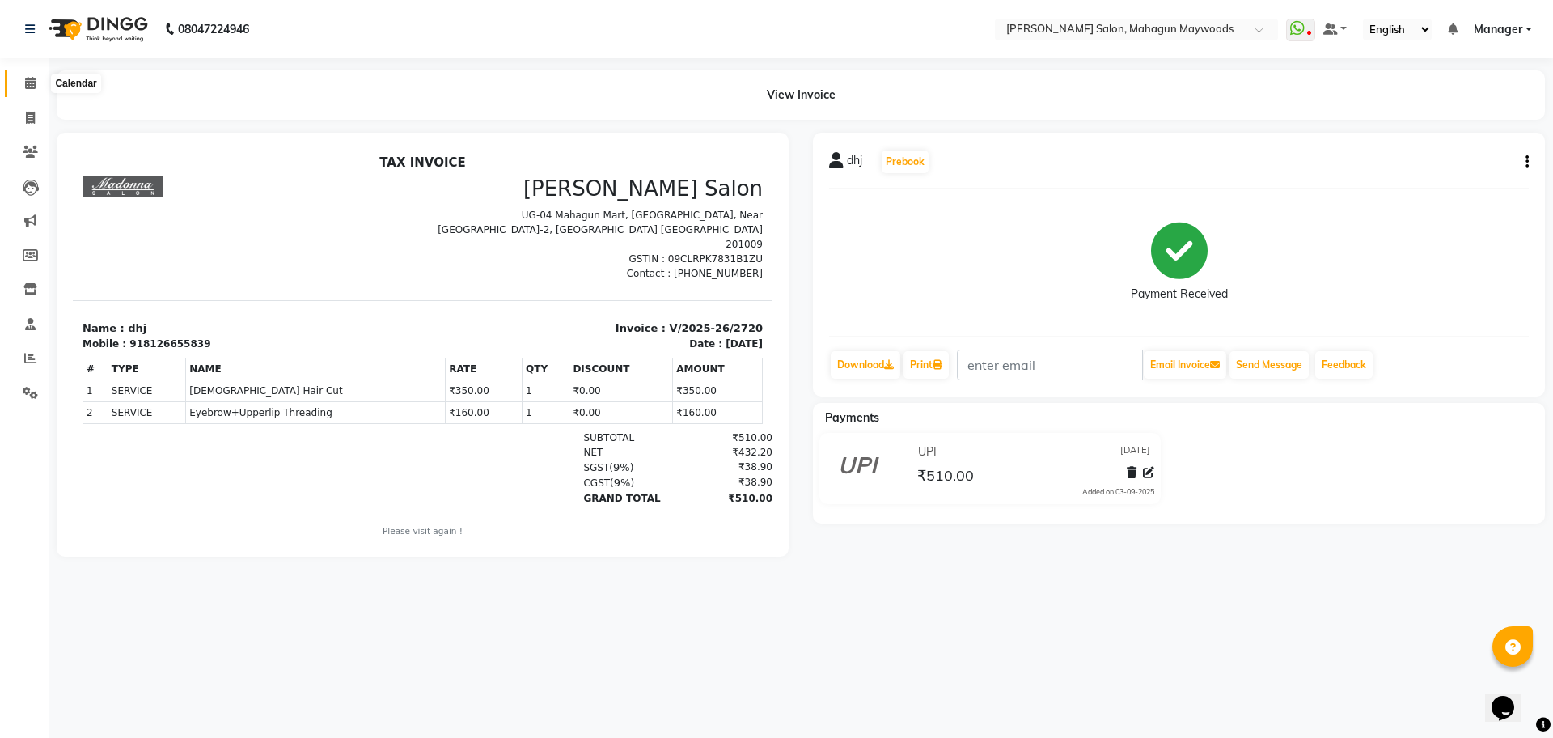
click at [19, 83] on span at bounding box center [30, 83] width 28 height 19
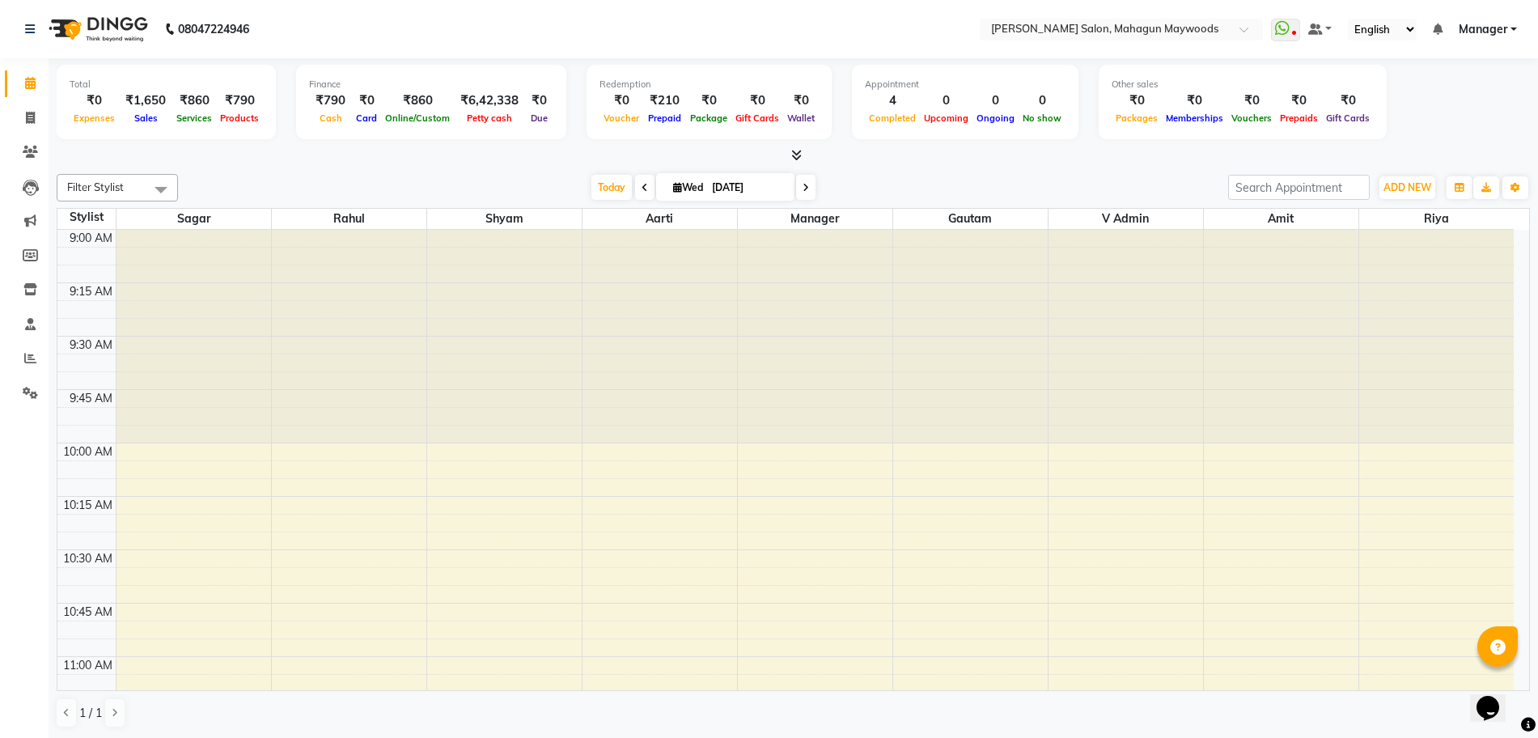
click at [72, 120] on span "Expenses" at bounding box center [94, 117] width 49 height 11
click at [34, 351] on icon at bounding box center [30, 357] width 12 height 12
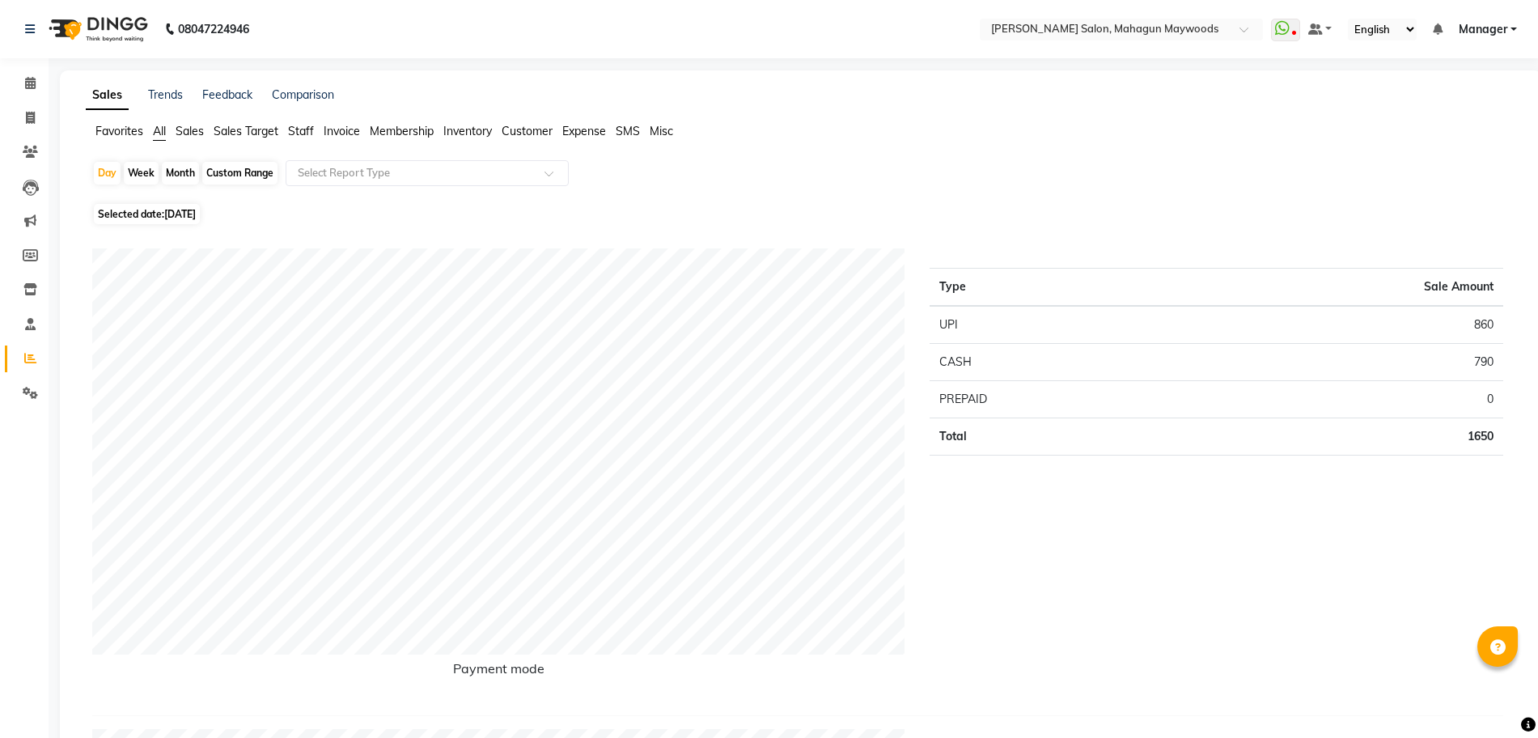
click at [538, 129] on span "Customer" at bounding box center [527, 131] width 51 height 15
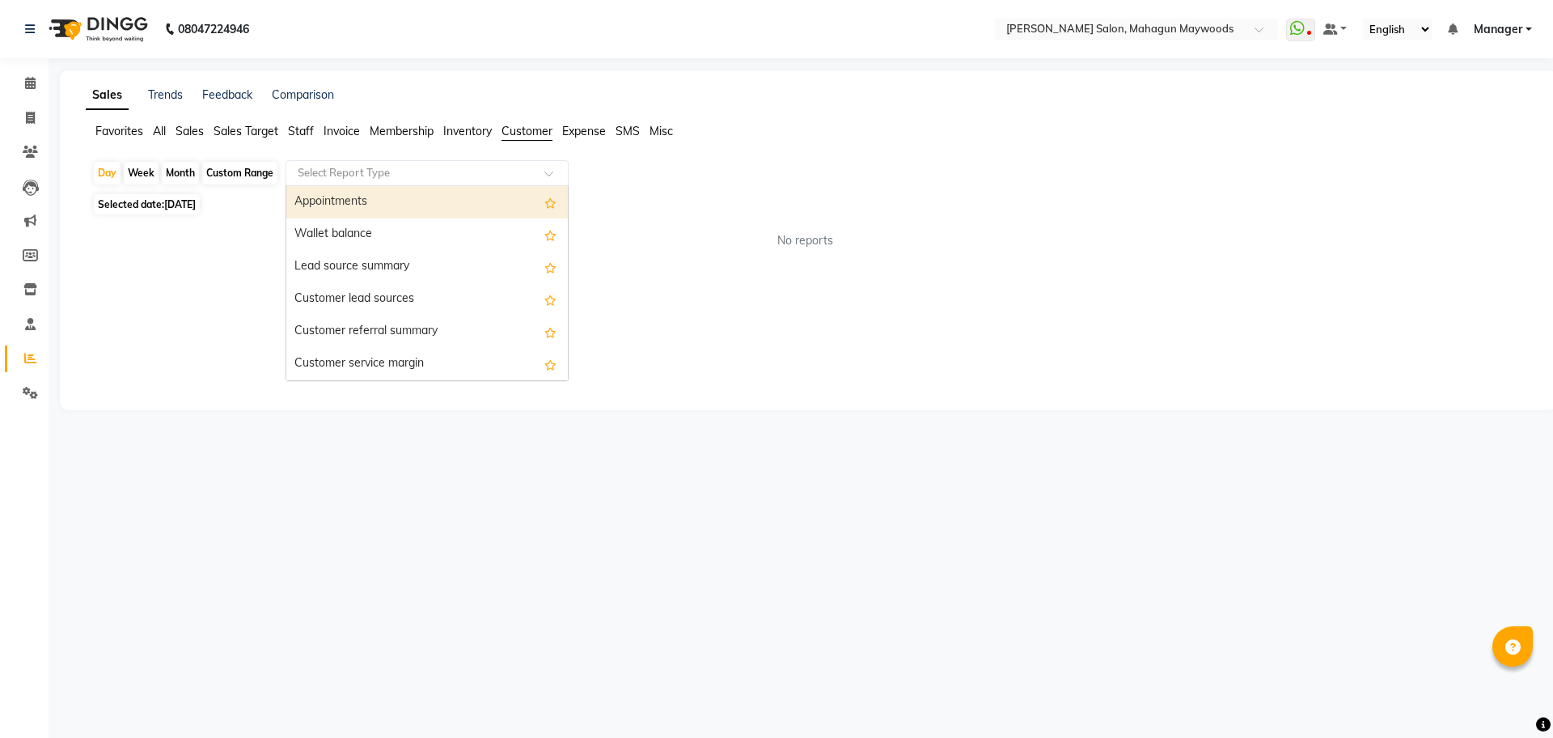
click at [396, 171] on input "text" at bounding box center [410, 173] width 233 height 16
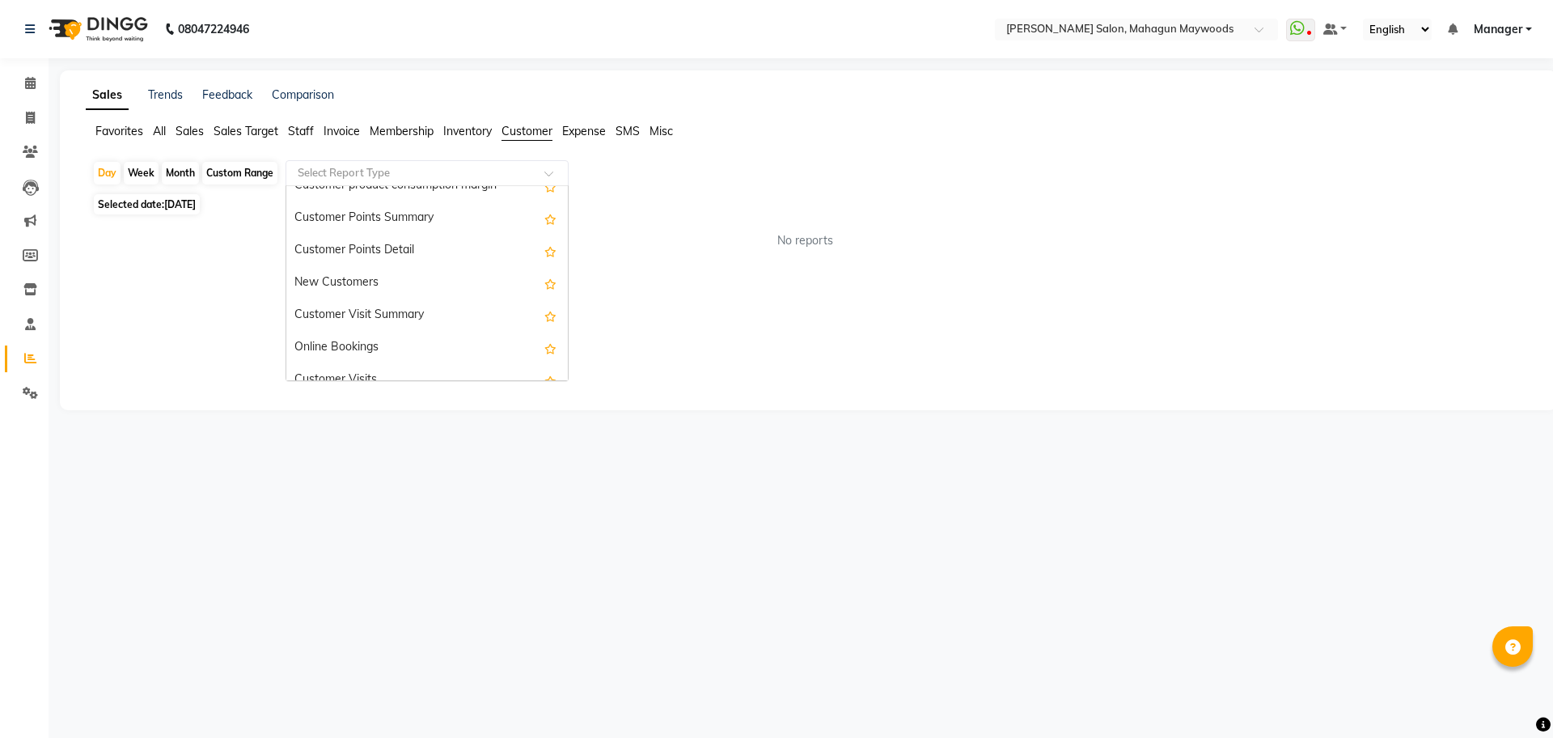
scroll to position [204, 0]
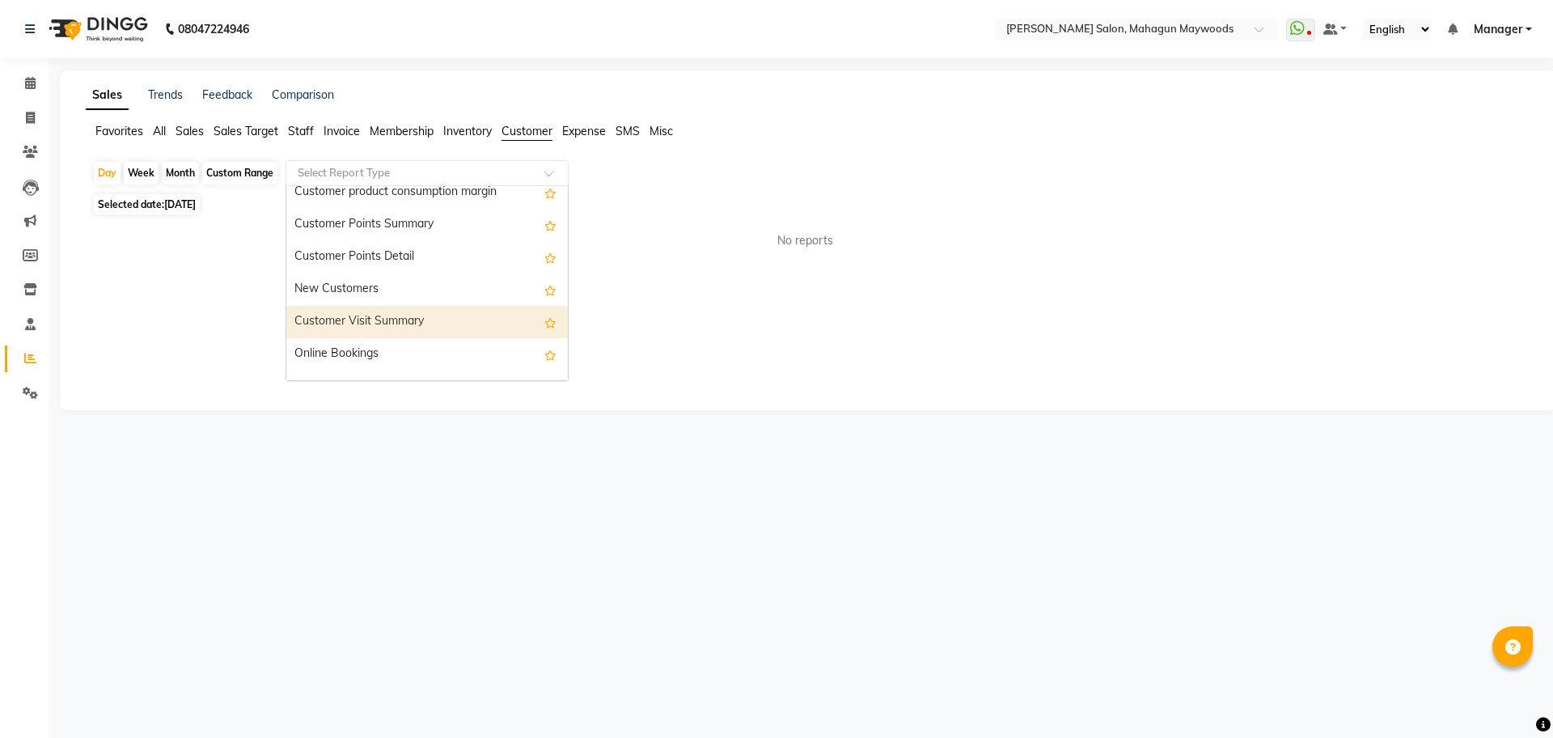
click at [420, 322] on div "Customer Visit Summary" at bounding box center [427, 322] width 282 height 32
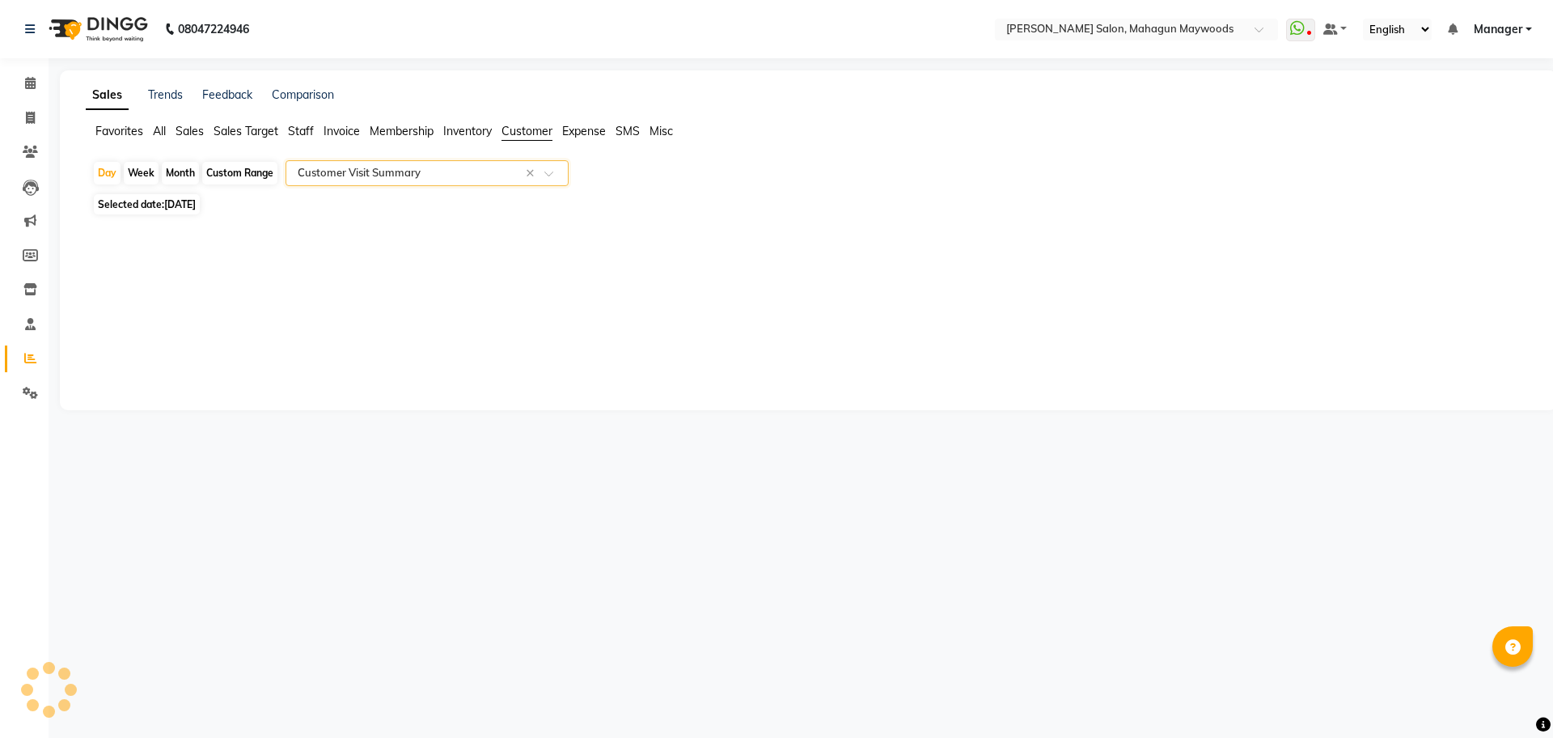
select select "csv"
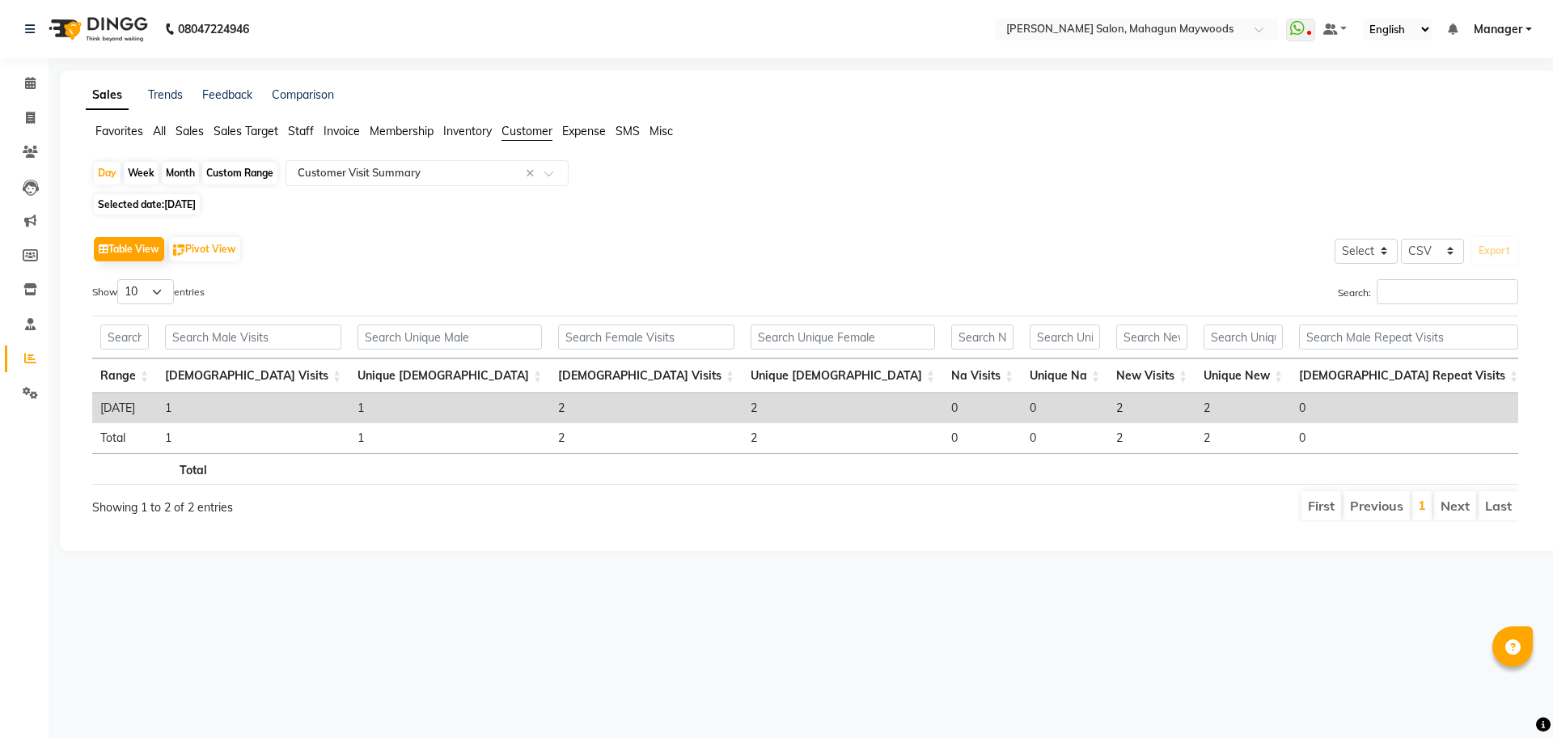
click at [217, 178] on div "Custom Range" at bounding box center [239, 173] width 75 height 23
select select "9"
select select "2025"
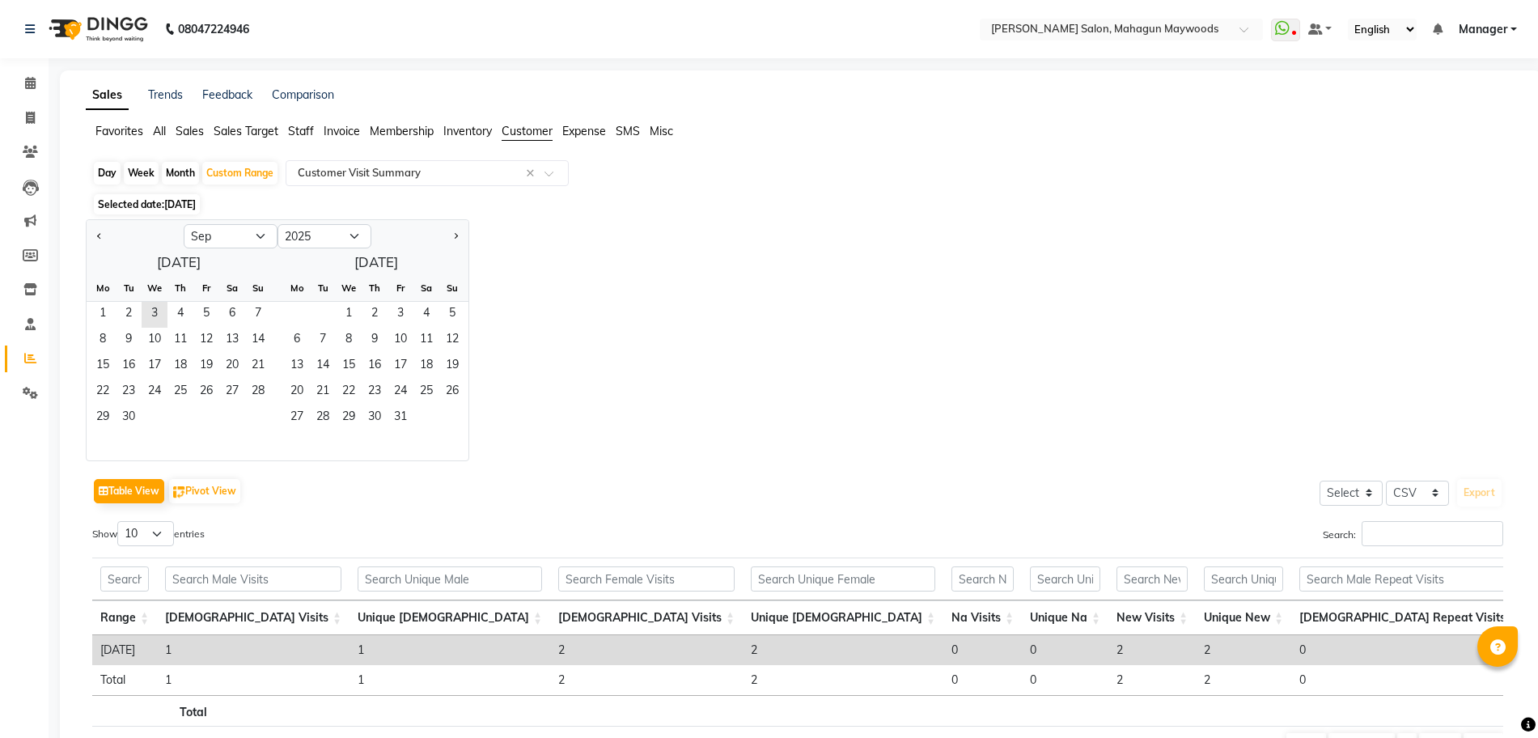
click at [178, 172] on div "Month" at bounding box center [180, 173] width 37 height 23
select select "9"
select select "2025"
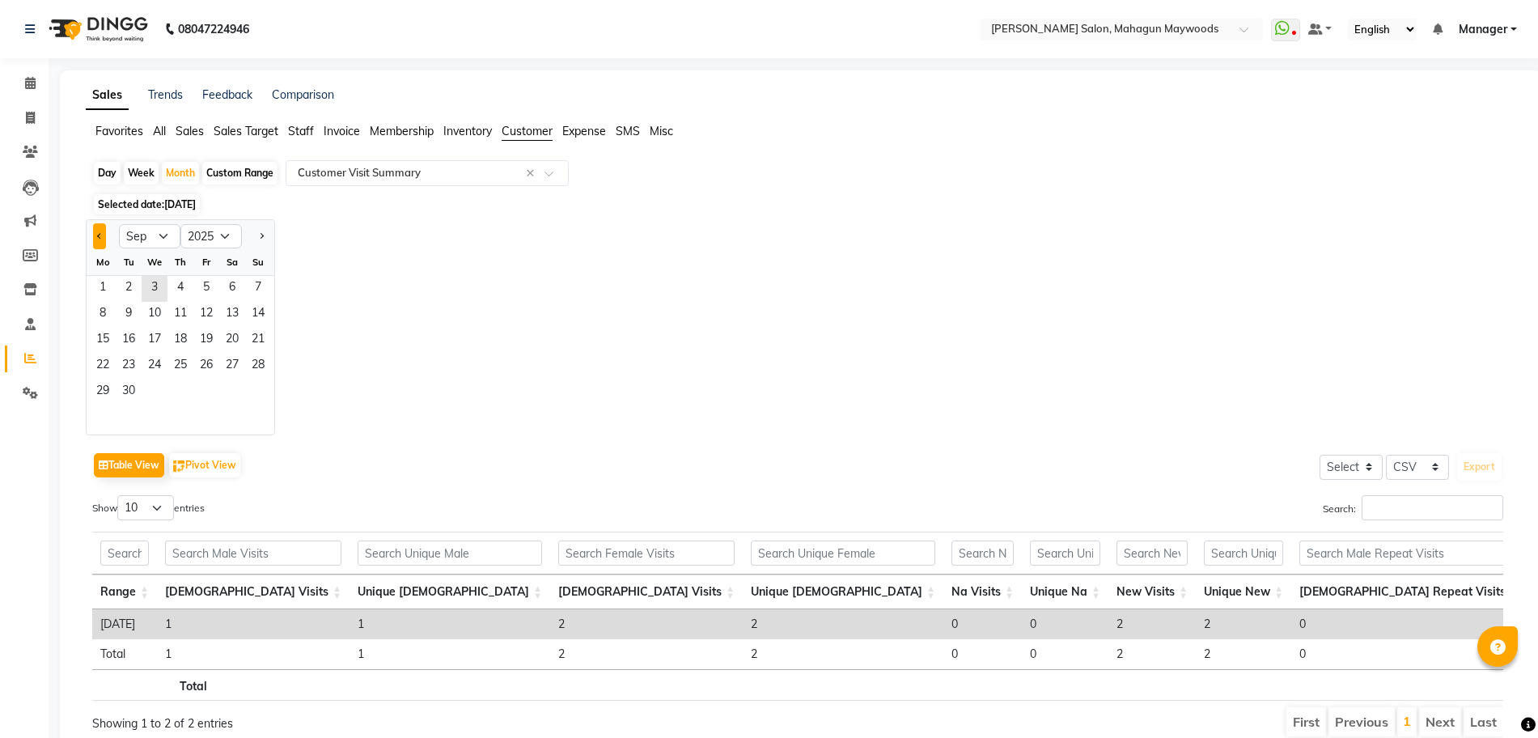
click at [96, 232] on button "Previous month" at bounding box center [99, 236] width 13 height 26
select select "8"
click at [207, 279] on span "1" at bounding box center [206, 289] width 26 height 26
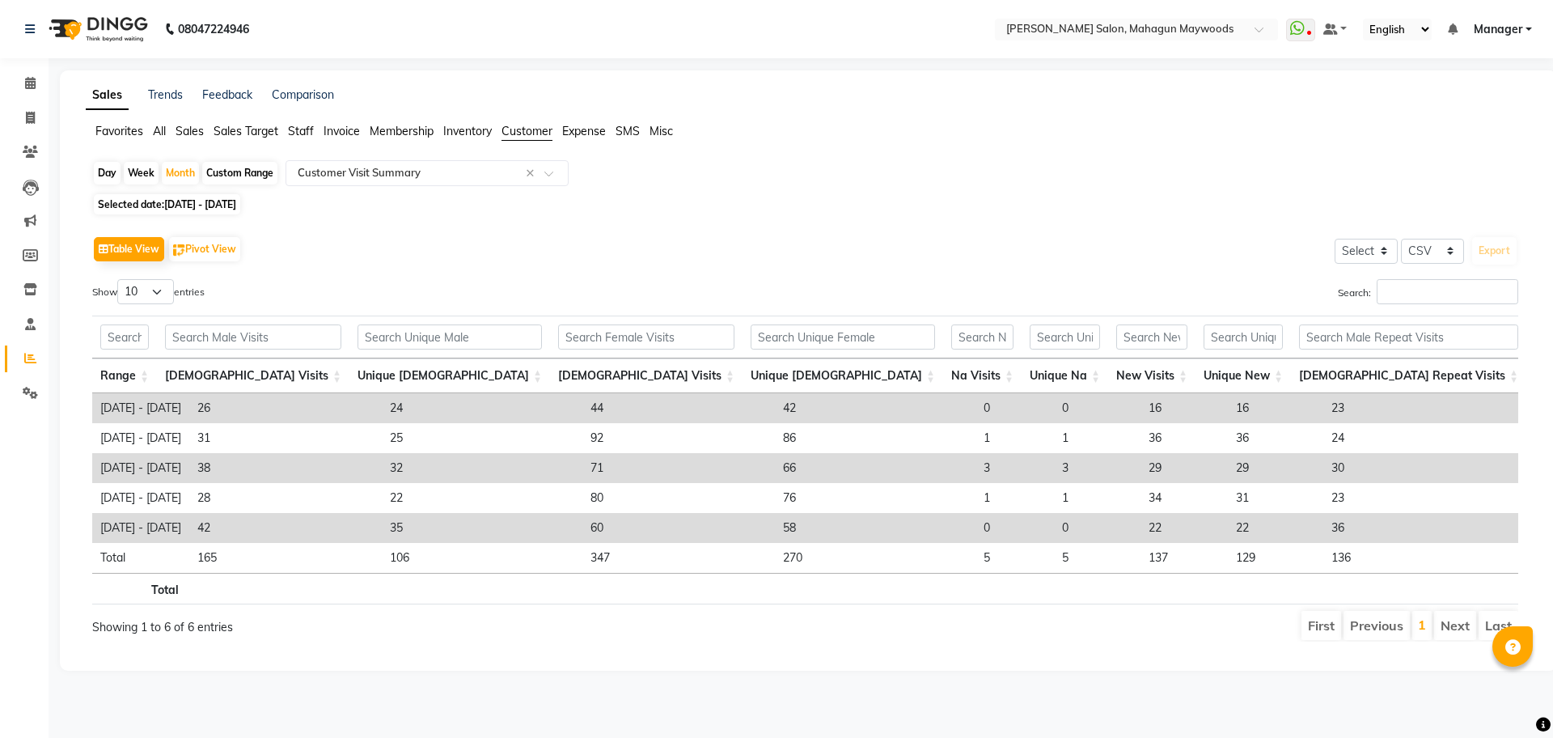
click at [1447, 639] on li "Next" at bounding box center [1455, 625] width 42 height 29
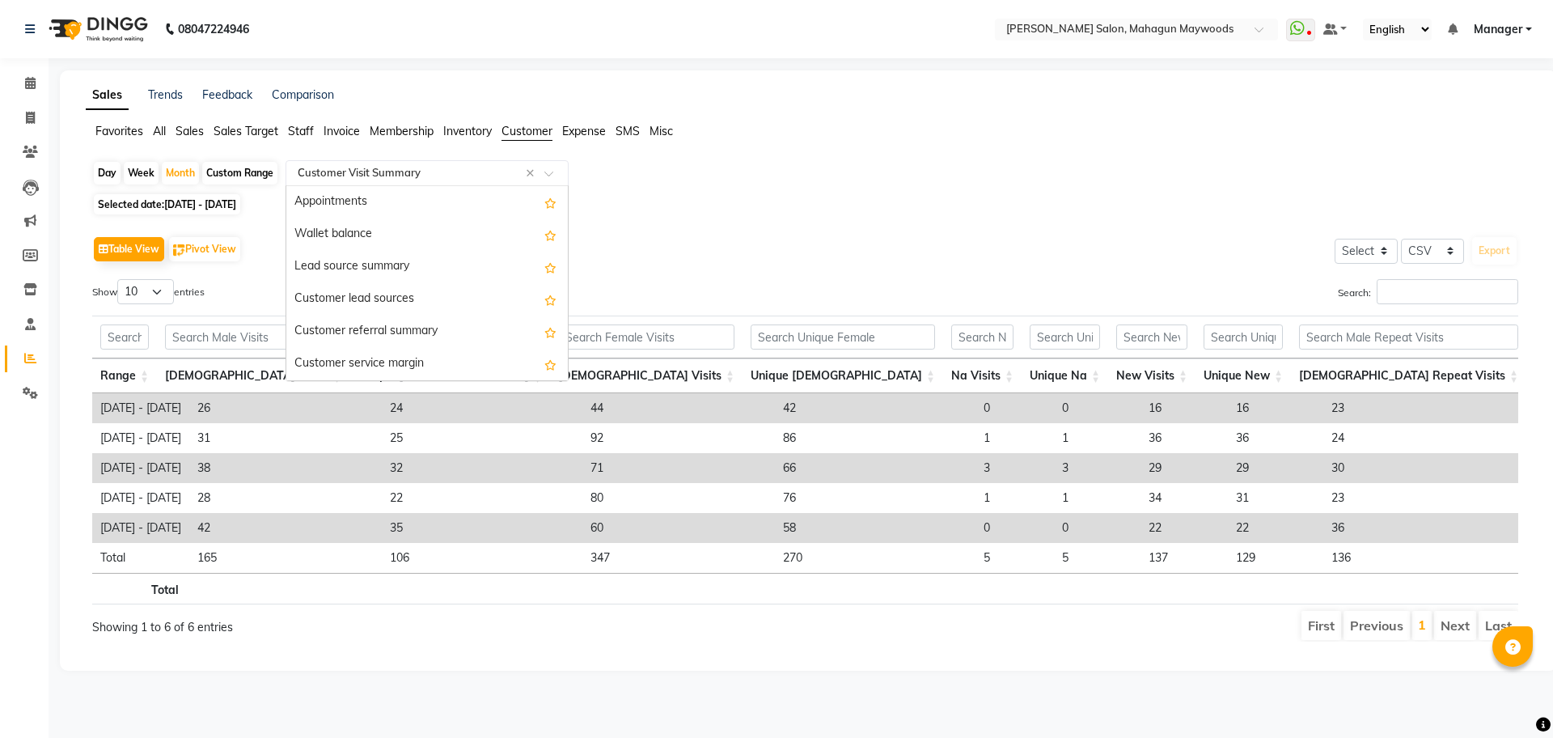
click at [362, 176] on input "text" at bounding box center [410, 173] width 233 height 16
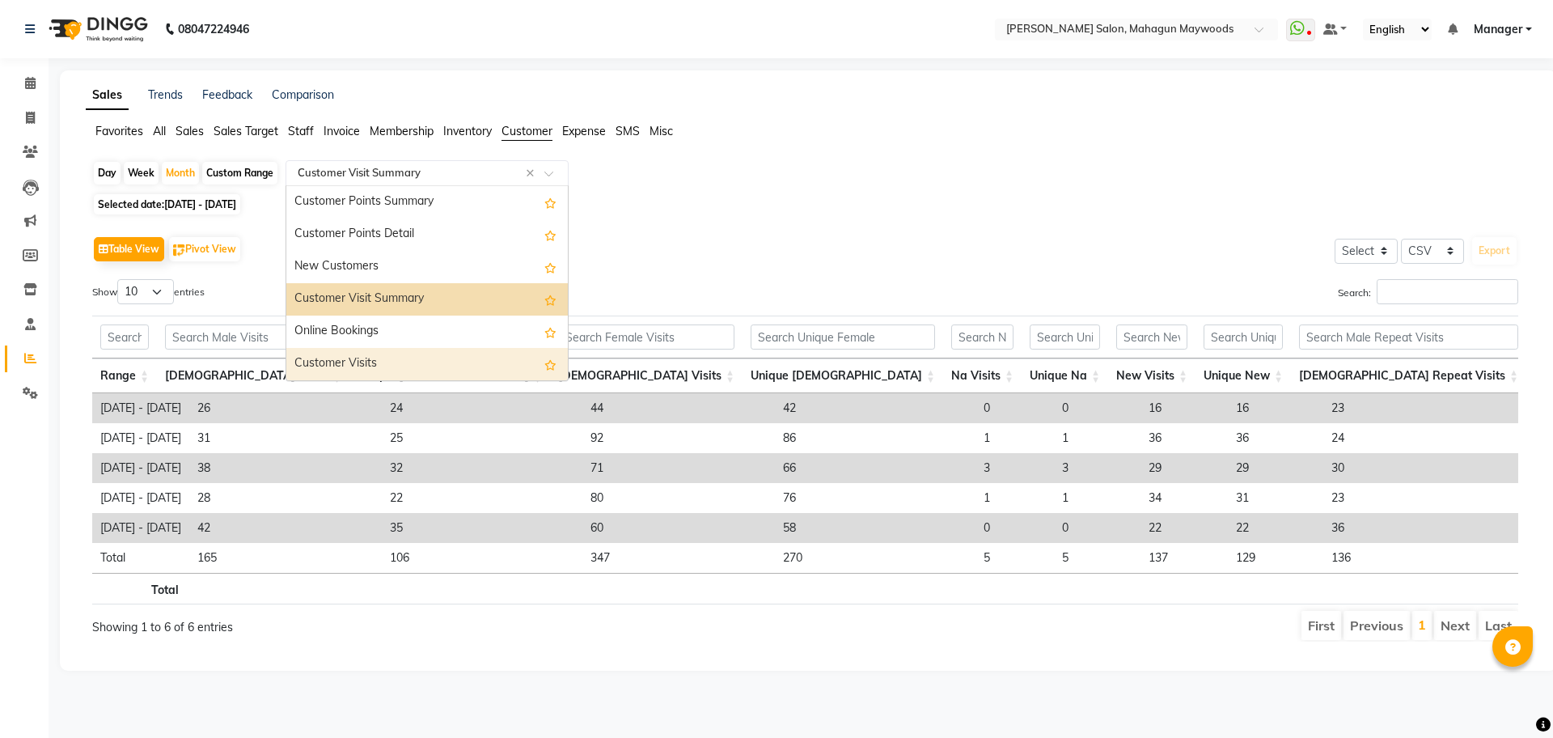
click at [408, 351] on div "Customer Visits" at bounding box center [427, 364] width 282 height 32
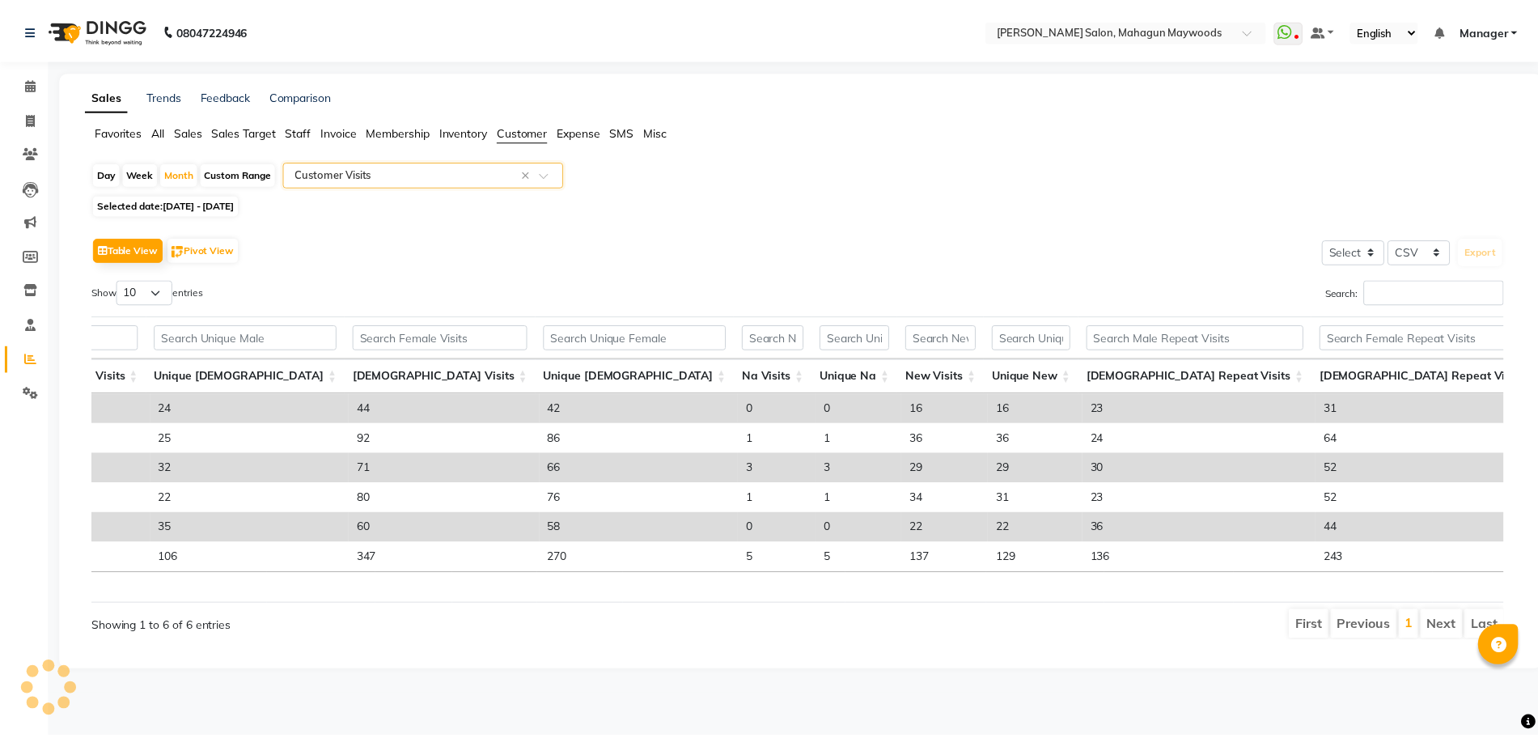
scroll to position [0, 231]
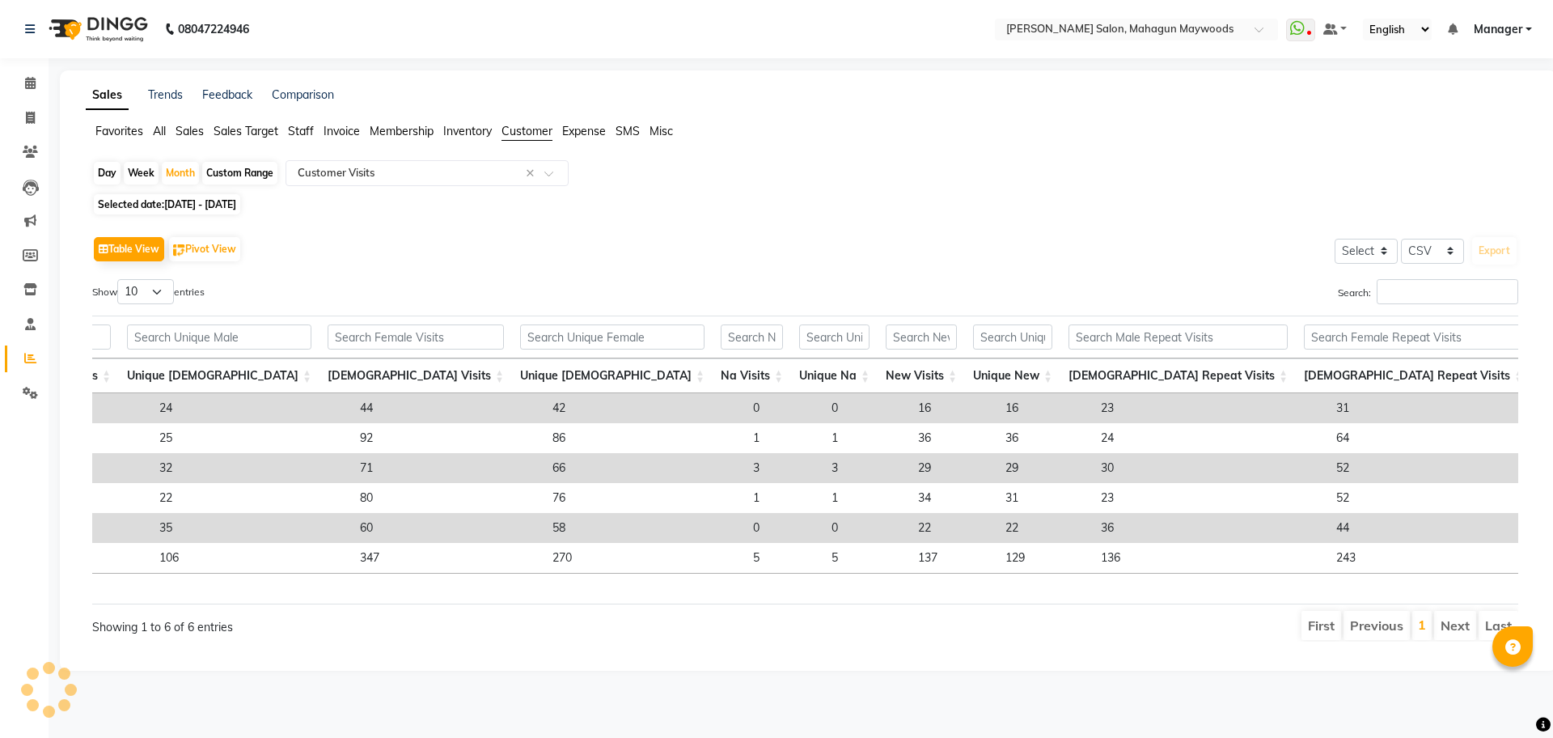
click at [295, 126] on span "Staff" at bounding box center [301, 131] width 26 height 15
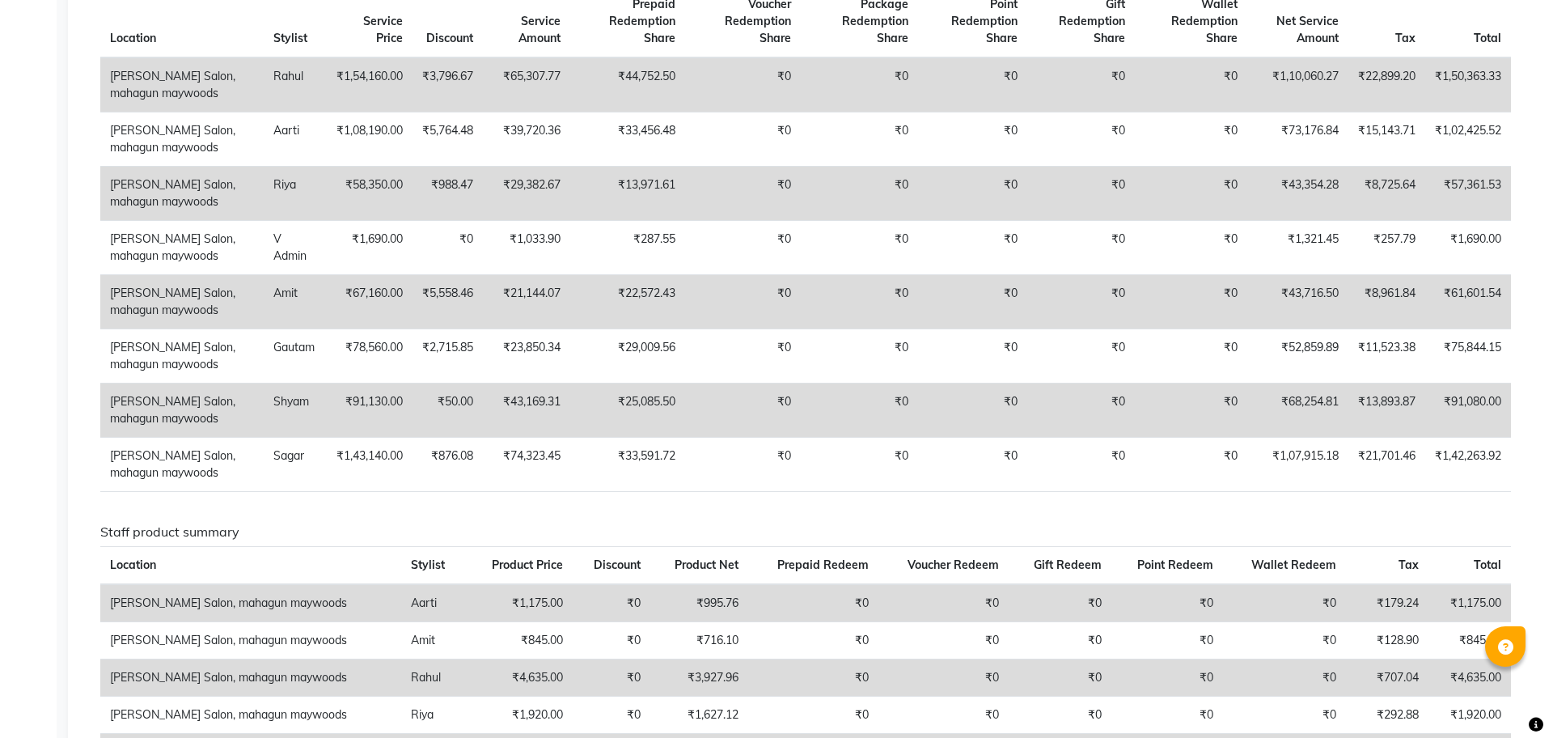
scroll to position [0, 0]
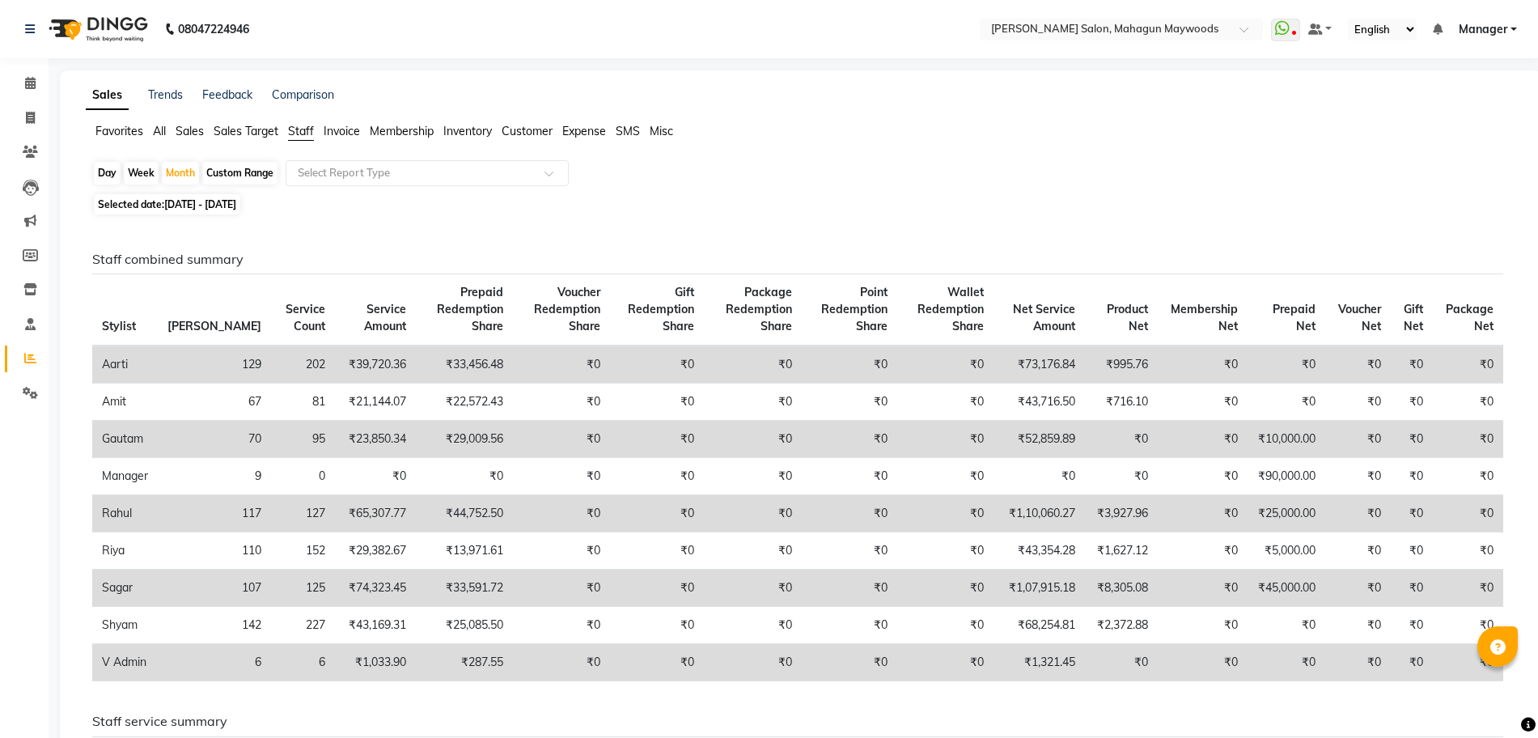
click at [533, 134] on span "Customer" at bounding box center [527, 131] width 51 height 15
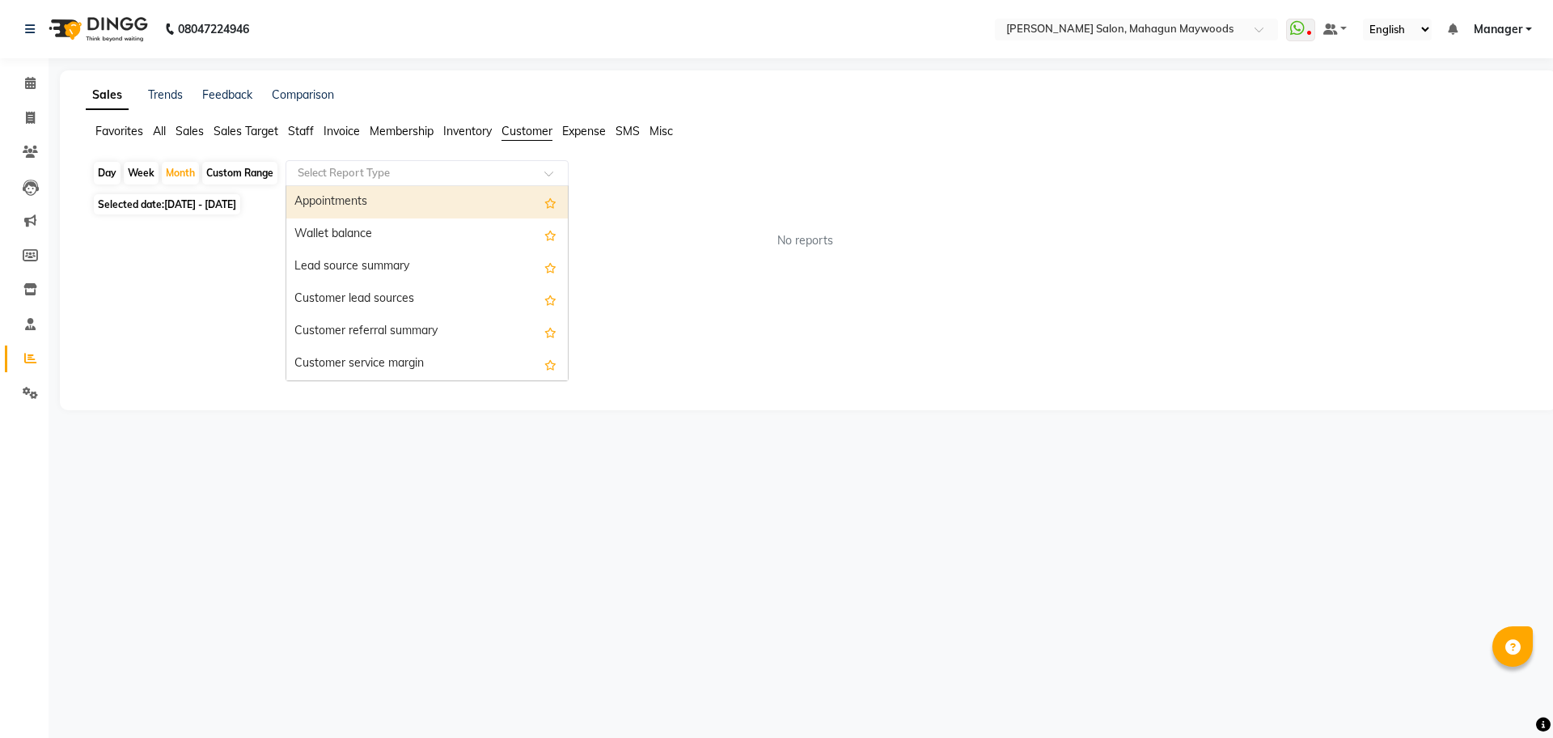
click at [480, 171] on input "text" at bounding box center [410, 173] width 233 height 16
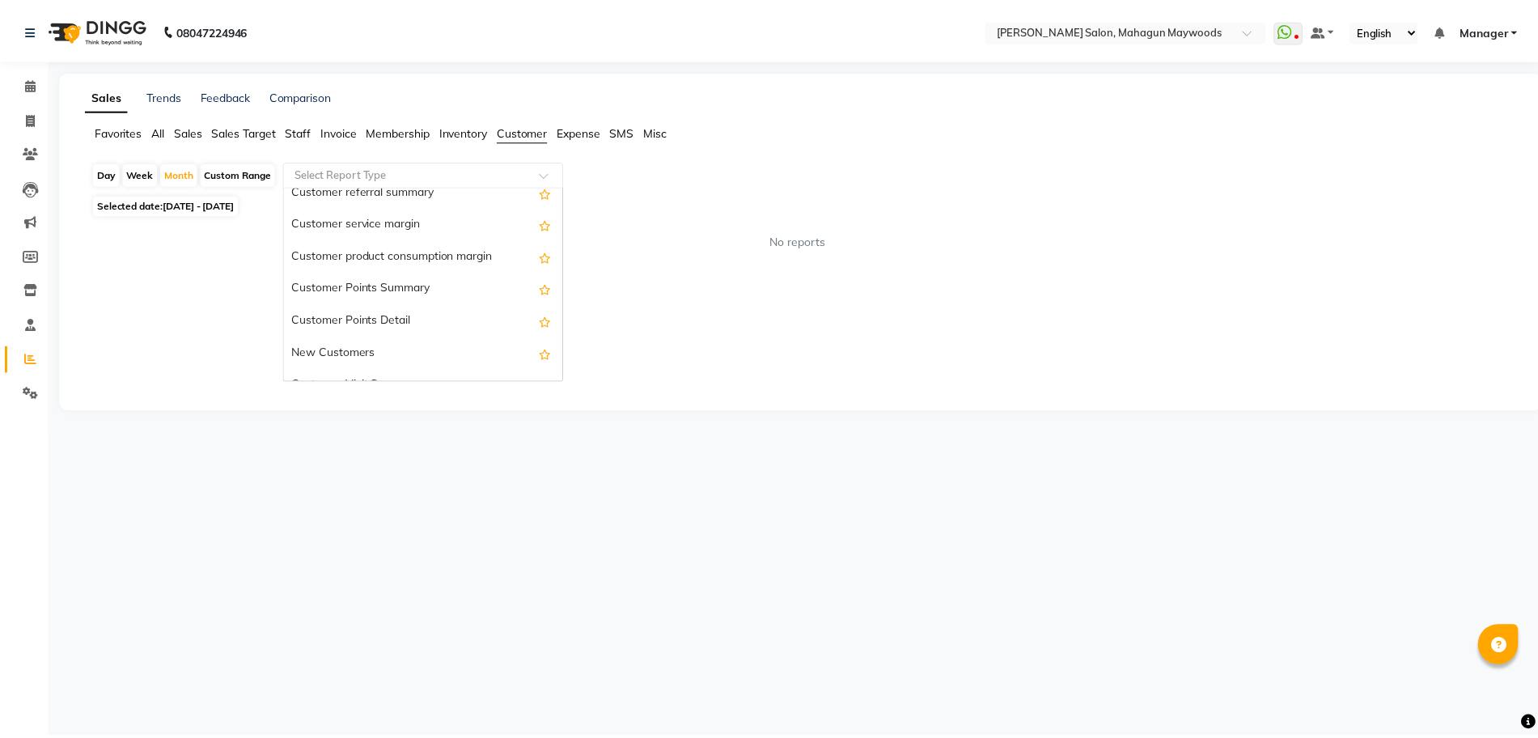
scroll to position [128, 0]
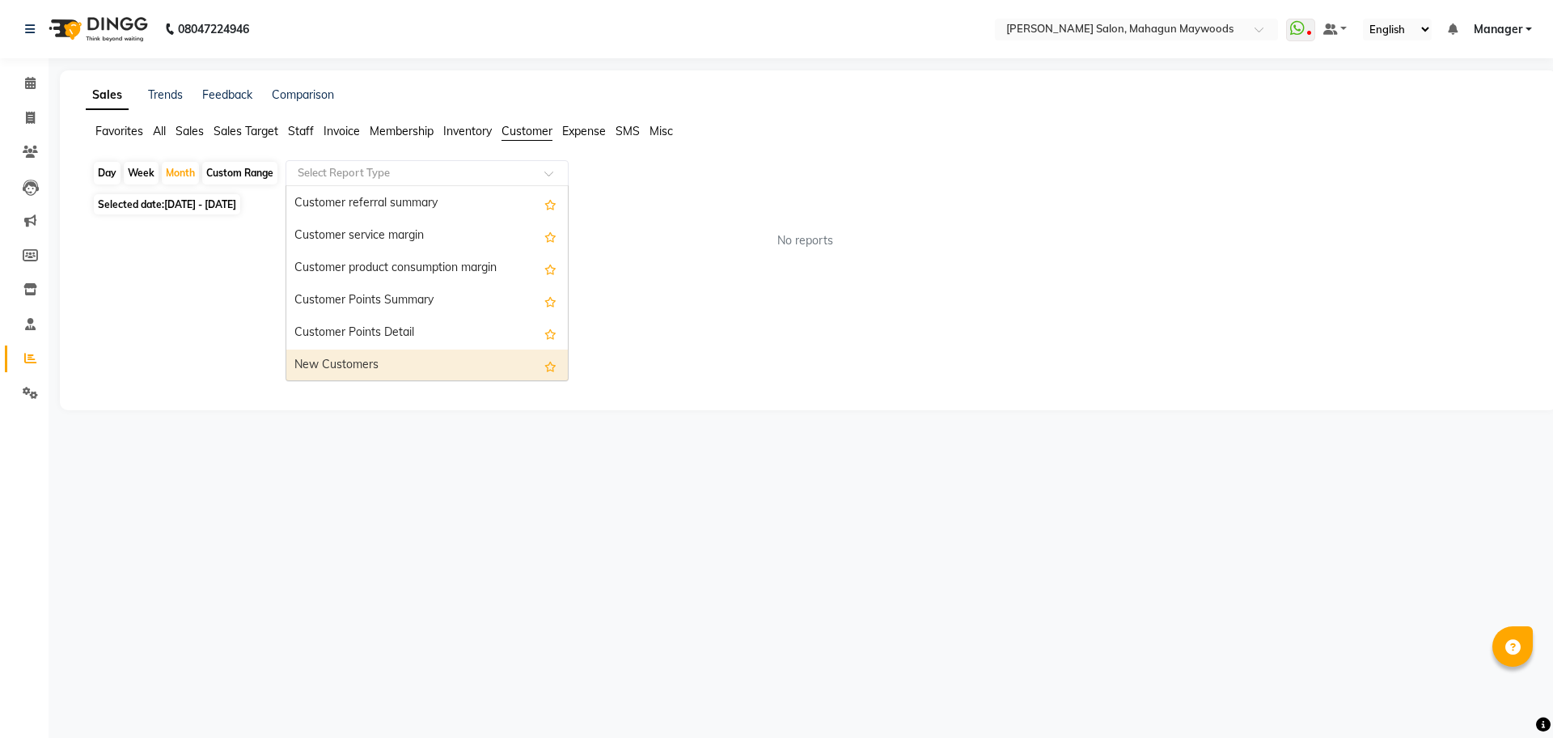
click at [389, 361] on div "New Customers" at bounding box center [427, 365] width 282 height 32
select select "csv"
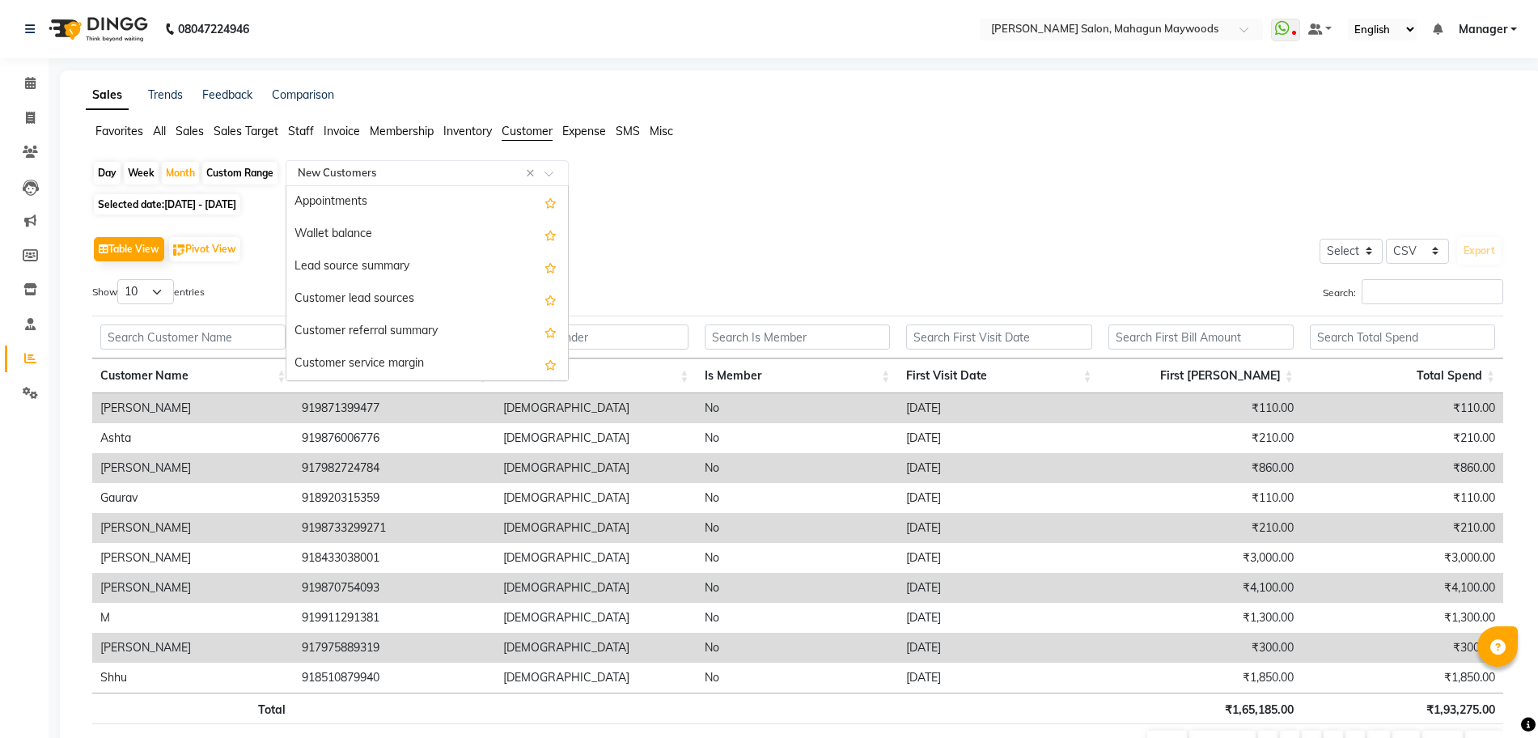
click at [346, 171] on input "text" at bounding box center [410, 173] width 233 height 16
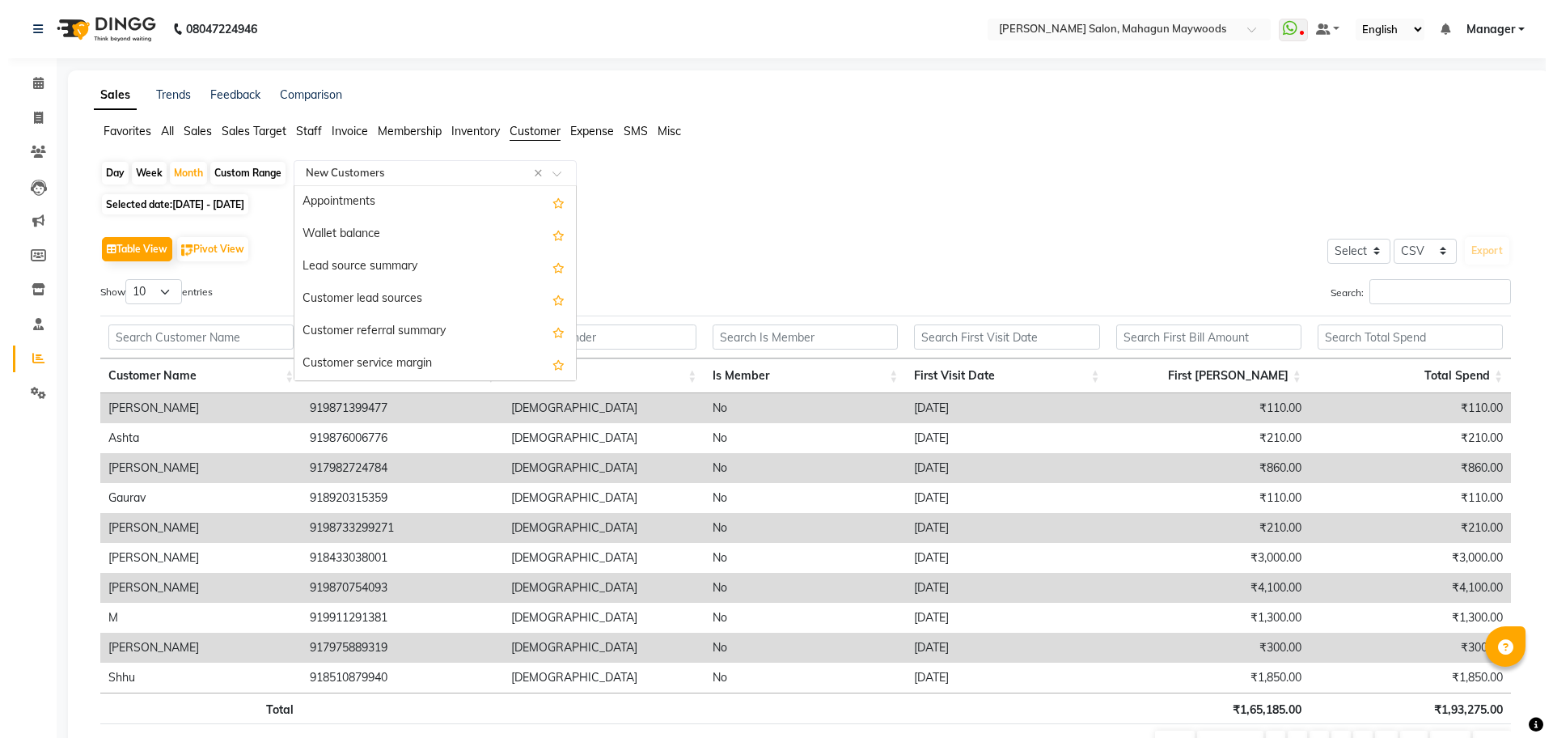
scroll to position [226, 0]
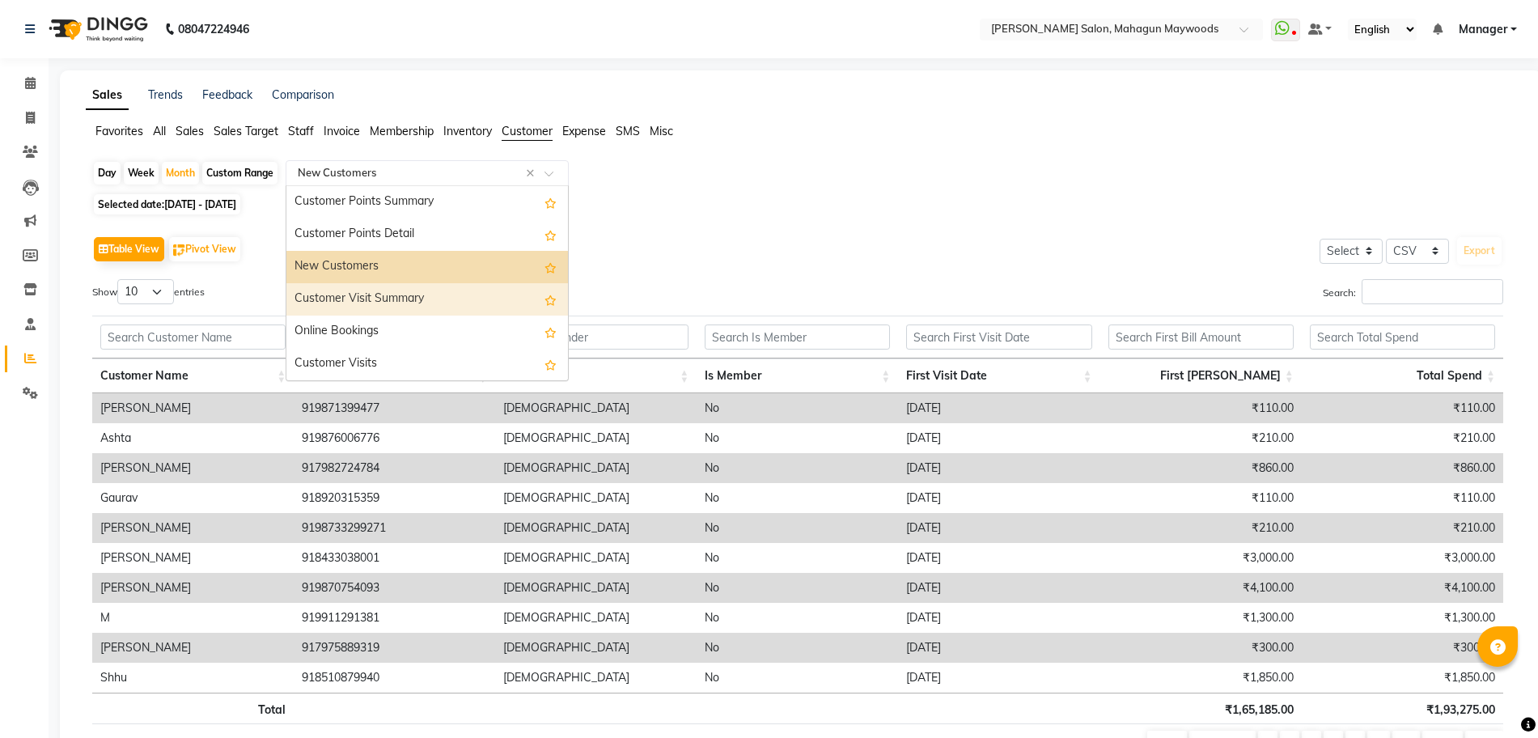
click at [489, 297] on div "Customer Visit Summary" at bounding box center [427, 299] width 282 height 32
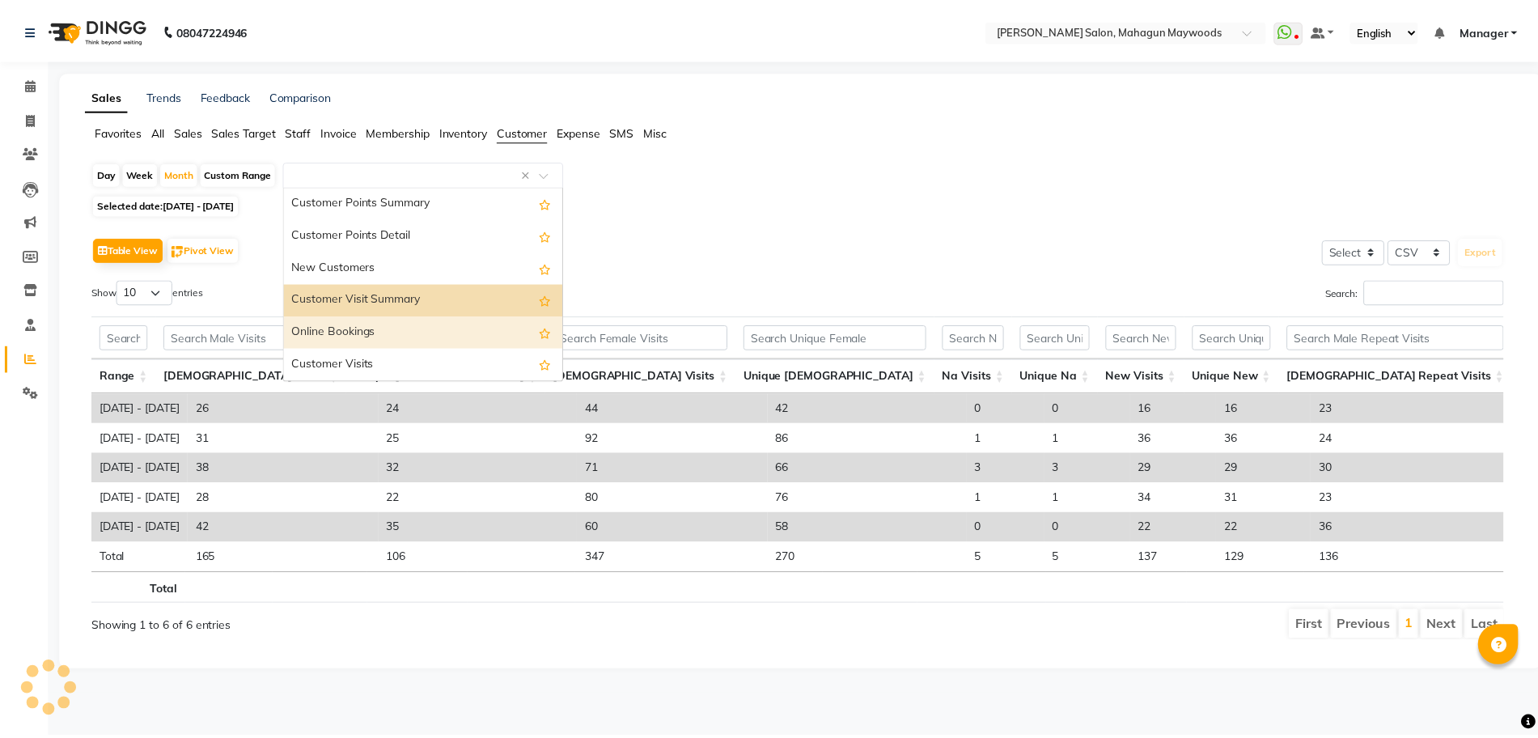
scroll to position [194, 0]
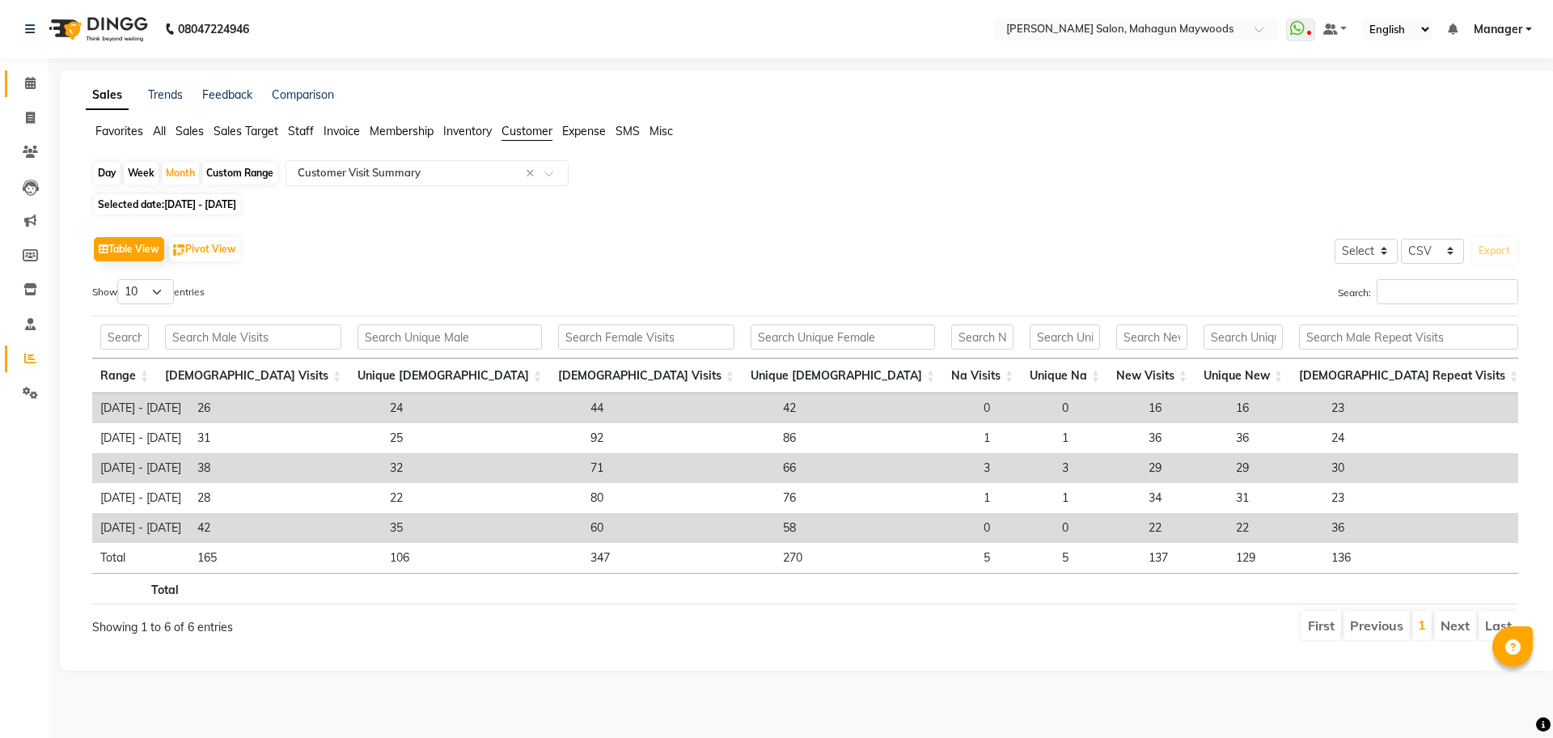
click at [23, 72] on link "Calendar" at bounding box center [24, 83] width 39 height 27
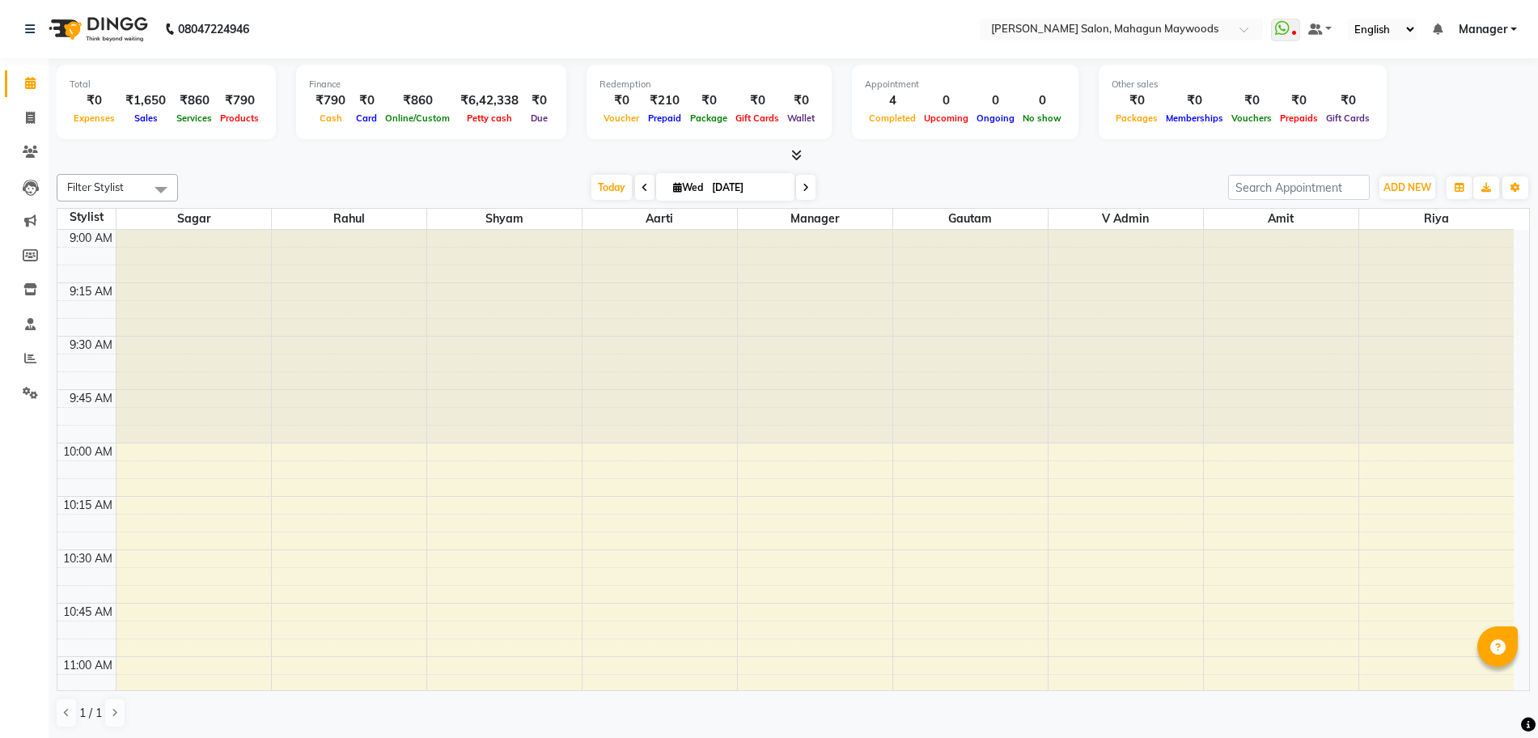
scroll to position [1, 0]
click at [28, 111] on icon at bounding box center [30, 117] width 9 height 12
select select "service"
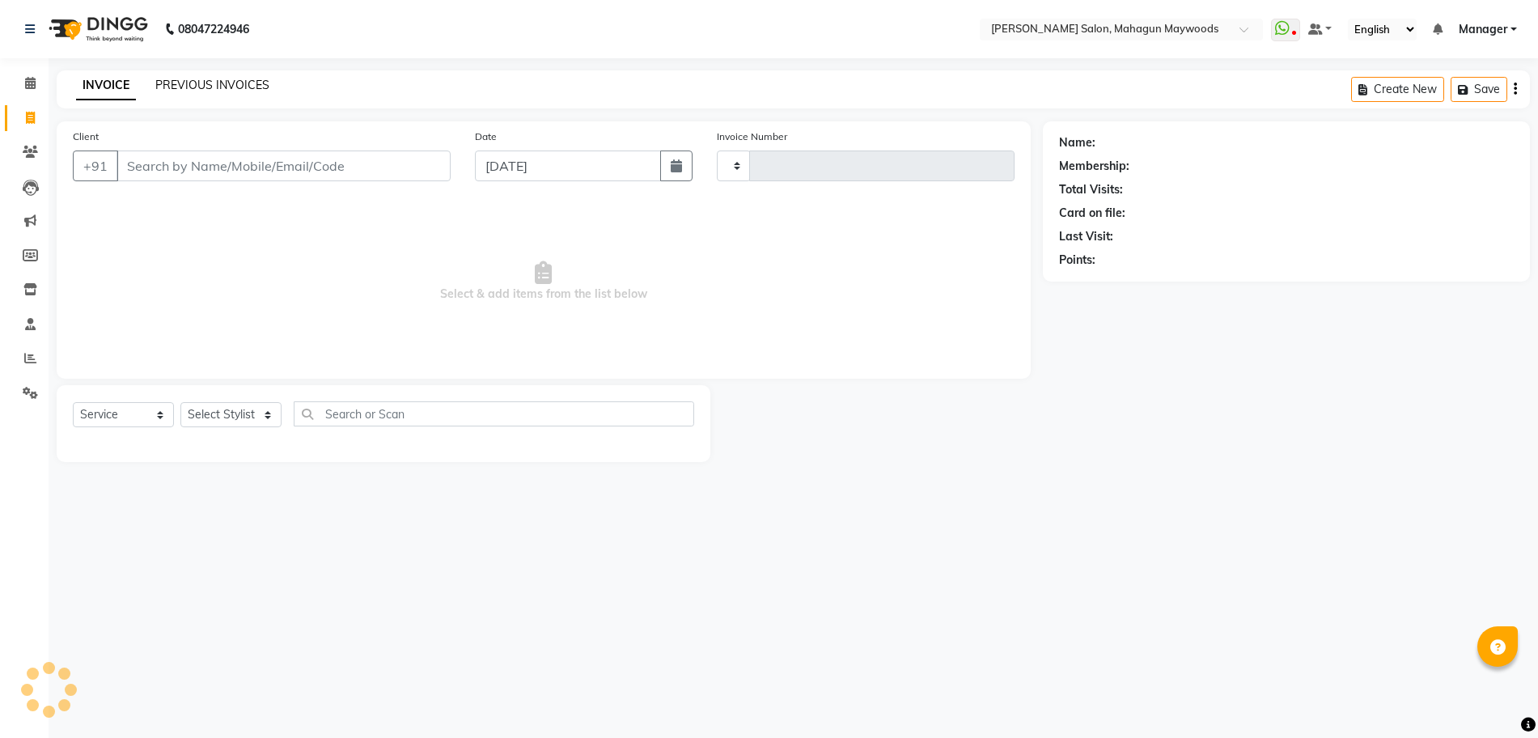
type input "2721"
select select "6425"
click at [243, 81] on link "PREVIOUS INVOICES" at bounding box center [212, 85] width 114 height 15
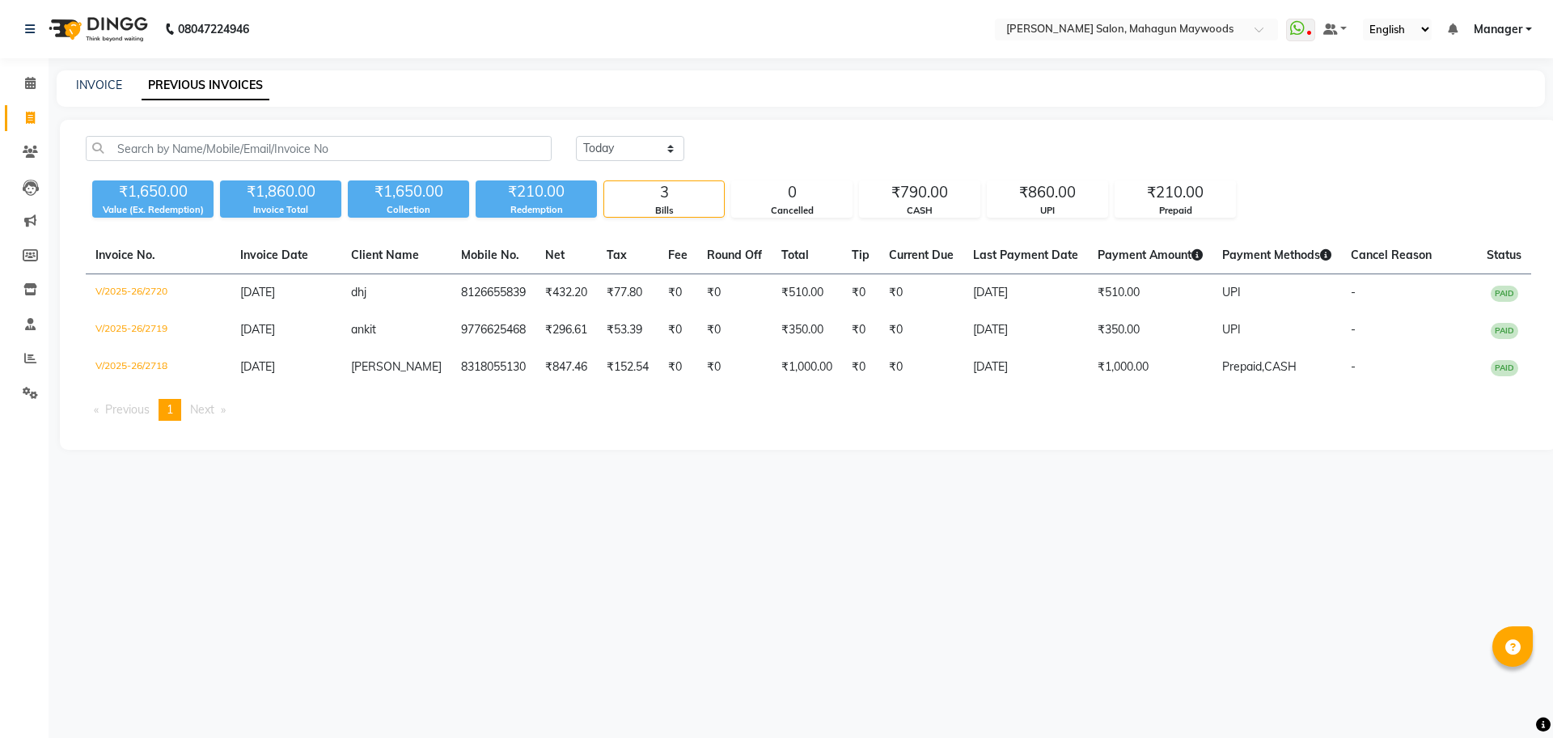
click at [609, 133] on div "[DATE] [DATE] Custom Range ₹1,650.00 Value (Ex. Redemption) ₹1,860.00 Invoice T…" at bounding box center [808, 285] width 1497 height 330
click at [610, 154] on select "[DATE] [DATE] Custom Range" at bounding box center [630, 148] width 108 height 25
click at [760, 155] on div "[DATE] [DATE] Custom Range" at bounding box center [1053, 148] width 955 height 25
